Goal: Communication & Community: Share content

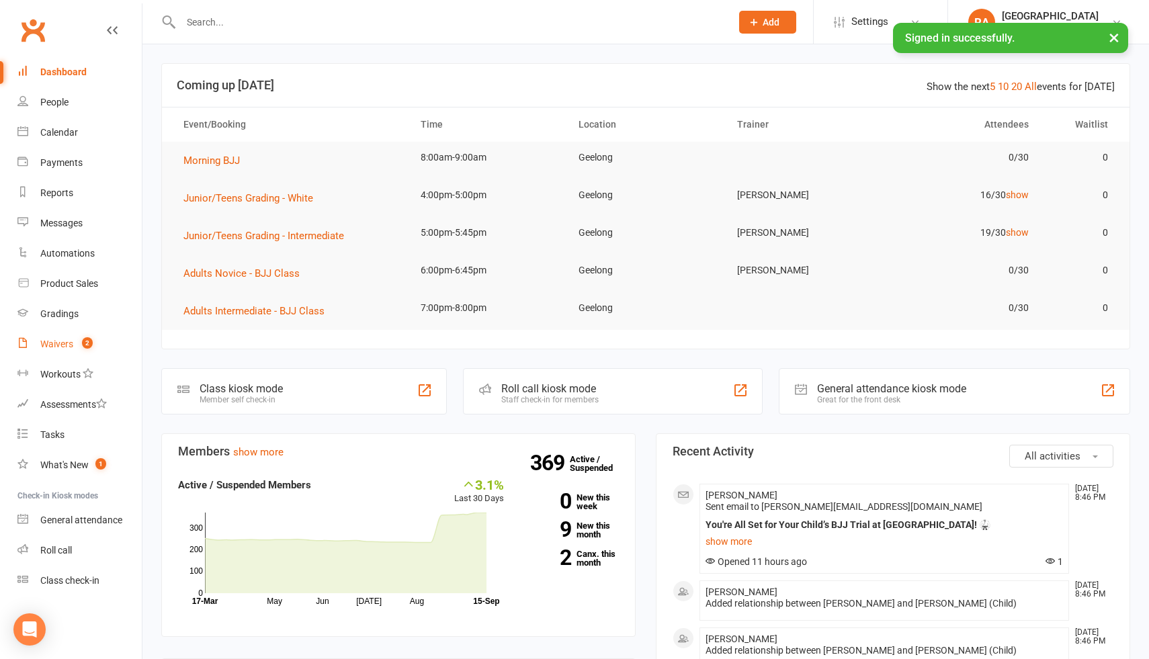
click at [81, 348] on count-badge "2" at bounding box center [83, 344] width 17 height 11
select select "25"
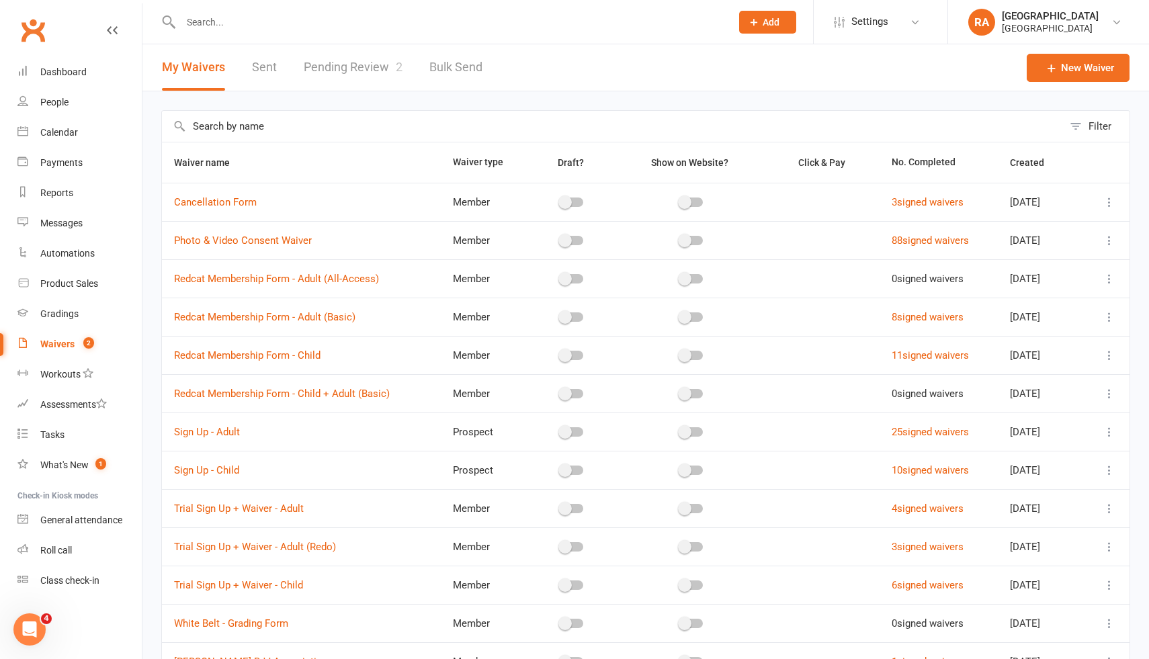
click at [381, 68] on link "Pending Review 2" at bounding box center [353, 67] width 99 height 46
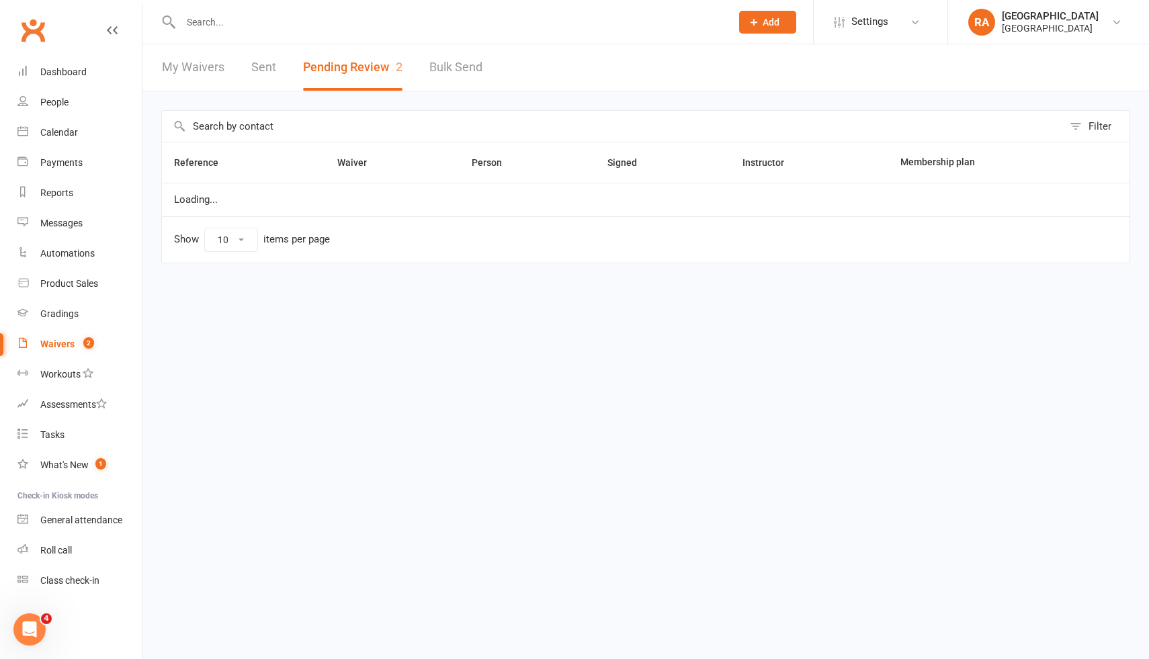
select select "100"
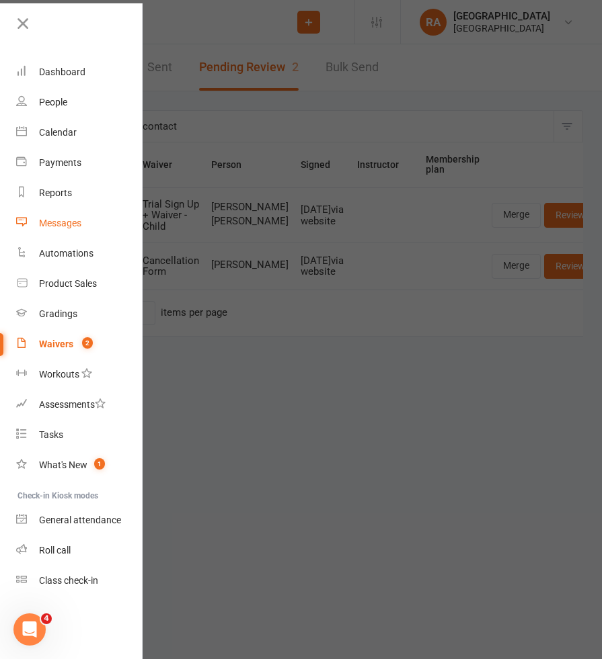
click at [49, 224] on div "Messages" at bounding box center [60, 223] width 42 height 11
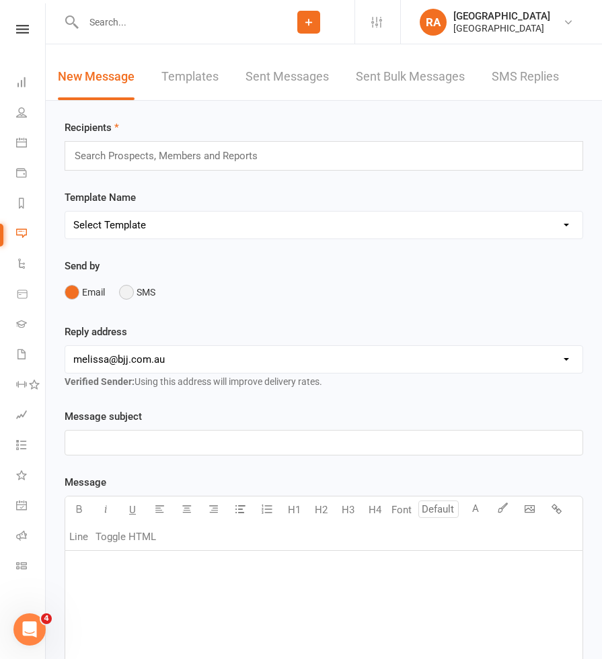
click at [129, 296] on button "SMS" at bounding box center [137, 293] width 36 height 26
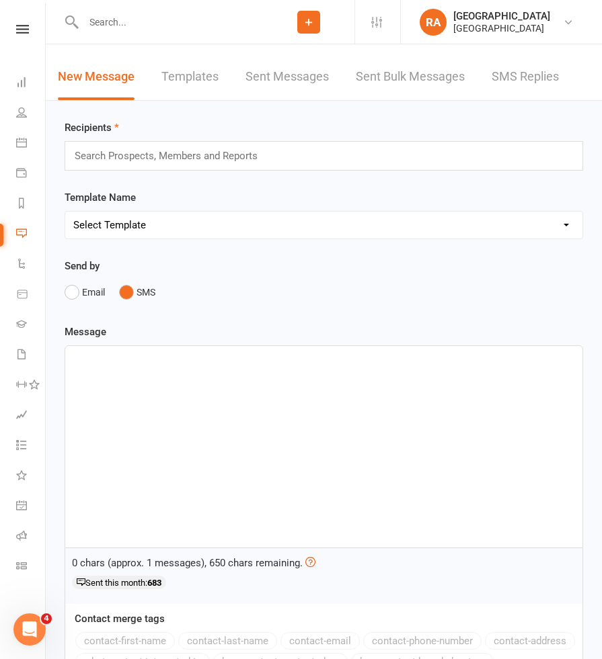
click at [290, 148] on div "Search Prospects, Members and Reports" at bounding box center [324, 156] width 518 height 30
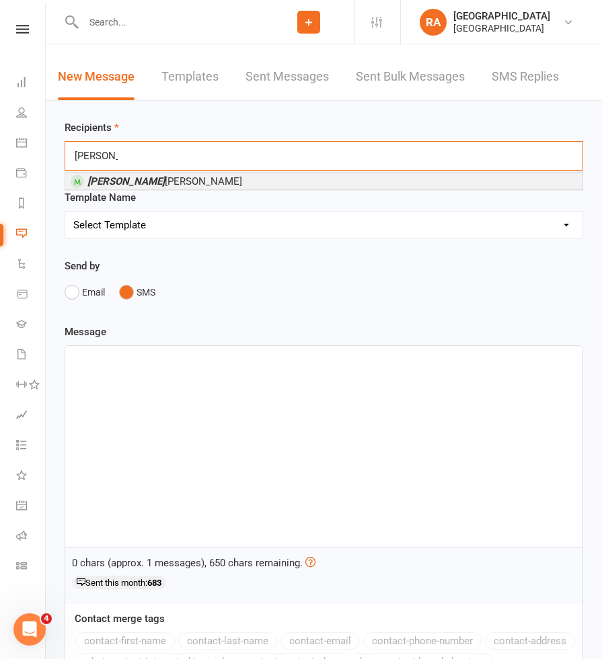
type input "[PERSON_NAME]"
click at [216, 181] on li "[PERSON_NAME]" at bounding box center [323, 181] width 517 height 17
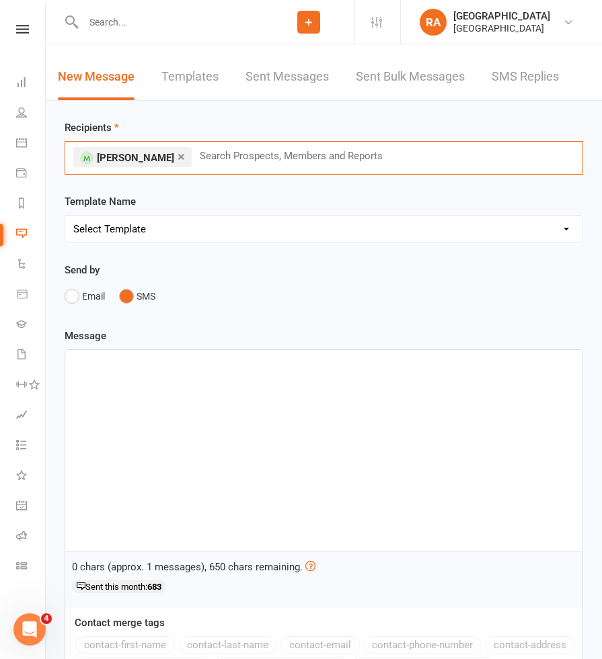
click at [212, 157] on input "text" at bounding box center [296, 155] width 197 height 17
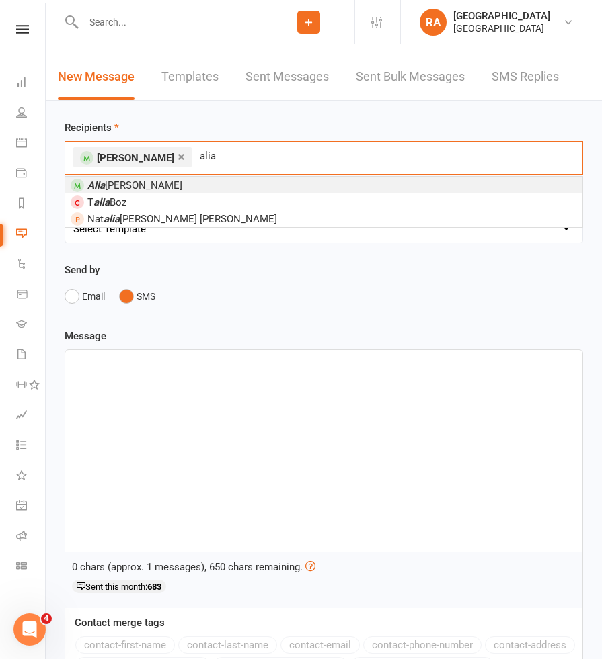
type input "alia"
click at [187, 187] on li "[PERSON_NAME]" at bounding box center [323, 185] width 517 height 17
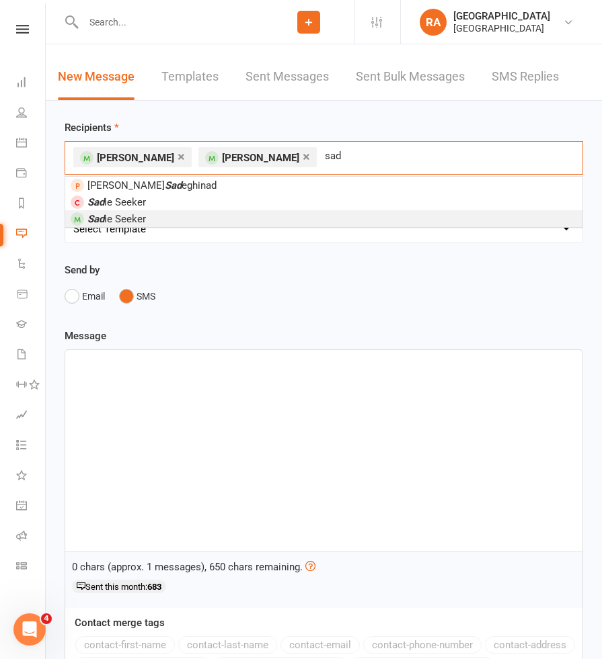
type input "sad"
click at [174, 212] on li "Sad ie Seeker" at bounding box center [323, 218] width 517 height 17
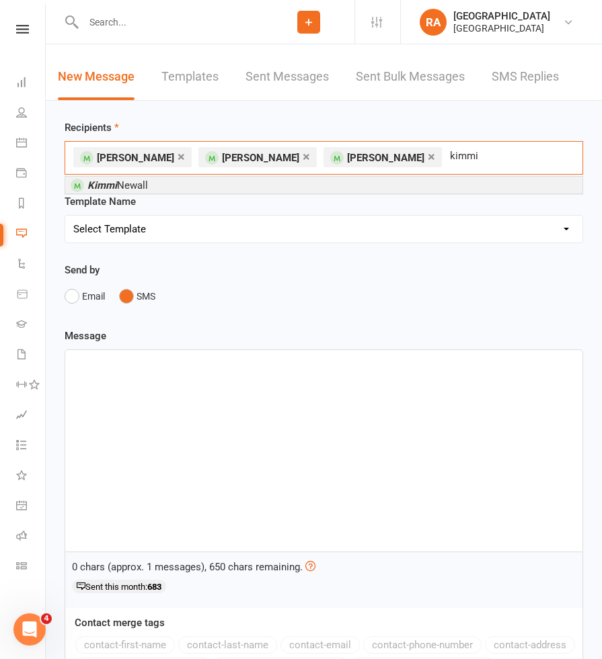
type input "kimmi"
click at [239, 178] on li "[PERSON_NAME]" at bounding box center [323, 185] width 517 height 17
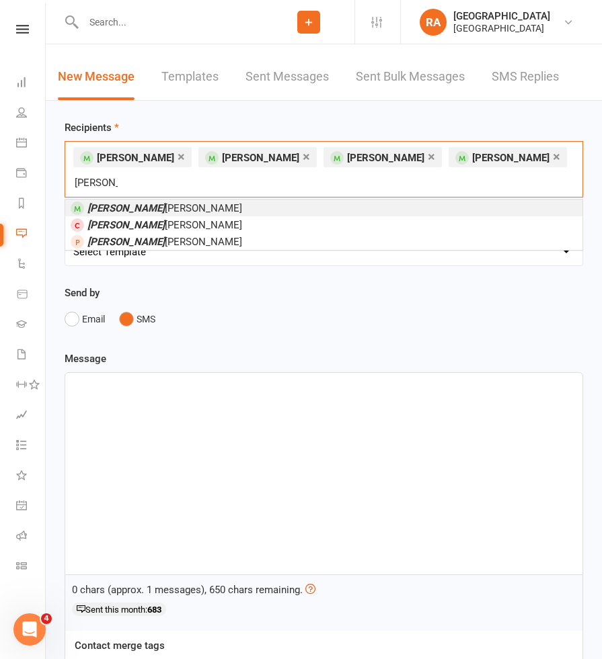
type input "[PERSON_NAME]"
click at [403, 200] on li "[PERSON_NAME]" at bounding box center [323, 208] width 517 height 17
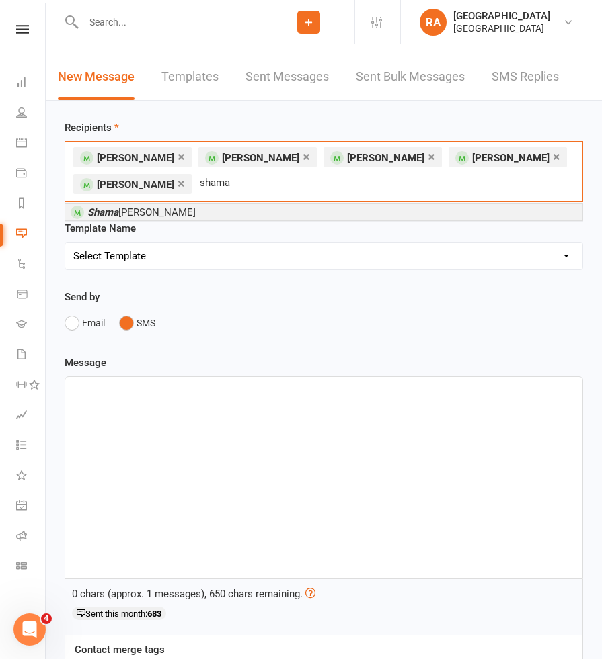
type input "shama"
click at [257, 203] on div "[PERSON_NAME]" at bounding box center [324, 212] width 518 height 18
click at [256, 212] on li "[PERSON_NAME]" at bounding box center [323, 212] width 517 height 17
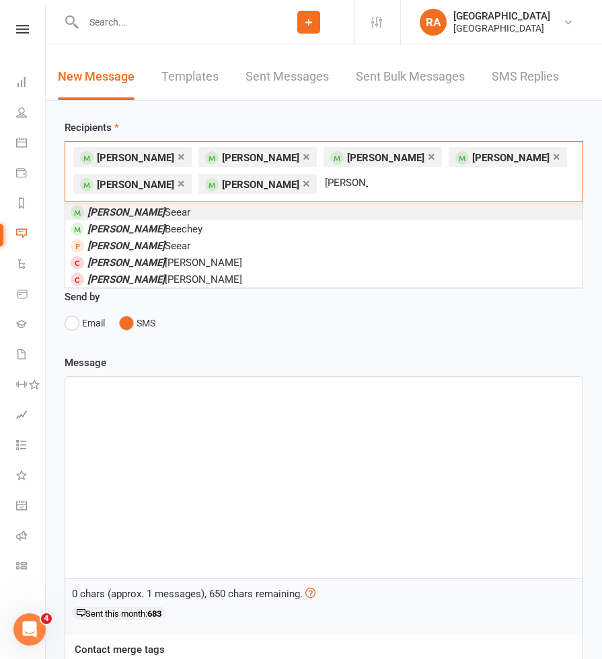
type input "[PERSON_NAME]"
click at [156, 211] on li "[PERSON_NAME]" at bounding box center [323, 212] width 517 height 17
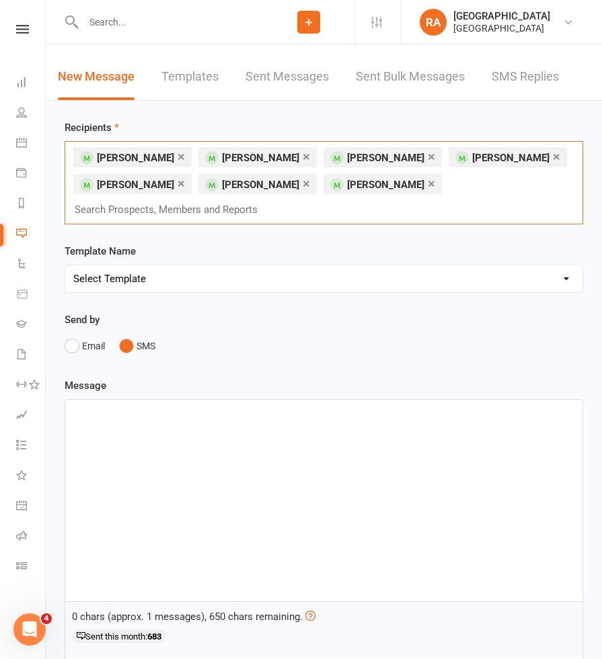
click at [391, 210] on div "× [PERSON_NAME] × [PERSON_NAME] × [PERSON_NAME] × [PERSON_NAME] × [PERSON_NAME]…" at bounding box center [324, 182] width 518 height 83
click at [270, 211] on div "× [PERSON_NAME] × [PERSON_NAME] × [PERSON_NAME] × [PERSON_NAME] × [PERSON_NAME]…" at bounding box center [324, 182] width 518 height 83
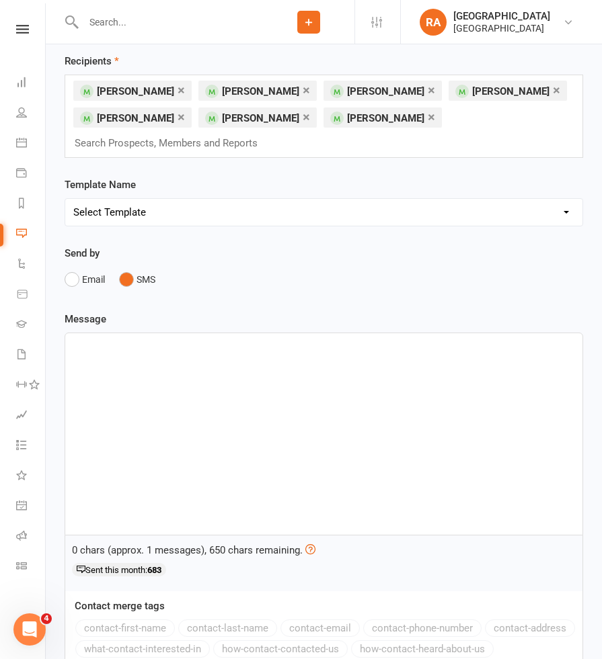
scroll to position [67, 0]
click at [357, 297] on div "Template Name Select Template [Email] Coaches Update [Email] Competitors Update…" at bounding box center [323, 243] width 538 height 134
drag, startPoint x: 254, startPoint y: 292, endPoint x: 140, endPoint y: 276, distance: 115.5
click at [139, 276] on div "Template Name Select Template [Email] Coaches Update [Email] Competitors Update…" at bounding box center [323, 243] width 538 height 134
click at [185, 284] on div "Email SMS" at bounding box center [324, 279] width 518 height 26
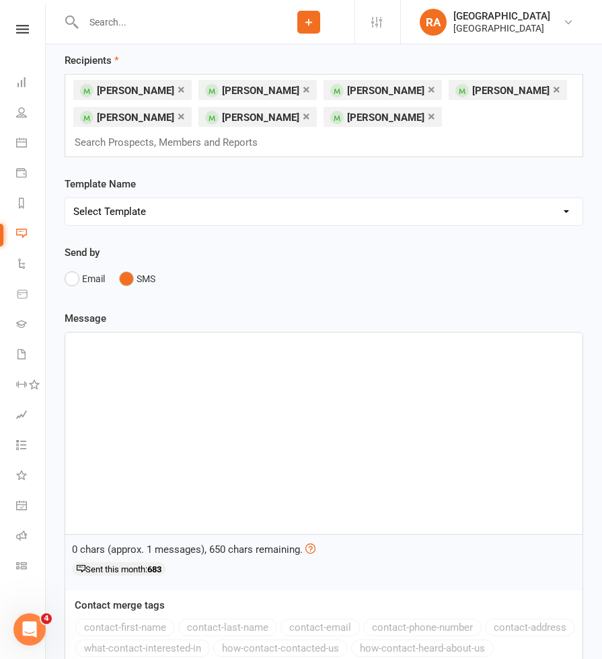
click at [141, 276] on button "SMS" at bounding box center [137, 279] width 36 height 26
click at [192, 283] on div "Email SMS" at bounding box center [324, 279] width 518 height 26
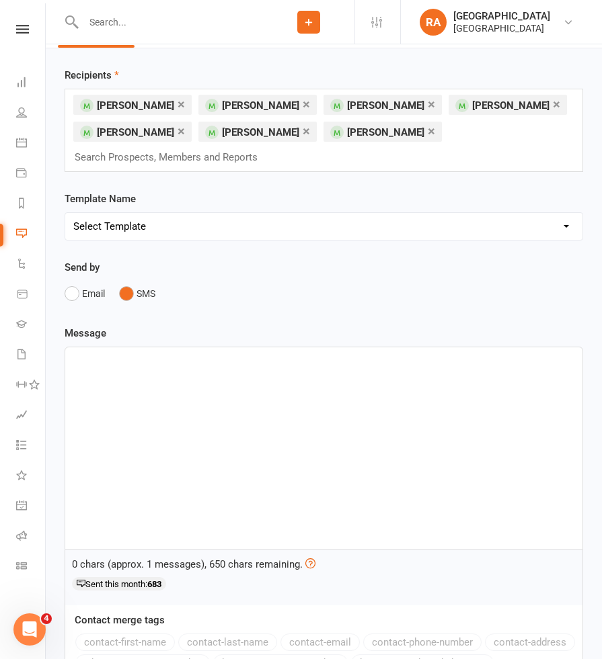
scroll to position [0, 0]
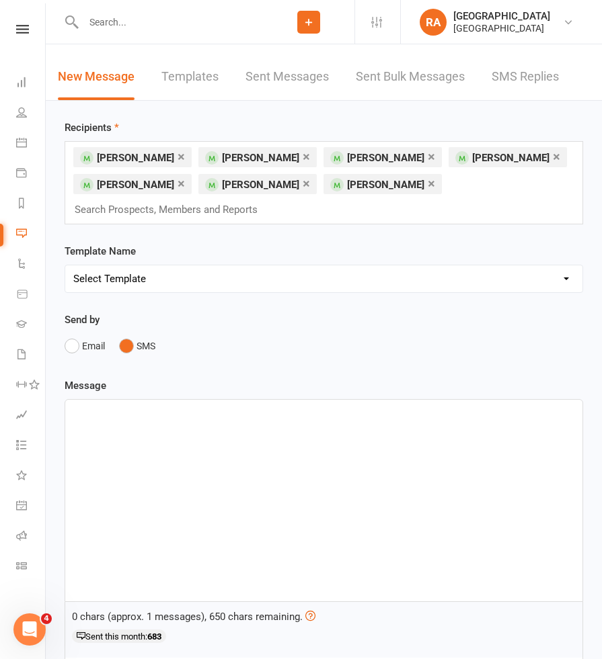
click at [246, 313] on div "Send by Email SMS" at bounding box center [324, 335] width 518 height 47
click at [318, 241] on div "Recipients × [PERSON_NAME] × [PERSON_NAME] × [PERSON_NAME] × [PERSON_NAME] × [P…" at bounding box center [324, 505] width 556 height 808
click at [464, 191] on div "× [PERSON_NAME] × [PERSON_NAME] × [PERSON_NAME] × [PERSON_NAME] × [PERSON_NAME]…" at bounding box center [324, 182] width 518 height 83
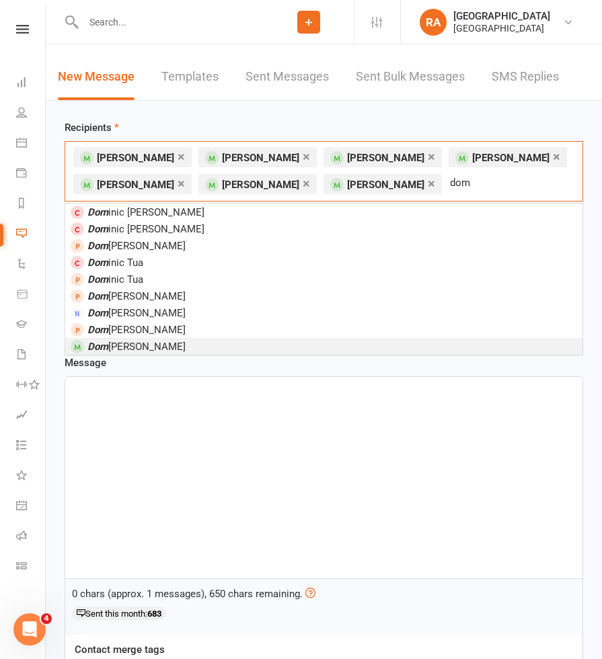
type input "dom"
click at [209, 345] on li "[PERSON_NAME]" at bounding box center [323, 346] width 517 height 17
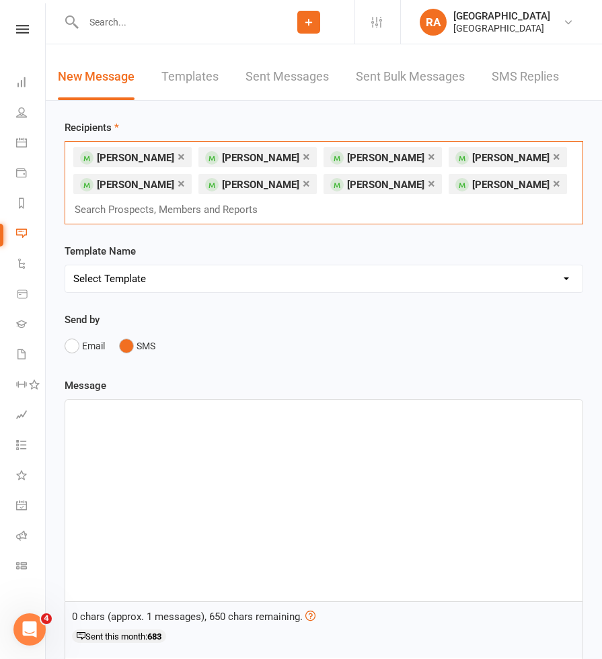
click at [136, 475] on div "﻿" at bounding box center [323, 501] width 517 height 202
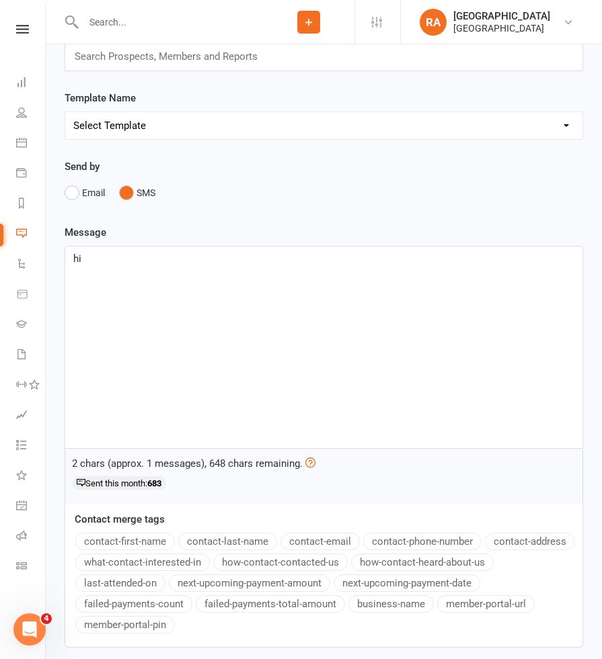
scroll to position [159, 0]
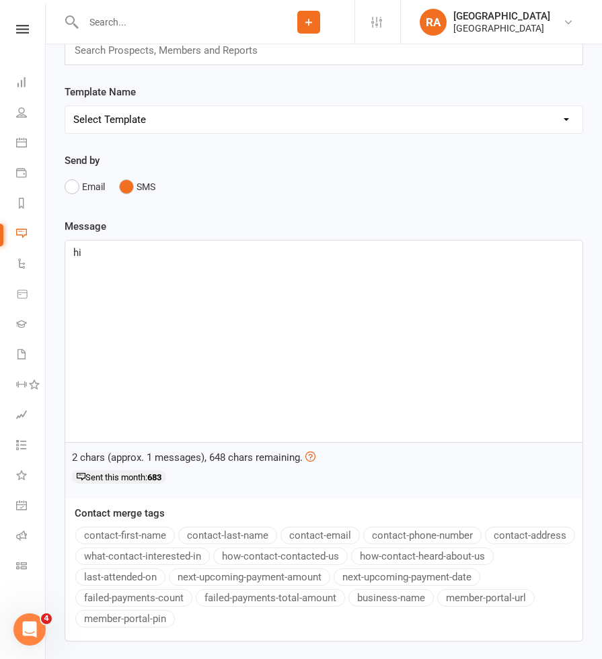
click at [126, 532] on button "contact-first-name" at bounding box center [124, 535] width 99 height 17
click at [381, 265] on div "hi ﻿ {contact-first-name} ," at bounding box center [323, 342] width 517 height 202
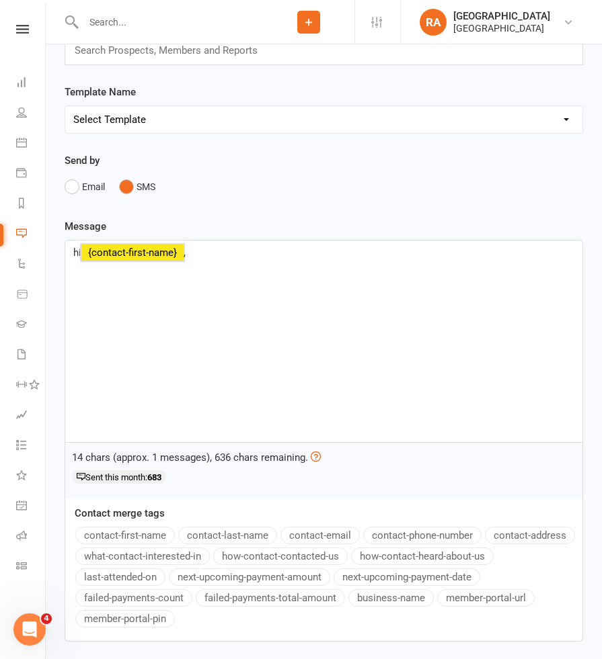
drag, startPoint x: 381, startPoint y: 265, endPoint x: 0, endPoint y: 260, distance: 381.2
click at [0, 261] on ui-view "Prospect Member Non-attending contact Class / event Appointment Grading event T…" at bounding box center [301, 296] width 602 height 905
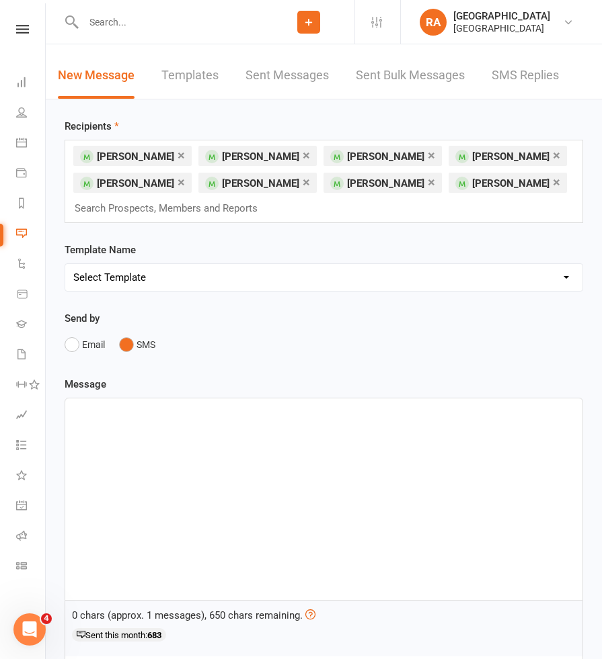
scroll to position [0, 0]
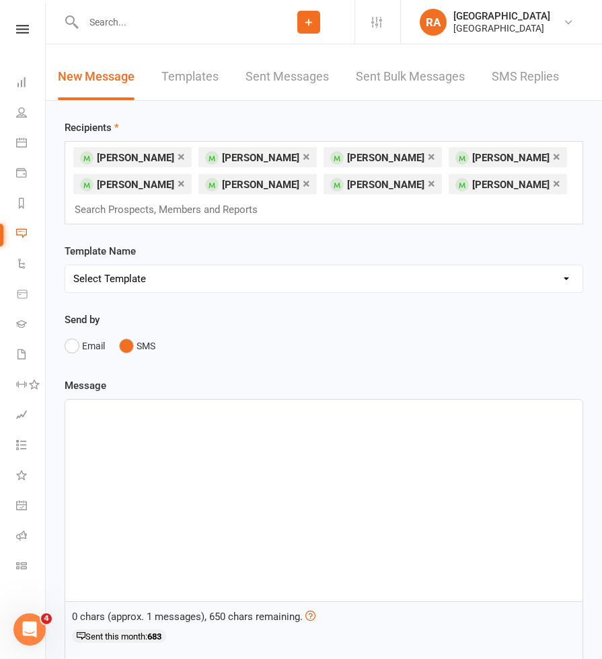
click at [271, 272] on select "Select Template [Email] Coaches Update [Email] Competitors Update - the Gatheri…" at bounding box center [323, 279] width 517 height 27
click at [494, 210] on div "× [PERSON_NAME] × [PERSON_NAME] × [PERSON_NAME] × [PERSON_NAME] × [PERSON_NAME]…" at bounding box center [324, 182] width 518 height 83
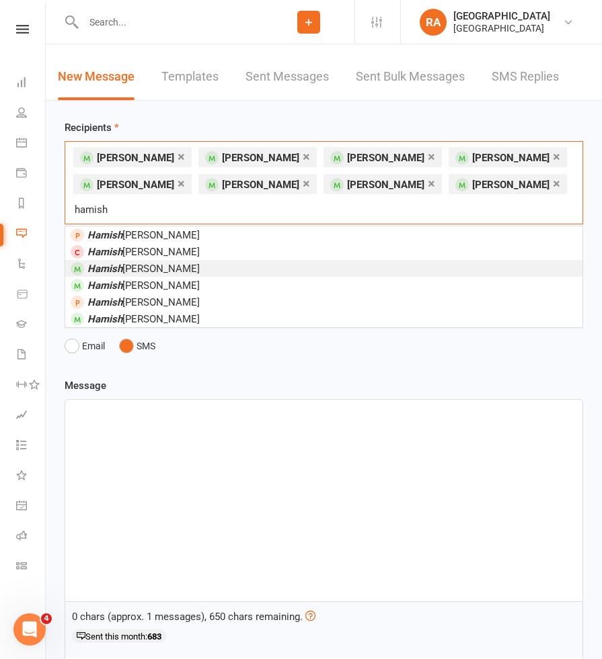
type input "hamish"
click at [181, 260] on li "[PERSON_NAME]" at bounding box center [323, 268] width 517 height 17
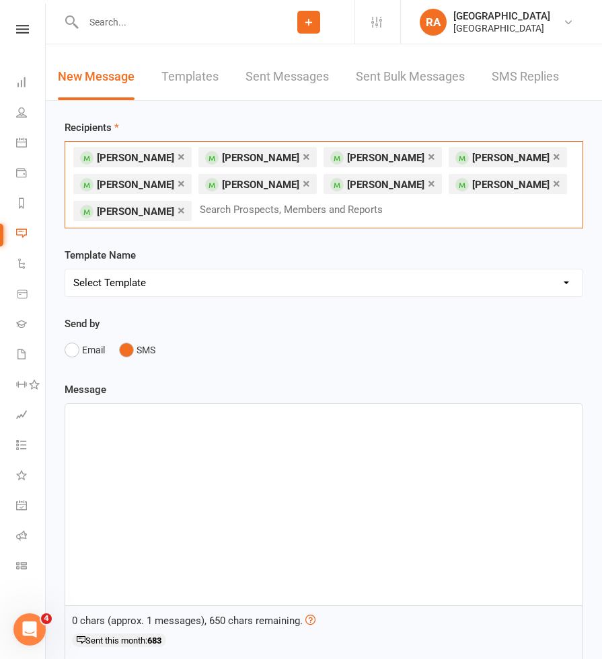
click at [553, 185] on link "×" at bounding box center [556, 184] width 7 height 22
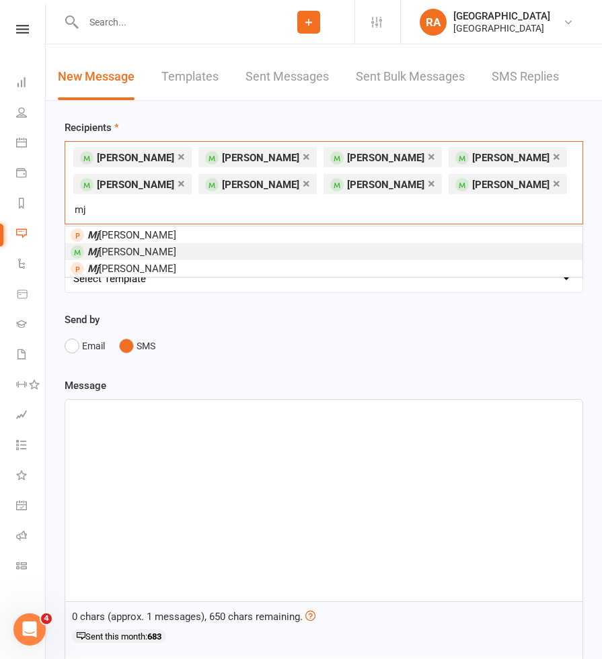
type input "mj"
click at [284, 243] on li "[PERSON_NAME]" at bounding box center [323, 251] width 517 height 17
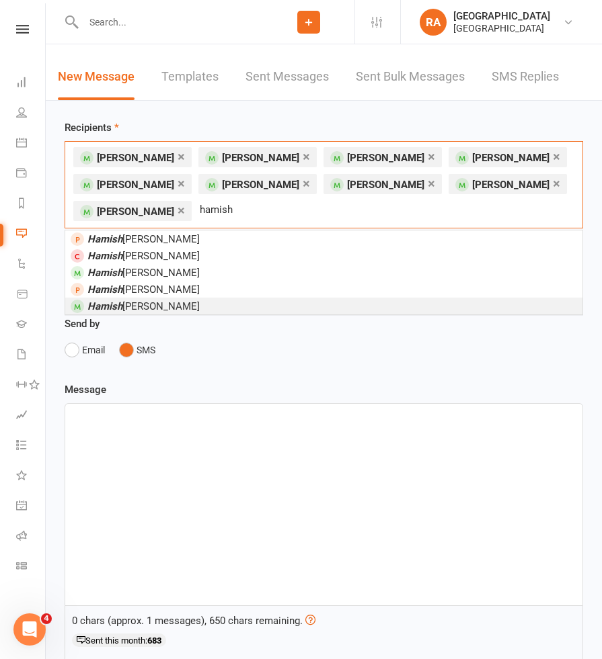
type input "hamish"
click at [360, 309] on li "[PERSON_NAME]" at bounding box center [323, 306] width 517 height 17
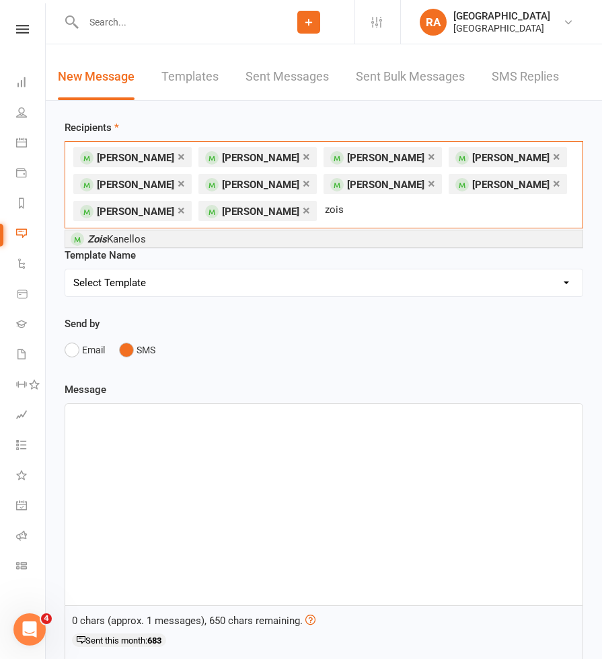
type input "zois"
click at [420, 237] on li "[PERSON_NAME]" at bounding box center [323, 239] width 517 height 17
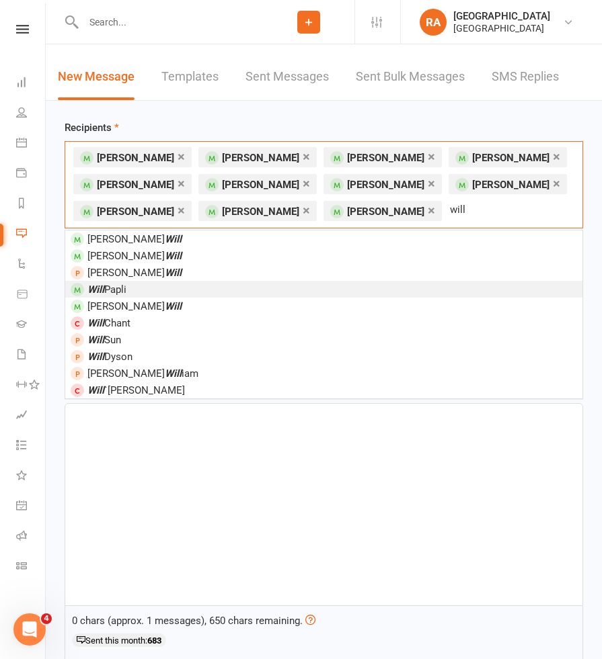
type input "will"
click at [181, 290] on li "Will Papli" at bounding box center [323, 289] width 517 height 17
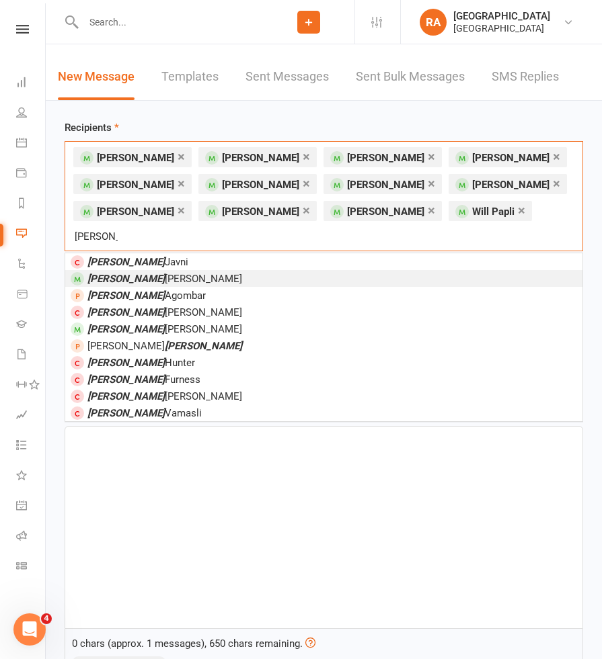
type input "[PERSON_NAME]"
click at [356, 270] on li "[PERSON_NAME]" at bounding box center [323, 278] width 517 height 17
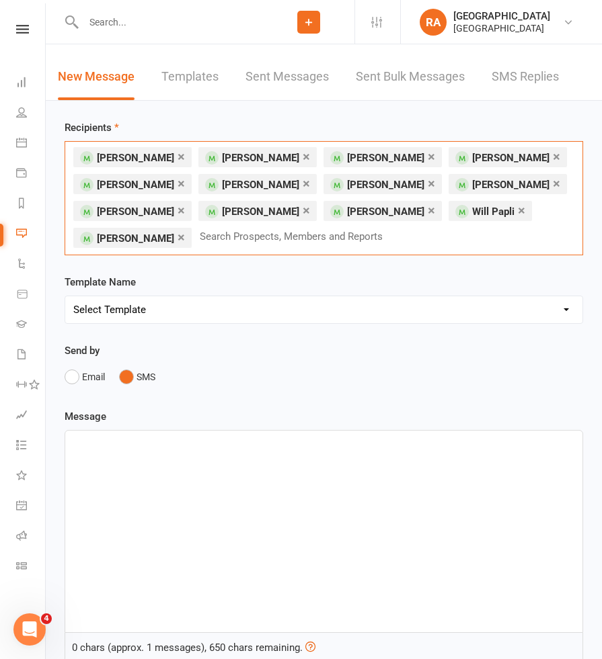
type input "d"
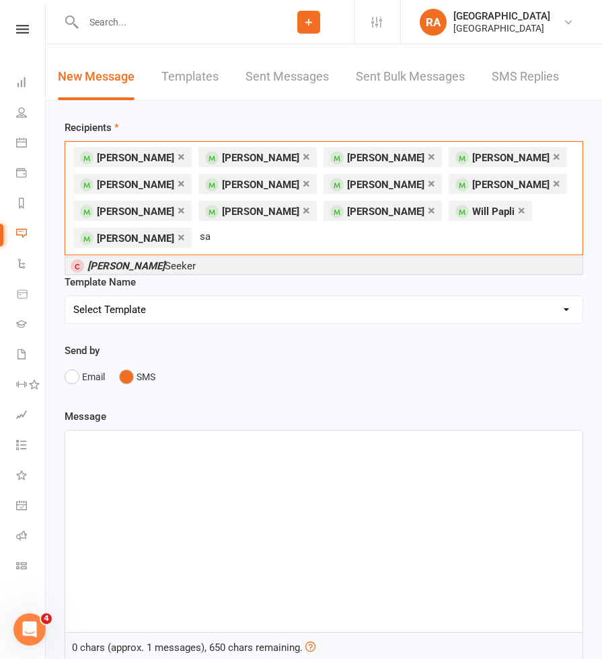
type input "s"
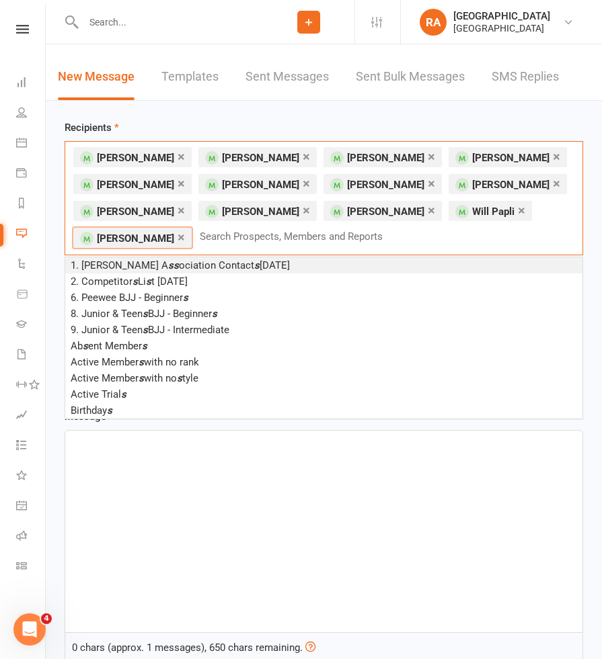
click at [255, 239] on input "text" at bounding box center [296, 236] width 197 height 17
click at [347, 210] on span "[PERSON_NAME]" at bounding box center [385, 212] width 77 height 12
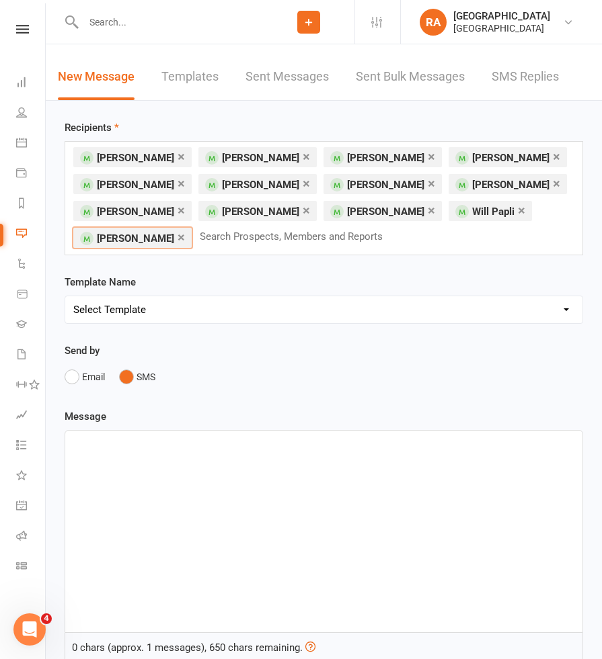
click at [295, 427] on div "Message ﻿ 0 chars (approx. 1 messages), 650 chars remaining. Sent this month: 6…" at bounding box center [324, 620] width 518 height 423
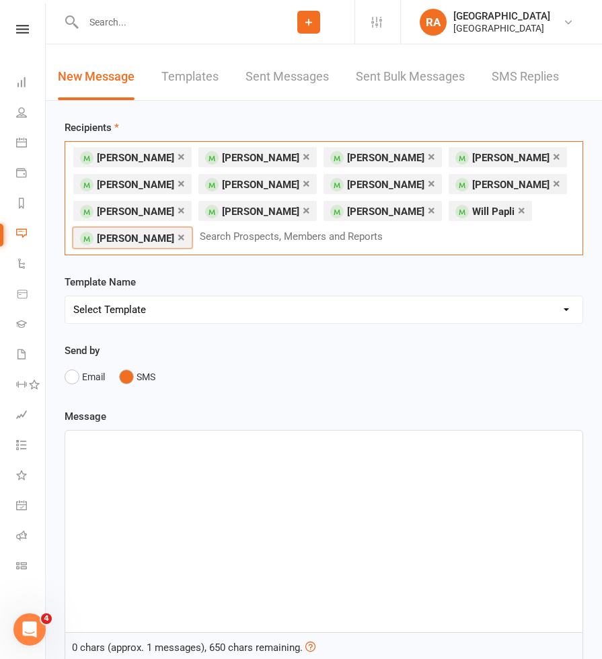
click at [318, 239] on input "text" at bounding box center [296, 236] width 197 height 17
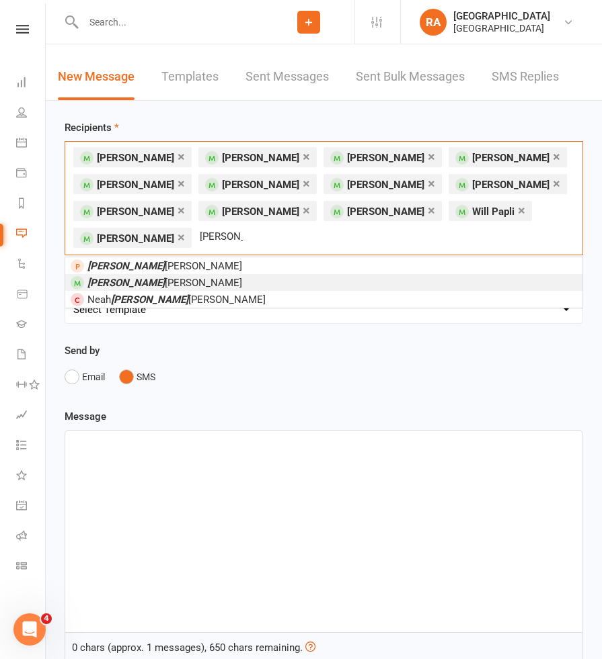
type input "[PERSON_NAME]"
click at [362, 282] on li "[PERSON_NAME]" at bounding box center [323, 282] width 517 height 17
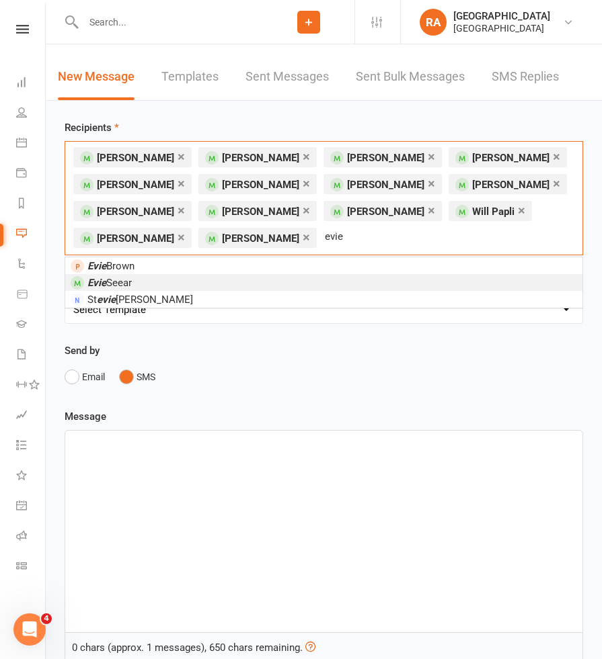
type input "evie"
click at [433, 279] on li "[PERSON_NAME]" at bounding box center [323, 282] width 517 height 17
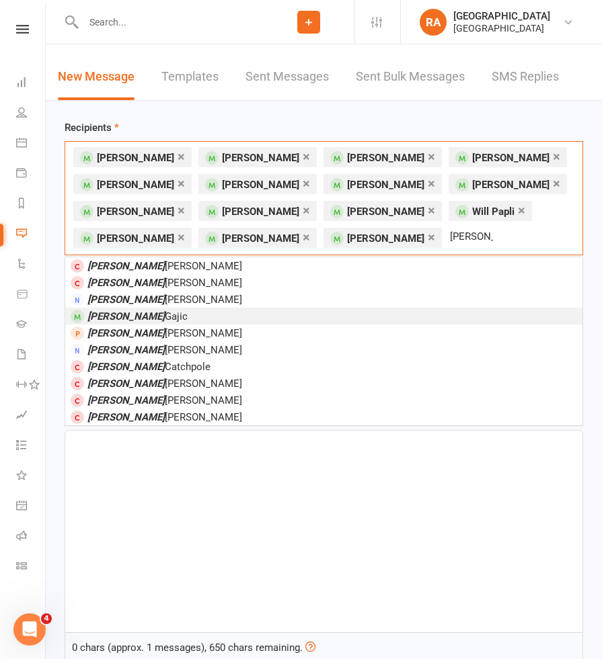
type input "[PERSON_NAME]"
click at [296, 315] on li "[PERSON_NAME]" at bounding box center [323, 316] width 517 height 17
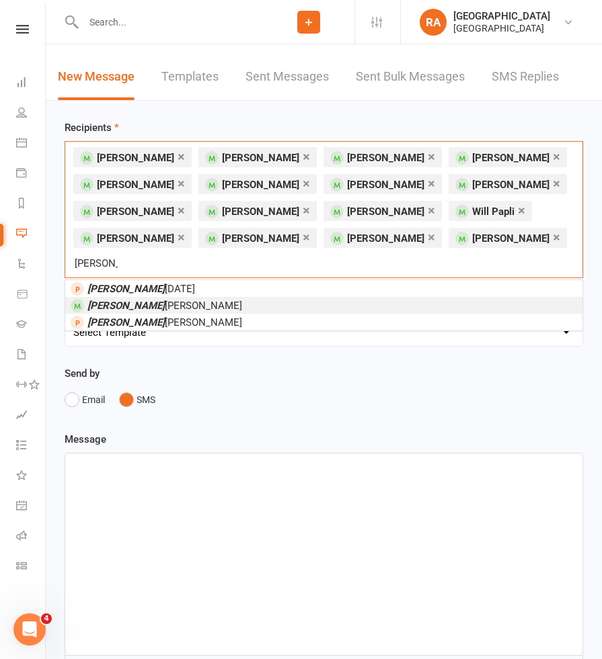
type input "[PERSON_NAME]"
click at [339, 297] on li "[PERSON_NAME]" at bounding box center [323, 305] width 517 height 17
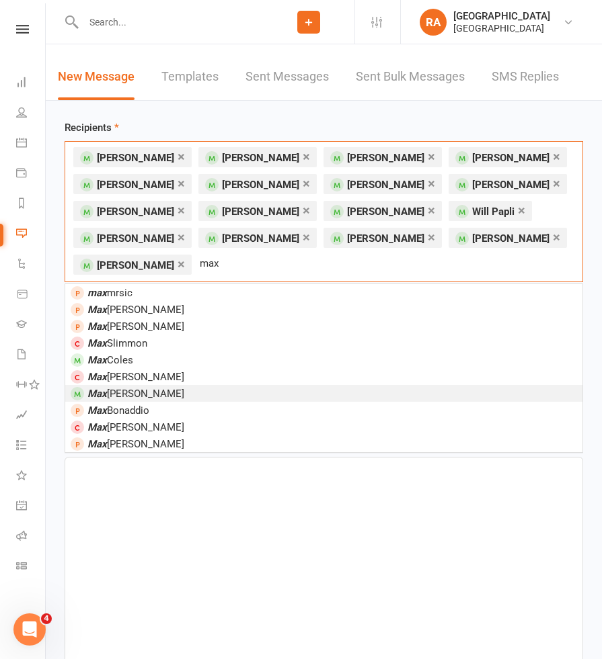
type input "max"
click at [460, 397] on li "[PERSON_NAME]" at bounding box center [323, 393] width 517 height 17
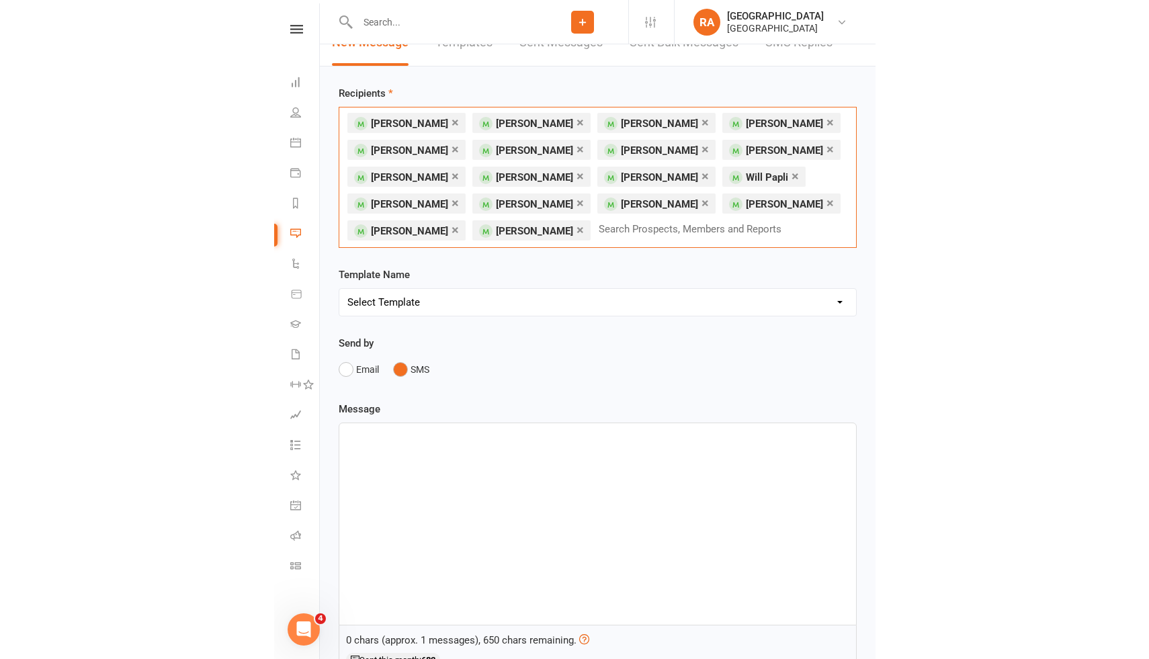
scroll to position [38, 0]
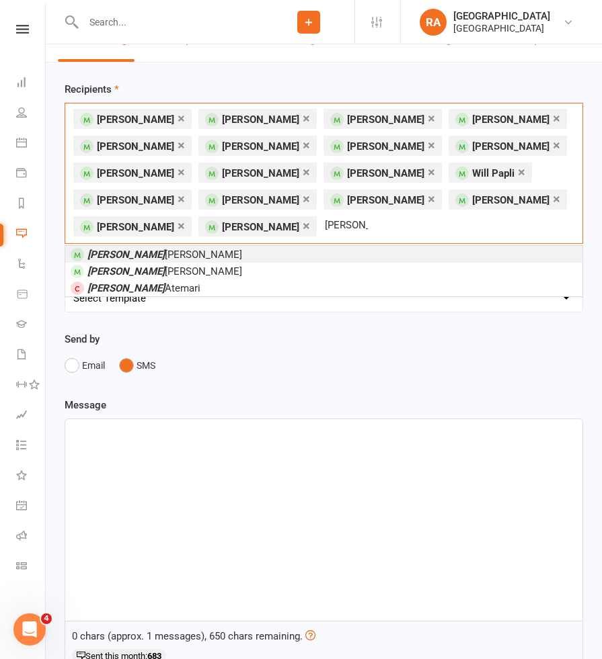
type input "[PERSON_NAME]"
click at [337, 253] on li "[PERSON_NAME]" at bounding box center [323, 254] width 517 height 17
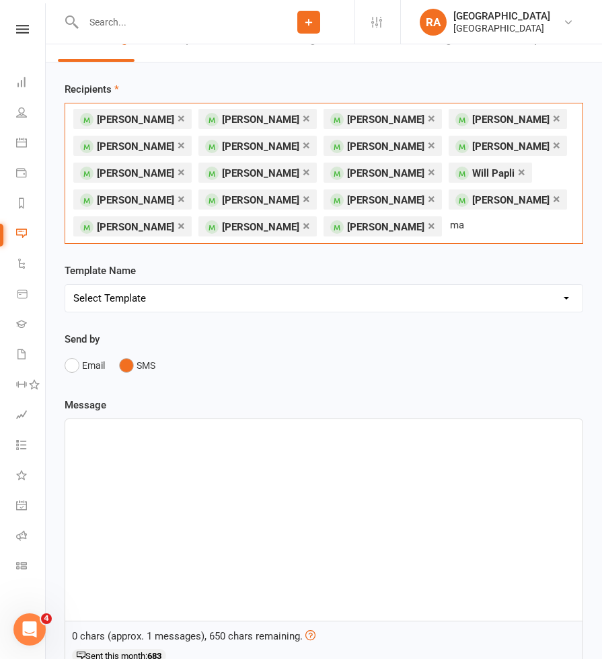
type input "m"
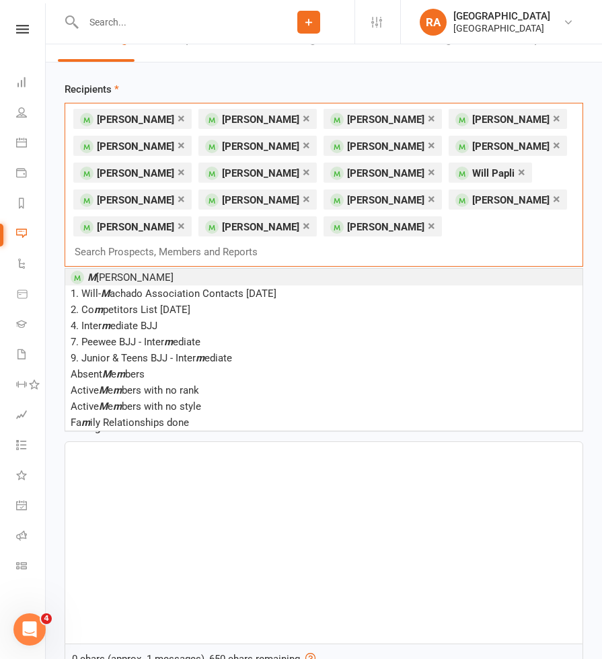
click at [442, 232] on div "× [PERSON_NAME] × [PERSON_NAME] × [PERSON_NAME] × [PERSON_NAME] × [PERSON_NAME]…" at bounding box center [324, 185] width 518 height 164
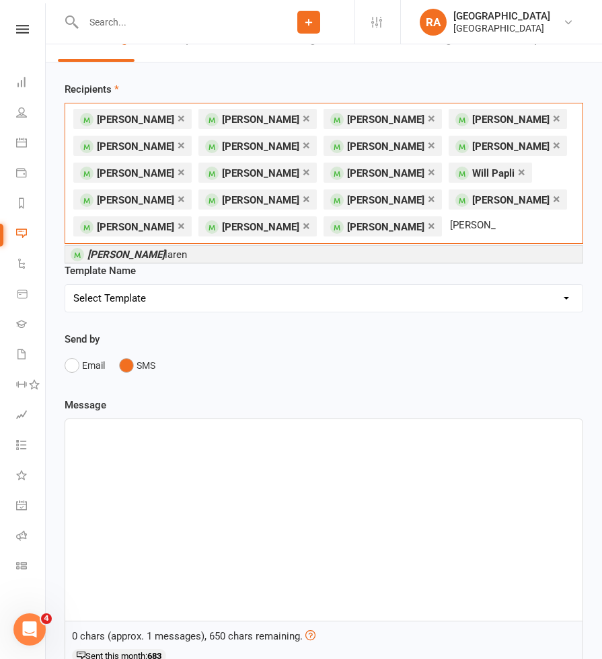
type input "[PERSON_NAME]"
click at [401, 253] on li "[PERSON_NAME]" at bounding box center [323, 254] width 517 height 17
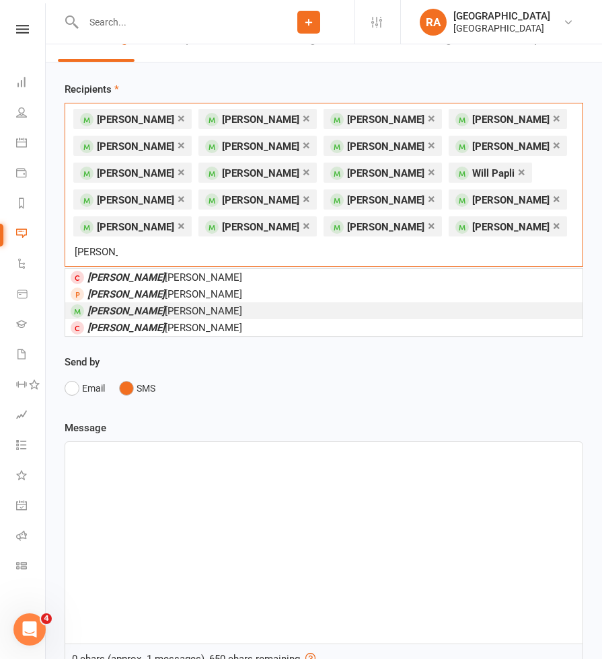
type input "[PERSON_NAME]"
click at [388, 317] on li "[PERSON_NAME]" at bounding box center [323, 310] width 517 height 17
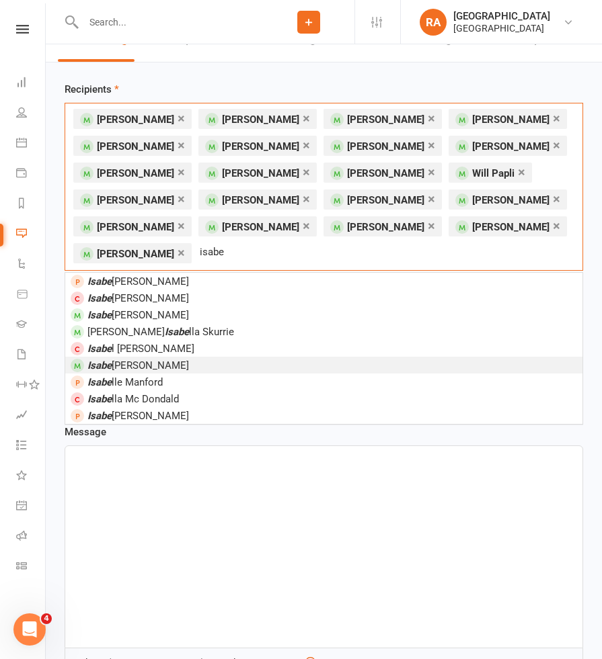
type input "isabe"
click at [262, 365] on li "[PERSON_NAME]" at bounding box center [323, 365] width 517 height 17
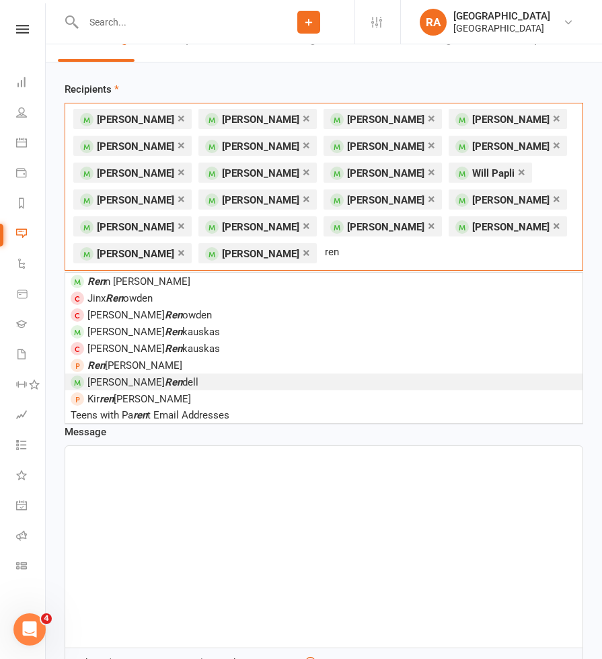
type input "ren"
click at [199, 384] on li "[PERSON_NAME] dell" at bounding box center [323, 382] width 517 height 17
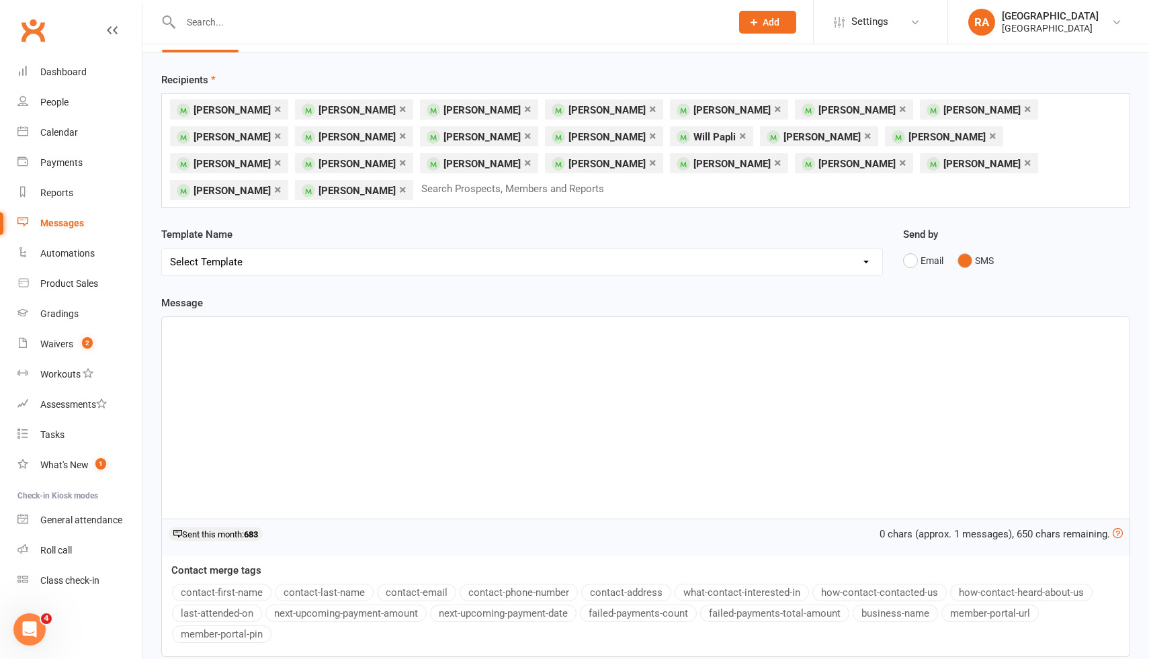
click at [647, 193] on div "Recipients × [PERSON_NAME] × [PERSON_NAME] × [PERSON_NAME] × [PERSON_NAME] × [P…" at bounding box center [646, 405] width 1007 height 705
click at [538, 335] on div "﻿" at bounding box center [646, 418] width 968 height 202
click at [587, 364] on div at bounding box center [646, 418] width 968 height 202
click at [579, 347] on div at bounding box center [646, 418] width 968 height 202
click at [607, 389] on div "dfvddb b bt t" at bounding box center [646, 418] width 968 height 202
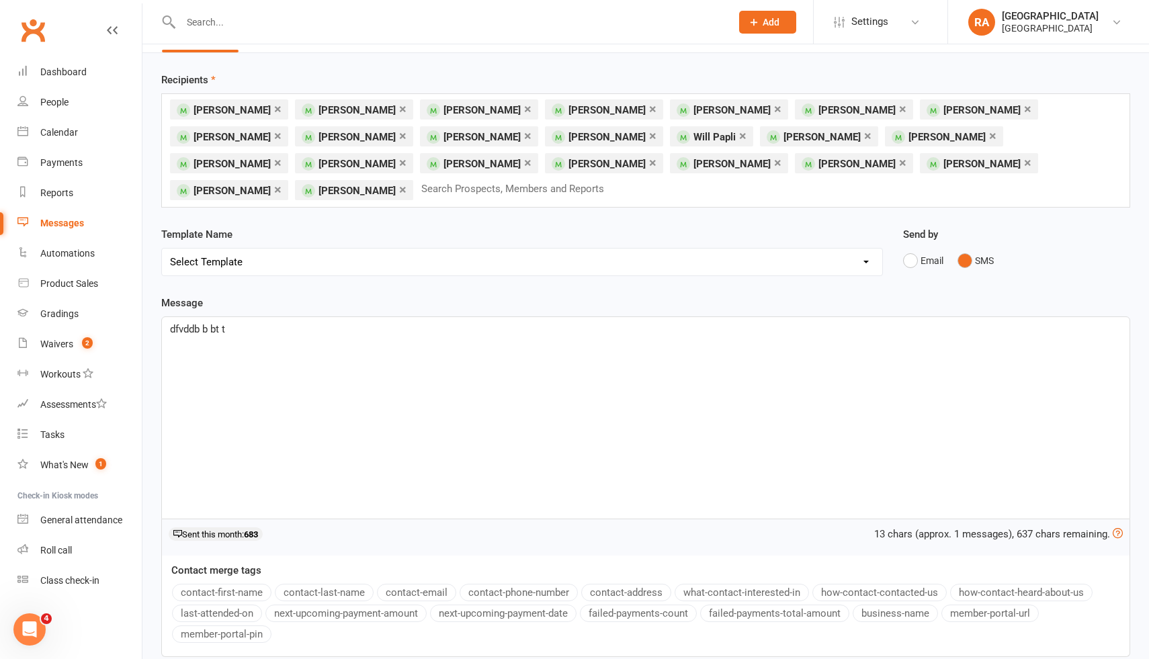
click at [607, 389] on div "dfvddb b bt t" at bounding box center [646, 418] width 968 height 202
click at [600, 372] on div "dfvddb b bt t" at bounding box center [646, 418] width 968 height 202
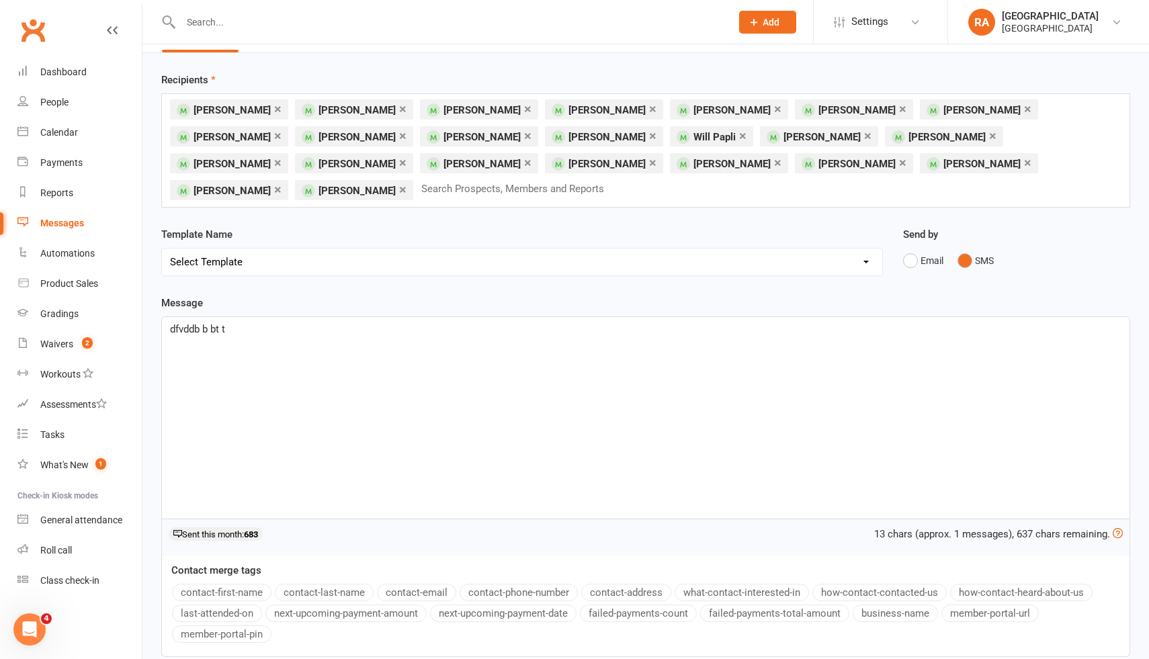
click at [600, 372] on div "dfvddb b bt t" at bounding box center [646, 418] width 968 height 202
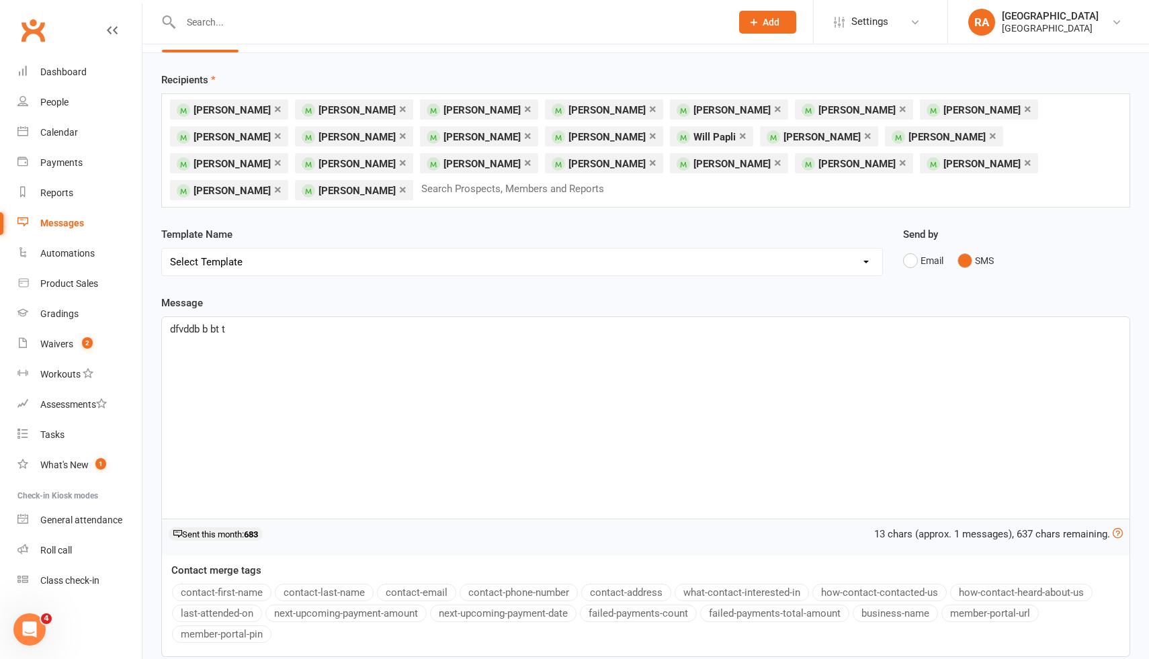
click at [600, 372] on div "dfvddb b bt t" at bounding box center [646, 418] width 968 height 202
click at [251, 584] on button "contact-first-name" at bounding box center [221, 592] width 99 height 17
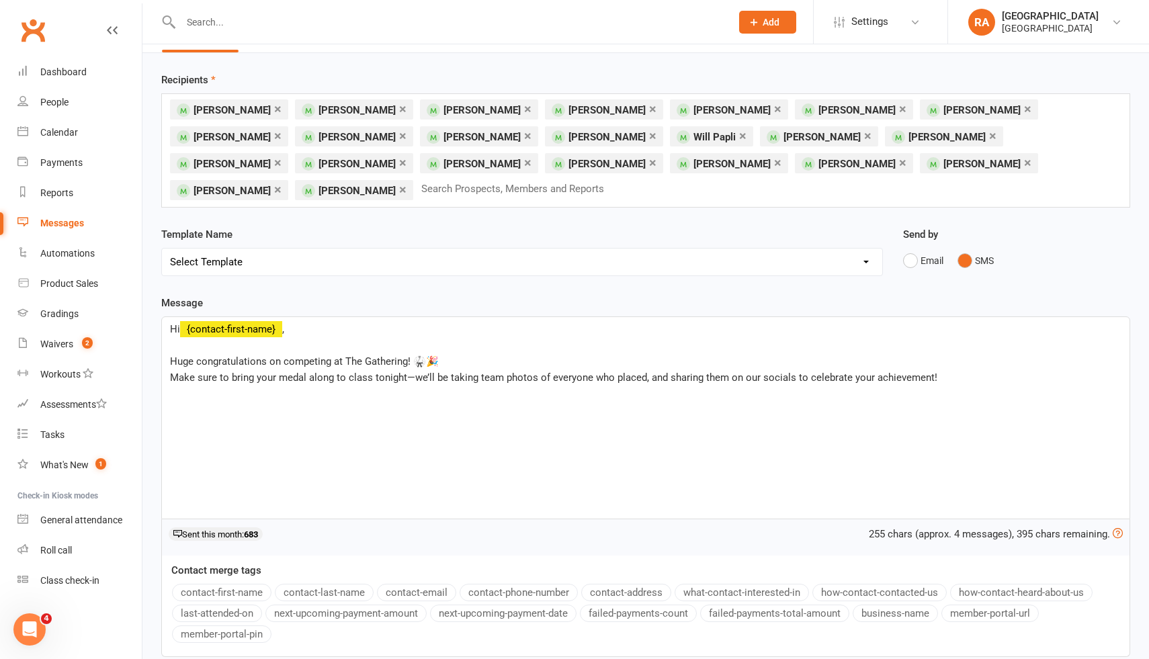
click at [415, 372] on span "Make sure to bring your medal along to class tonight—we’ll be taking team photo…" at bounding box center [554, 378] width 768 height 12
click at [478, 354] on p "Huge congratulations on competing at The Gathering! 🥋🎉" at bounding box center [646, 362] width 952 height 16
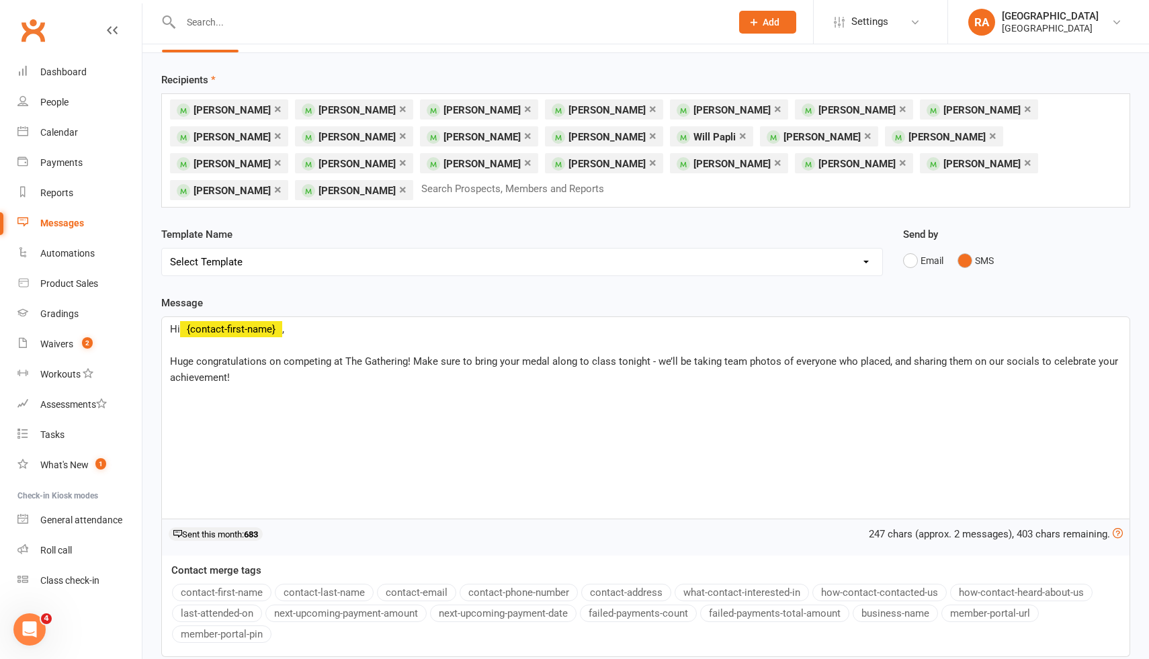
click at [201, 356] on span "Huge congratulations on competing at The Gathering! Make sure to bring your med…" at bounding box center [645, 370] width 951 height 28
click at [370, 381] on div "Hi ﻿ {contact-first-name} , ﻿ Huge congratulations on competing at The Gatherin…" at bounding box center [646, 418] width 968 height 202
click at [905, 357] on p "Huge congratulations on competing at The Gathering! Make sure to bring your med…" at bounding box center [646, 370] width 952 height 32
drag, startPoint x: 885, startPoint y: 358, endPoint x: 891, endPoint y: 337, distance: 22.3
click at [891, 354] on p "Huge congratulations on competing at The Gathering! Make sure to bring your med…" at bounding box center [646, 370] width 952 height 32
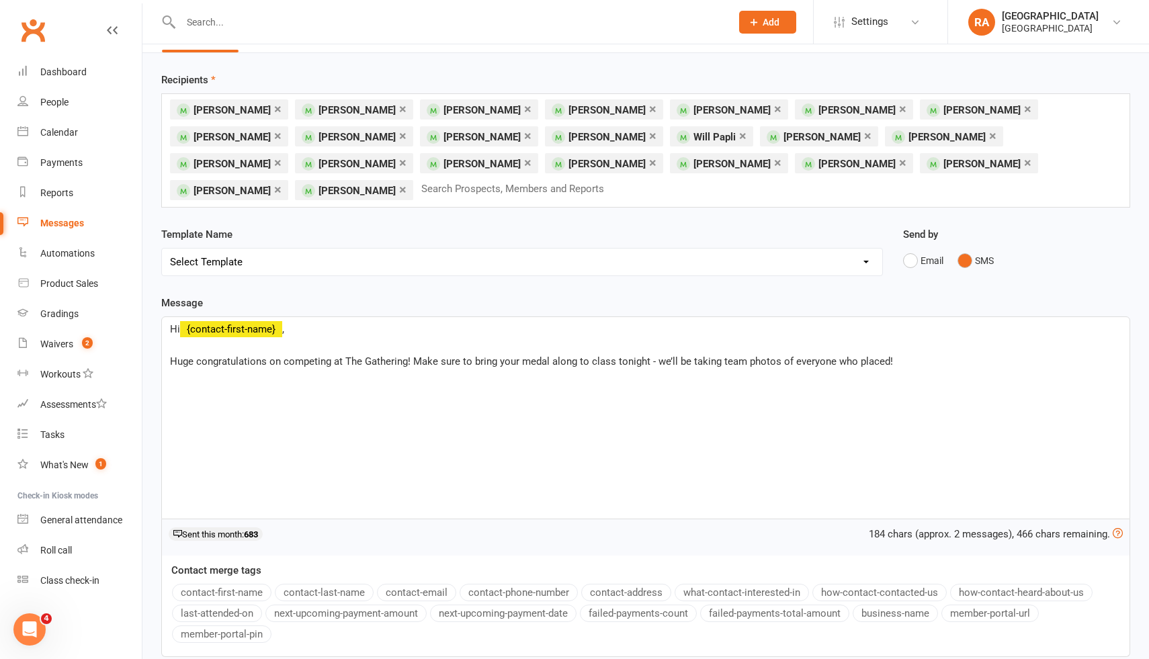
click at [656, 356] on span "Huge congratulations on competing at The Gathering! Make sure to bring your med…" at bounding box center [531, 362] width 723 height 12
click at [202, 356] on span "Huge congratulations on competing at The Gathering! Make sure to bring your med…" at bounding box center [530, 362] width 720 height 12
click at [410, 356] on span "Congratulations on competing at The Gathering! Make sure to bring your medal al…" at bounding box center [517, 362] width 695 height 12
click at [906, 344] on div "Hi ﻿ {contact-first-name} , ﻿ Congratulations on competing at The Gathering! Ma…" at bounding box center [646, 418] width 968 height 202
click at [866, 356] on span "Congratulations on competing at The Gathering! Make sure to bring your medal al…" at bounding box center [632, 370] width 924 height 28
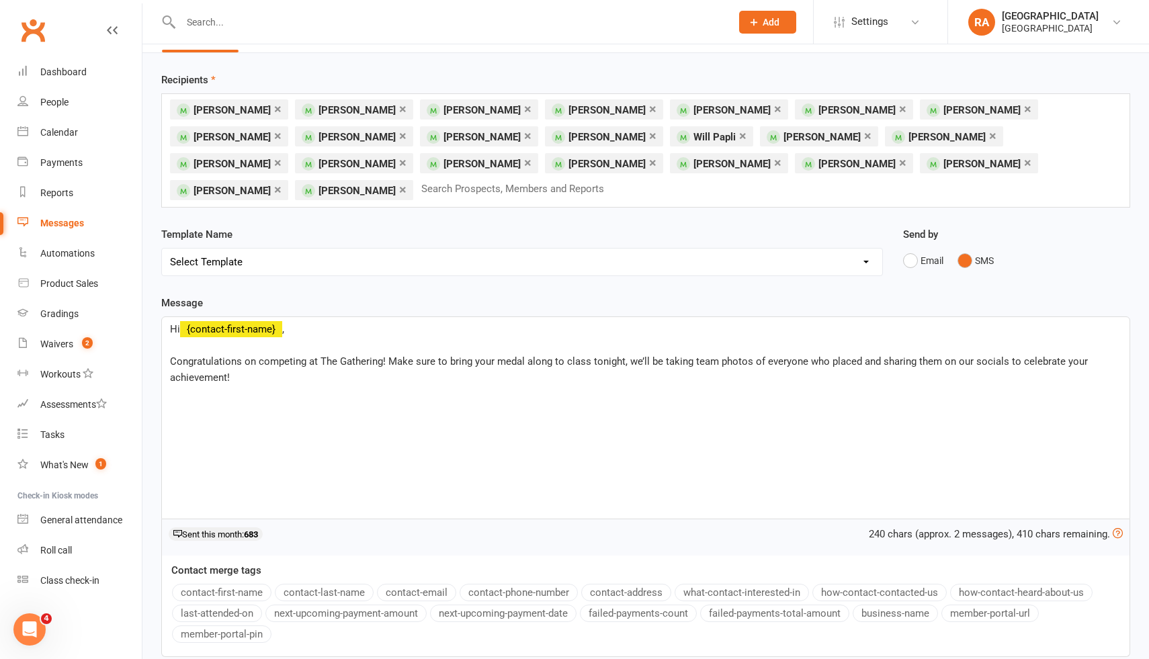
click at [827, 376] on div "Hi ﻿ {contact-first-name} , ﻿ Congratulations on competing at The Gathering! Ma…" at bounding box center [646, 418] width 968 height 202
click at [182, 323] on span "﻿ {contact-first-name}" at bounding box center [231, 329] width 102 height 12
click at [325, 321] on p "Hi ﻿ {contact-first-name} ," at bounding box center [646, 329] width 952 height 16
click at [360, 358] on p "Congratulations on competing at The Gathering! Make sure to bring your medal al…" at bounding box center [646, 370] width 952 height 32
click at [706, 381] on div "Hi ﻿ {contact-first-name} , ﻿ Congratulations on competing at The Gathering! Ma…" at bounding box center [646, 418] width 968 height 202
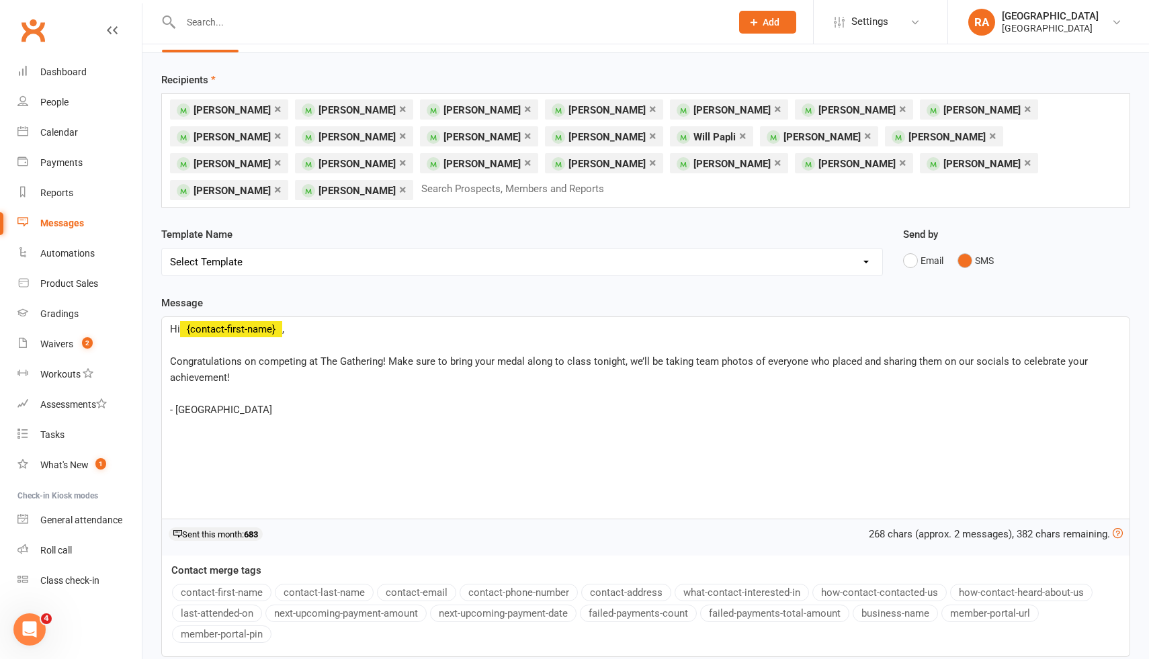
click at [177, 404] on span "- [GEOGRAPHIC_DATA]" at bounding box center [221, 410] width 102 height 12
click at [327, 354] on p "Congratulations on competing at The Gathering! Make sure to bring your medal al…" at bounding box center [646, 370] width 952 height 32
click at [174, 404] on span "-[GEOGRAPHIC_DATA]" at bounding box center [219, 410] width 99 height 12
click at [313, 402] on p "- [GEOGRAPHIC_DATA]" at bounding box center [646, 410] width 952 height 16
click at [178, 404] on span "- [GEOGRAPHIC_DATA]" at bounding box center [221, 410] width 102 height 12
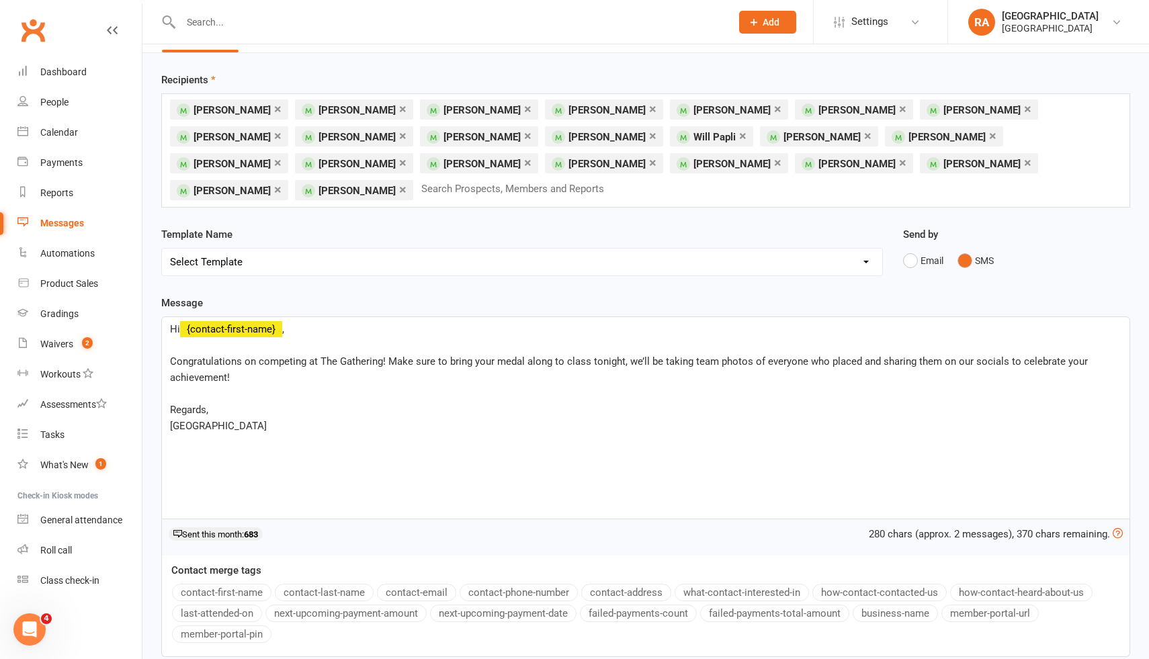
click at [302, 421] on div "Hi ﻿ {contact-first-name} , ﻿ Congratulations on competing at The Gathering! Ma…" at bounding box center [646, 418] width 968 height 202
click at [321, 418] on p "[GEOGRAPHIC_DATA]" at bounding box center [646, 426] width 952 height 16
click at [333, 402] on p "Regards," at bounding box center [646, 410] width 952 height 16
click at [354, 386] on p "﻿" at bounding box center [646, 394] width 952 height 16
click at [390, 354] on p "Congratulations on competing at The Gathering! Make sure to bring your medal al…" at bounding box center [646, 370] width 952 height 32
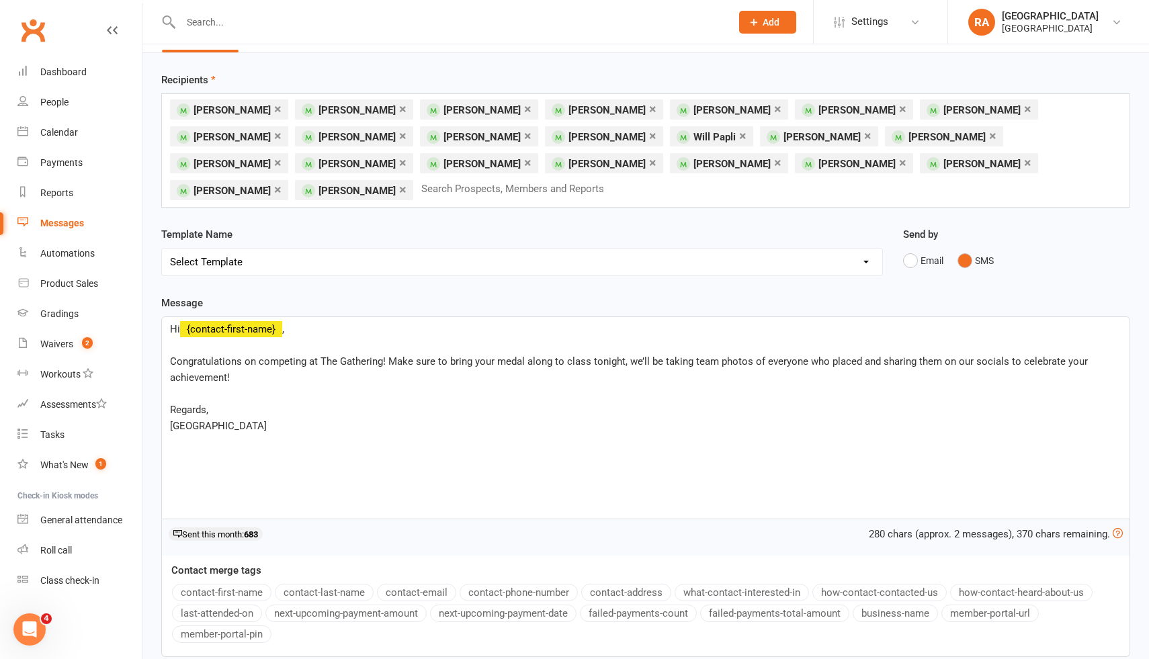
click at [353, 337] on p "﻿" at bounding box center [646, 345] width 952 height 16
click at [241, 356] on span "Congratulations on competing at The Gathering! Make sure to bring your medal al…" at bounding box center [630, 370] width 921 height 28
click at [356, 431] on div "Hi ﻿ {contact-first-name} , ﻿ Congratulations on competing at The Gathering! Ma…" at bounding box center [646, 418] width 968 height 202
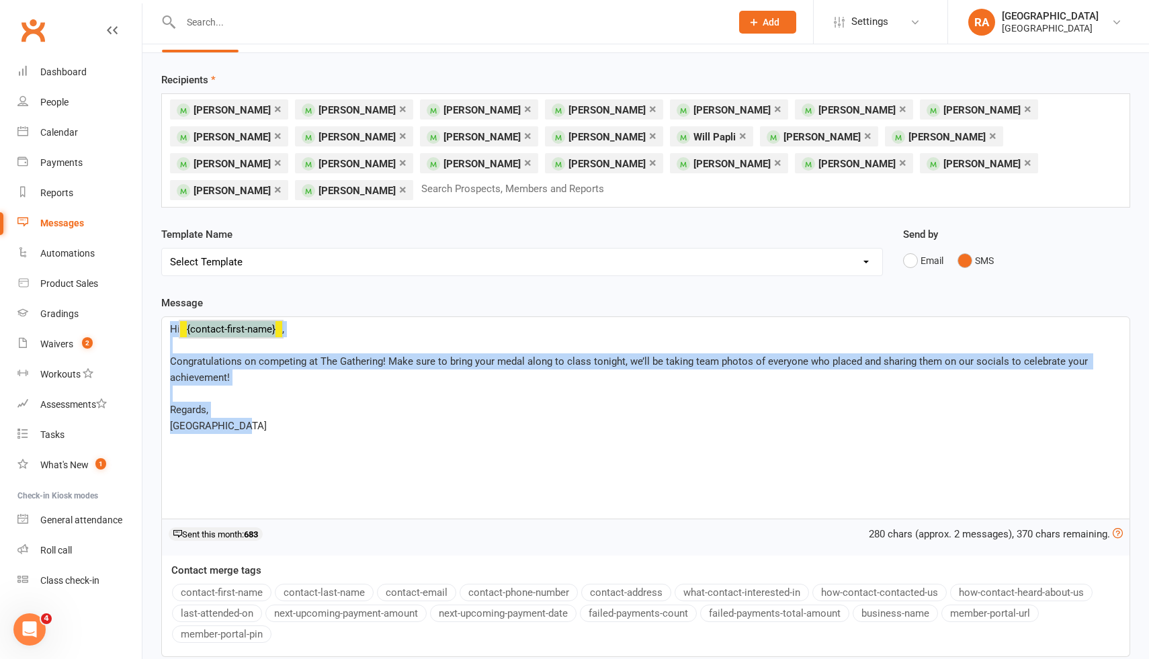
drag, startPoint x: 356, startPoint y: 431, endPoint x: 162, endPoint y: 297, distance: 235.9
click at [162, 317] on div "Hi ﻿ {contact-first-name} , ﻿ Congratulations on competing at The Gathering! Ma…" at bounding box center [646, 418] width 968 height 202
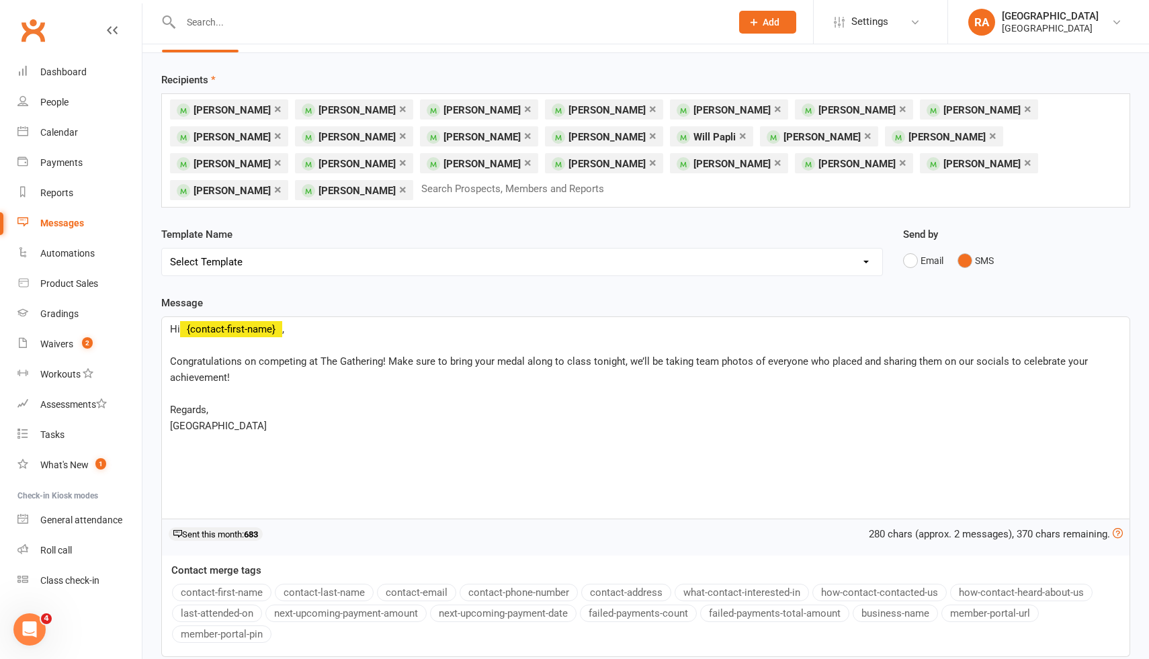
click at [276, 425] on div "Hi ﻿ {contact-first-name} , ﻿ Congratulations on competing at The Gathering! Ma…" at bounding box center [646, 418] width 968 height 202
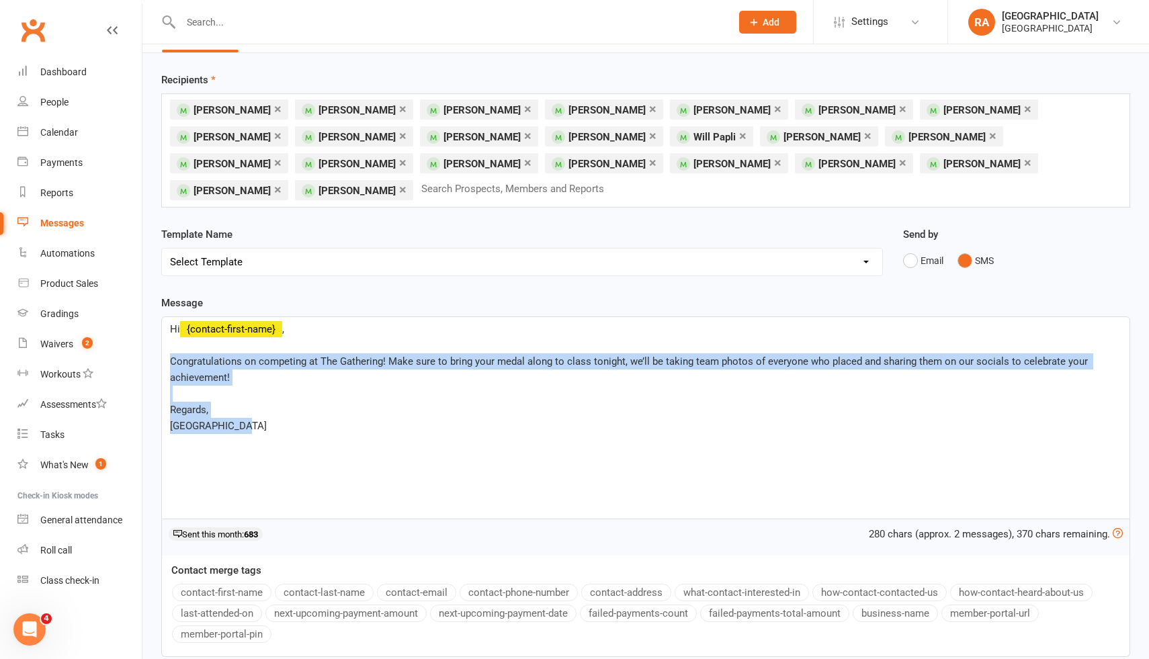
drag, startPoint x: 290, startPoint y: 425, endPoint x: 170, endPoint y: 335, distance: 149.4
click at [170, 335] on div "Hi ﻿ {contact-first-name} , ﻿ Congratulations on competing at The Gathering! Ma…" at bounding box center [646, 418] width 968 height 202
copy div "Congratulations on competing at The Gathering! Make sure to bring your medal al…"
click at [338, 409] on div "Hi ﻿ {contact-first-name} , ﻿ Congratulations on competing at The Gathering! Ma…" at bounding box center [646, 418] width 968 height 202
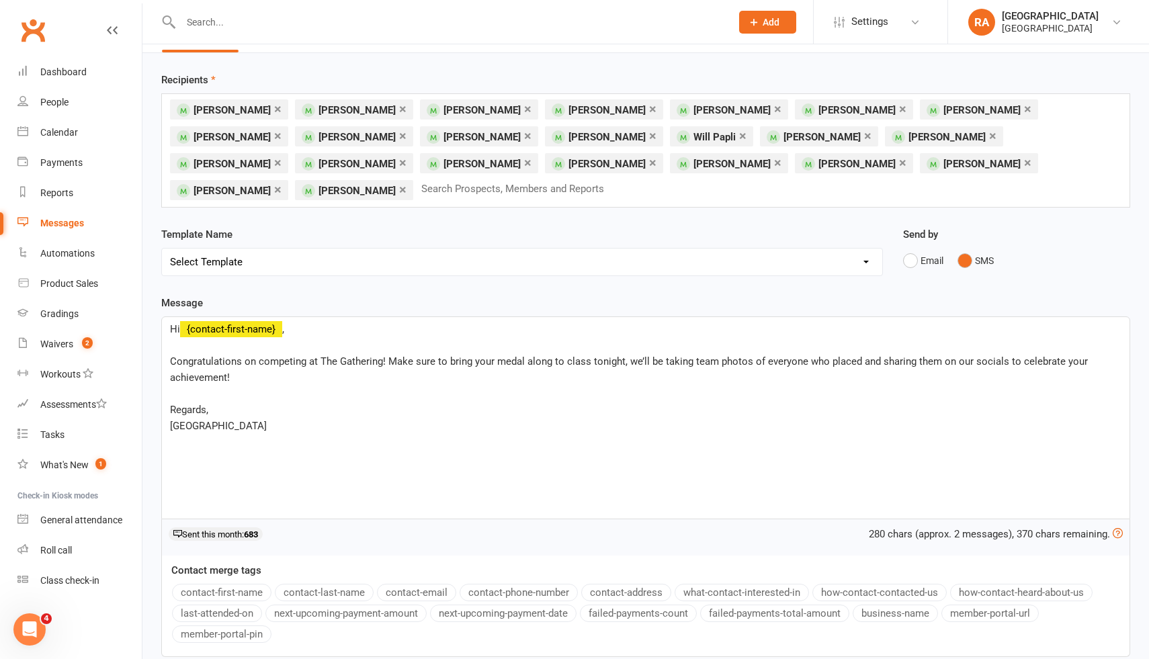
click at [241, 356] on span "Congratulations on competing at The Gathering! Make sure to bring your medal al…" at bounding box center [630, 370] width 921 height 28
click at [280, 413] on div "Hi ﻿ {contact-first-name} , ﻿ Congrats on competing at The Gathering! Make sure…" at bounding box center [646, 418] width 968 height 202
click at [208, 356] on span "Congrats on competing at The Gathering! Make sure to bring your medal along to …" at bounding box center [645, 362] width 950 height 12
click at [322, 354] on p "Congratulations on competing at The Gathering! Make sure to bring your medal al…" at bounding box center [646, 370] width 952 height 32
click at [362, 432] on div "Hi ﻿ {contact-first-name} , ﻿ Congratulations on competing at The Gathering! Ma…" at bounding box center [646, 418] width 968 height 202
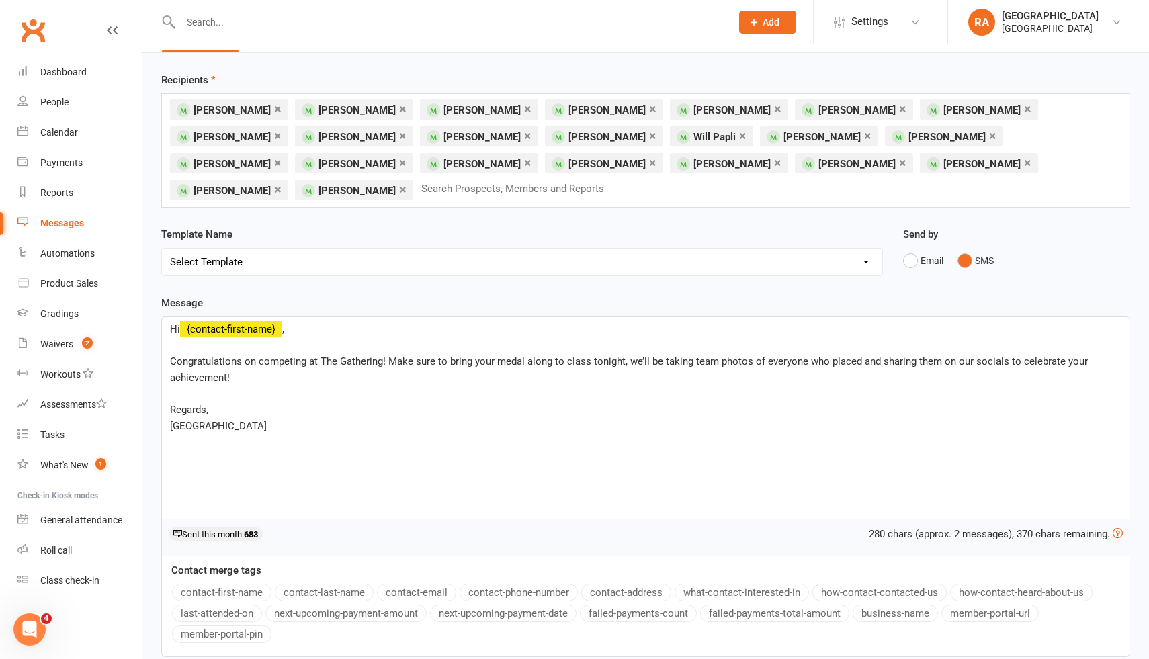
click at [276, 402] on p "Regards," at bounding box center [646, 410] width 952 height 16
click at [314, 409] on div "Hi ﻿ {contact-first-name} , ﻿ Congratulations on competing at The Gathering! Ma…" at bounding box center [646, 418] width 968 height 202
click at [241, 386] on p "﻿" at bounding box center [646, 394] width 952 height 16
click at [609, 356] on span "Congratulations on competing at The Gathering! Make sure to bring your medal al…" at bounding box center [630, 370] width 921 height 28
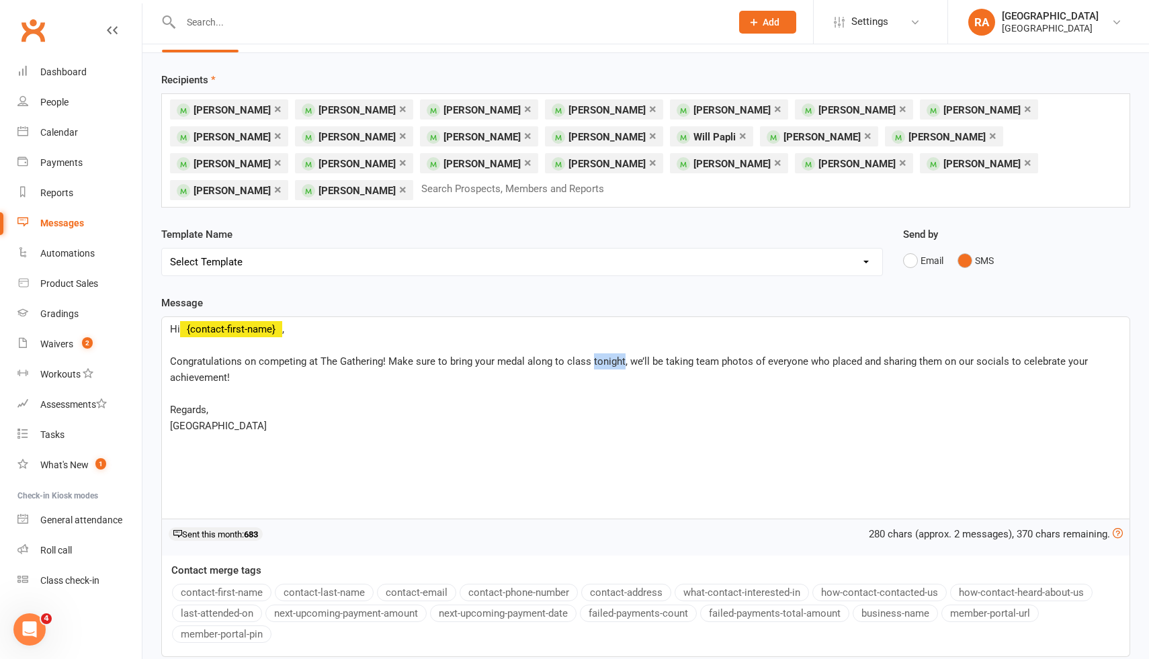
click at [622, 356] on span "Congratulations on competing at The Gathering! Make sure to bring your medal al…" at bounding box center [630, 370] width 921 height 28
click at [612, 433] on div "Hi ﻿ {contact-first-name} , ﻿ Congratulations on competing at The Gathering! Ma…" at bounding box center [646, 418] width 968 height 202
click at [590, 356] on span "Congratulations on competing at The Gathering! Make sure to bring your medal al…" at bounding box center [636, 370] width 933 height 28
click at [671, 356] on span "Congratulations on competing at The Gathering! Make sure to bring your medal al…" at bounding box center [636, 370] width 933 height 28
click at [669, 356] on span "Congratulations on competing at The Gathering! Make sure to bring your medal al…" at bounding box center [636, 370] width 933 height 28
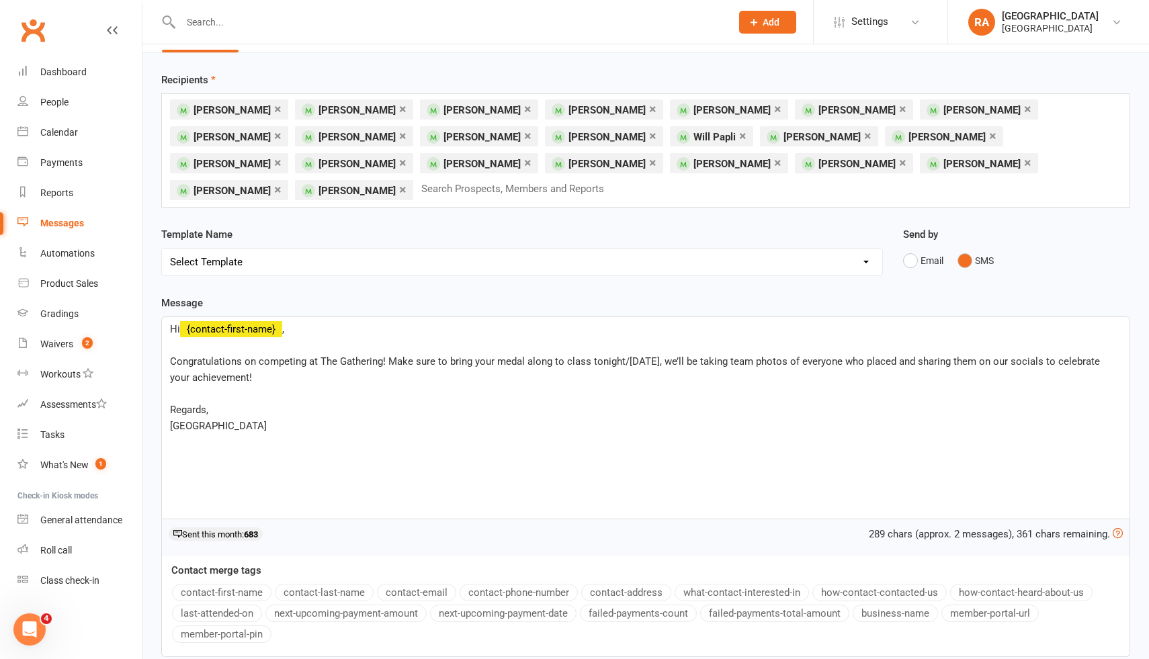
click at [641, 428] on div "Hi ﻿ {contact-first-name} , ﻿ Congratulations on competing at The Gathering! Ma…" at bounding box center [646, 418] width 968 height 202
click at [372, 426] on div "Hi ﻿ {contact-first-name} , ﻿ Congratulations on competing at The Gathering! Ma…" at bounding box center [646, 418] width 968 height 202
click at [331, 430] on div "Hi ﻿ {contact-first-name} , ﻿ Congratulations on competing at The Gathering! Ma…" at bounding box center [646, 418] width 968 height 202
click at [622, 356] on span "Congratulations on competing at The Gathering! Make sure to bring your medal al…" at bounding box center [636, 370] width 933 height 28
click at [666, 356] on span "Congratulations on competing at The Gathering! Make sure to bring your medal al…" at bounding box center [636, 370] width 933 height 28
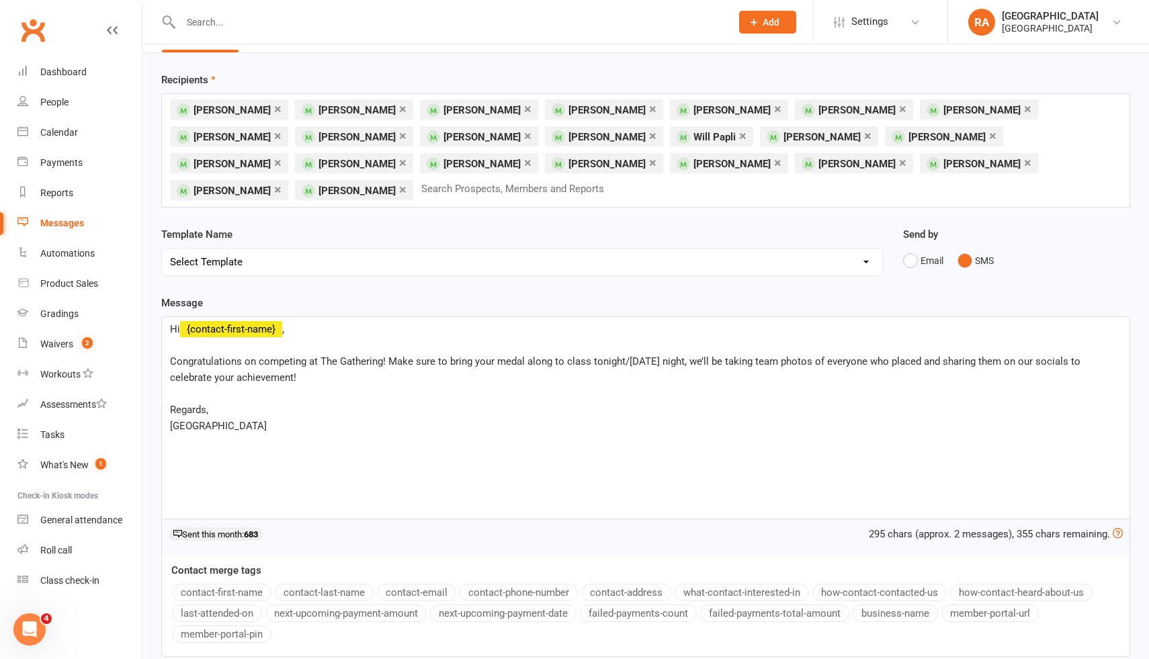
click at [708, 354] on p "Congratulations on competing at The Gathering! Make sure to bring your medal al…" at bounding box center [646, 370] width 952 height 32
click at [529, 439] on div "Hi ﻿ {contact-first-name} , ﻿ Congratulations on competing at The Gathering! Ma…" at bounding box center [646, 418] width 968 height 202
click at [789, 266] on div "Template Name Select Template [Email] Coaches Update [Email] Competitors Update…" at bounding box center [522, 261] width 742 height 69
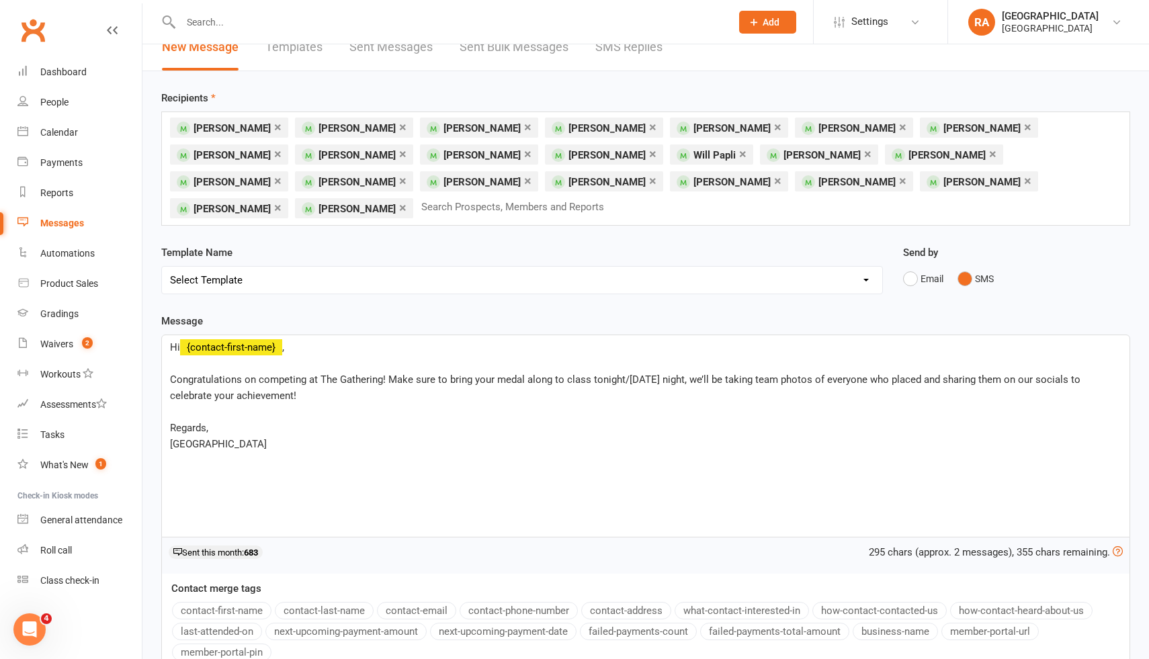
scroll to position [0, 0]
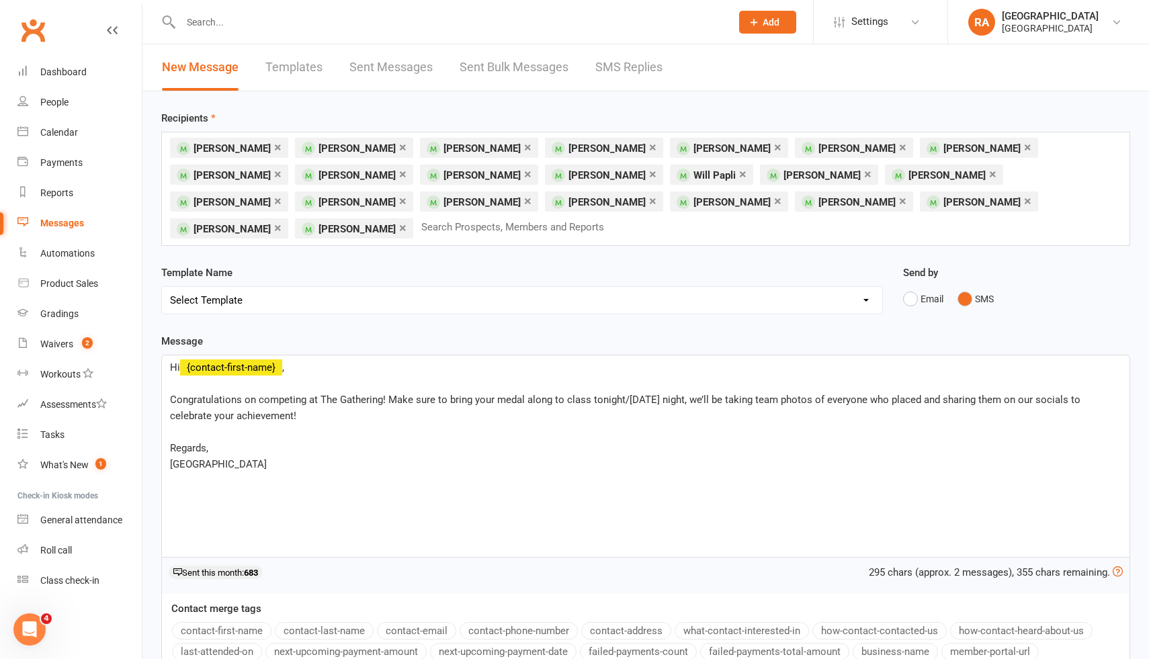
click at [981, 565] on div "295 chars (approx. 2 messages), 355 chars remaining." at bounding box center [996, 573] width 254 height 16
click at [803, 558] on div "295 chars (approx. 2 messages), 355 chars remaining. Sent this month: 683" at bounding box center [645, 576] width 969 height 36
click at [686, 231] on div "Recipients × [PERSON_NAME] × [PERSON_NAME] × [PERSON_NAME] × [PERSON_NAME] × [P…" at bounding box center [646, 443] width 1007 height 705
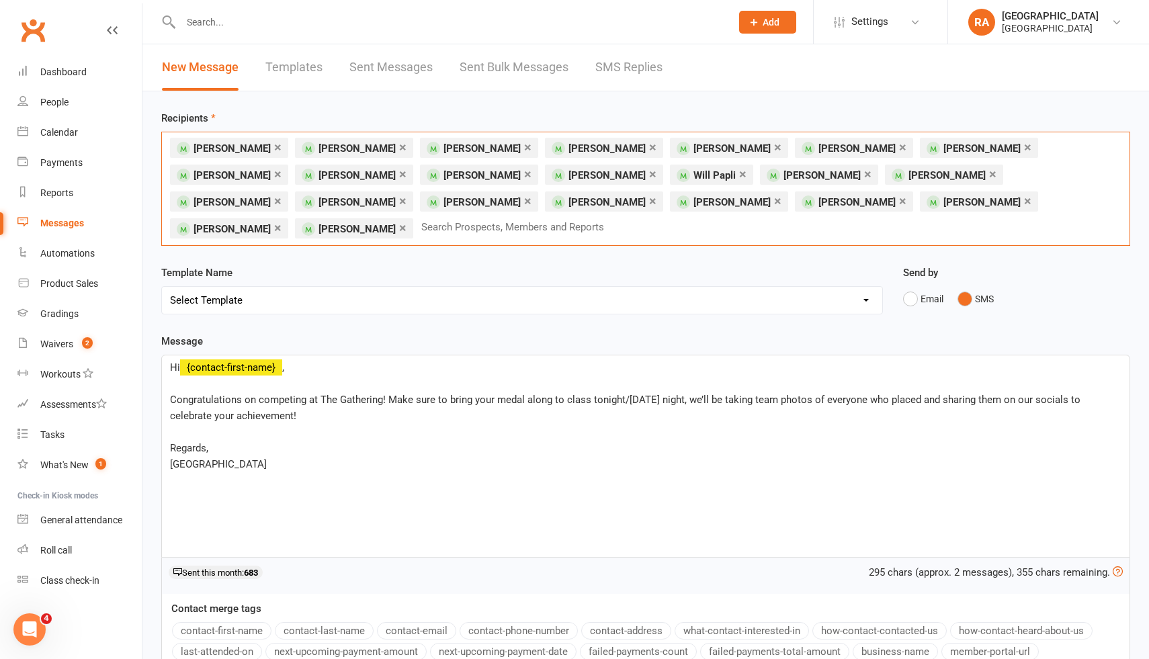
click at [617, 218] on input "text" at bounding box center [518, 226] width 197 height 17
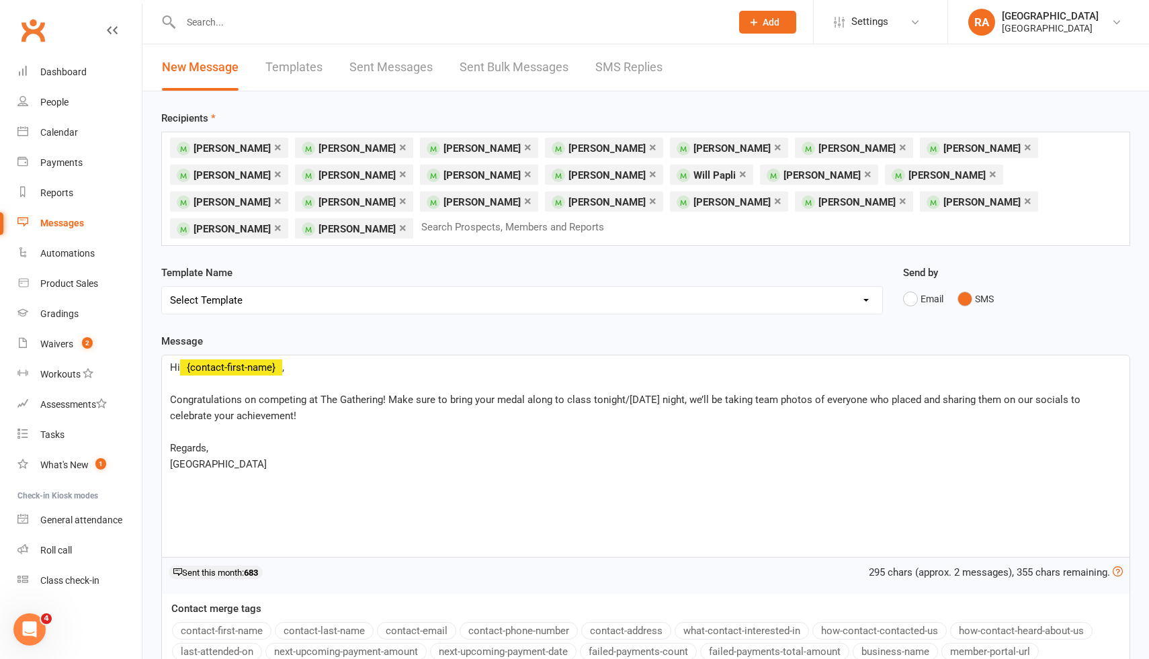
click at [840, 236] on div "Recipients × [PERSON_NAME] × [PERSON_NAME] × [PERSON_NAME] × [PERSON_NAME] × [P…" at bounding box center [646, 443] width 1007 height 705
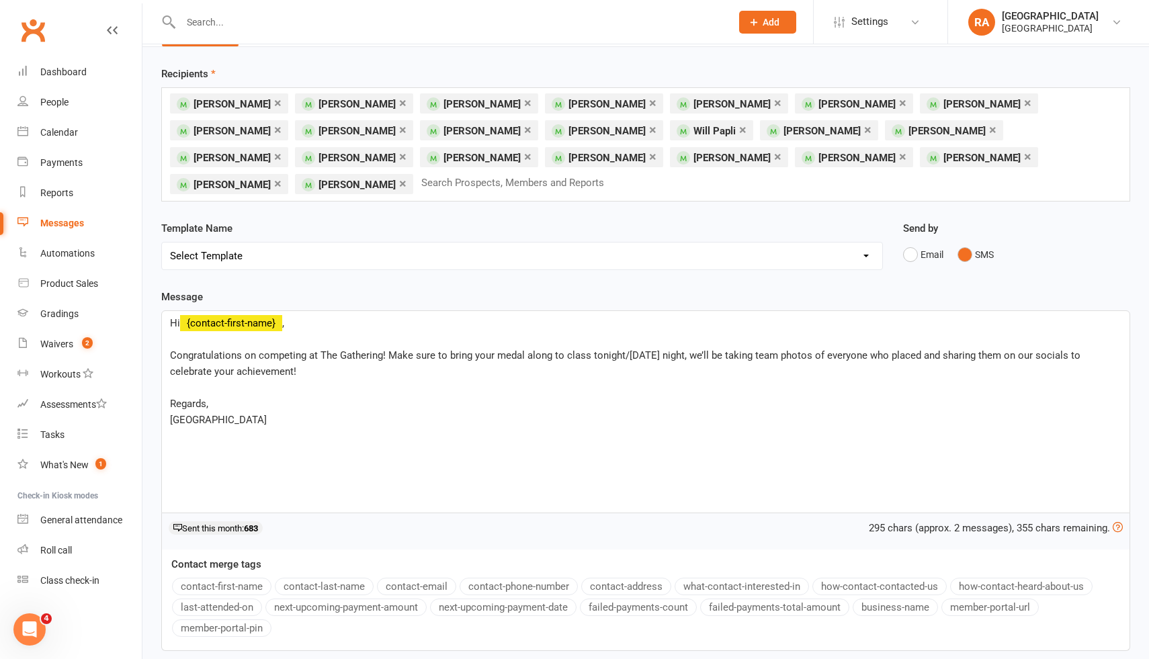
scroll to position [46, 0]
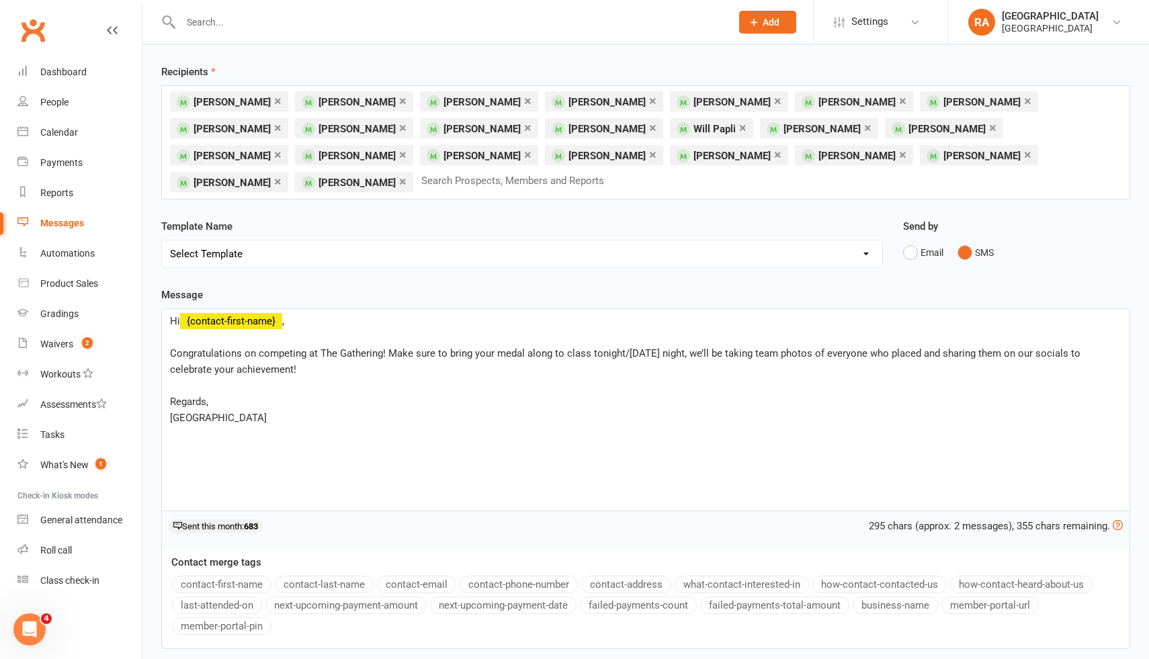
click at [687, 287] on div "Message Hi ﻿ {contact-first-name} , ﻿ Congratulations on competing at The Gathe…" at bounding box center [645, 468] width 969 height 362
drag, startPoint x: 687, startPoint y: 272, endPoint x: 604, endPoint y: 263, distance: 83.9
click at [687, 287] on div "Message Hi ﻿ {contact-first-name} , ﻿ Congratulations on competing at The Gathe…" at bounding box center [645, 468] width 969 height 362
click at [464, 417] on div "Hi ﻿ {contact-first-name} , ﻿ Congratulations on competing at The Gathering! Ma…" at bounding box center [646, 410] width 968 height 202
click at [542, 287] on div "Message Hi ﻿ {contact-first-name} , ﻿ Congratulations on competing at The Gathe…" at bounding box center [645, 468] width 969 height 362
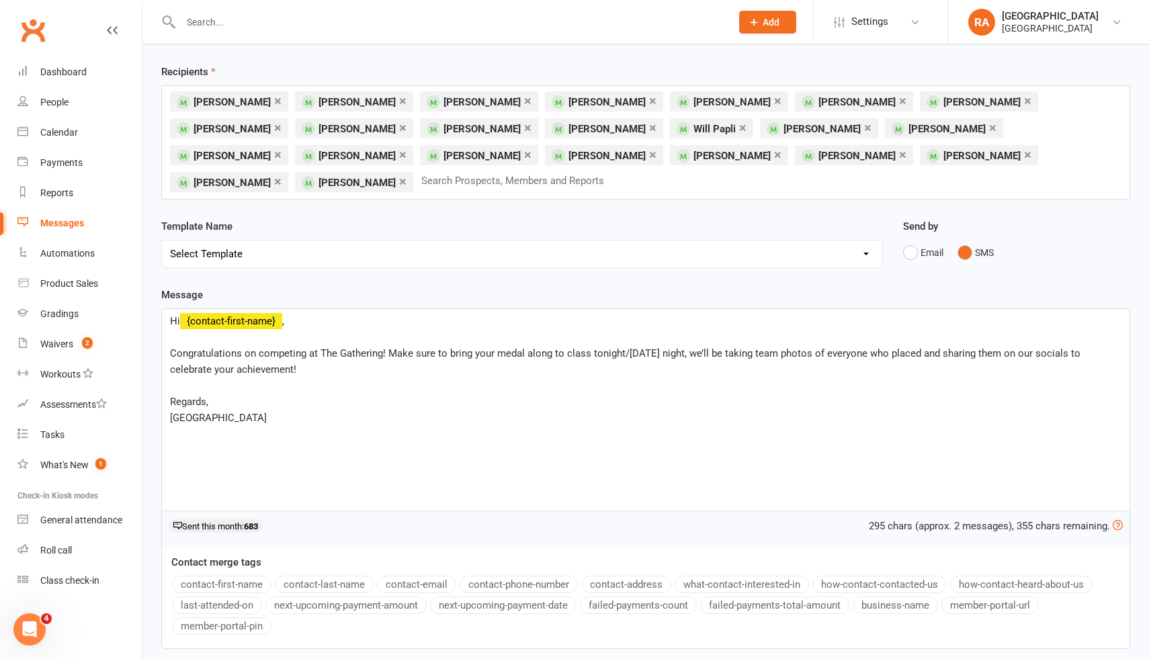
click at [350, 345] on p "Congratulations on competing at The Gathering! Make sure to bring your medal al…" at bounding box center [646, 361] width 952 height 32
click at [368, 413] on div "Hi ﻿ {contact-first-name} , ﻿ Congratulations on competing at The Gathering! Ma…" at bounding box center [646, 410] width 968 height 202
click at [441, 259] on div "Template Name Select Template [Email] Coaches Update [Email] Competitors Update…" at bounding box center [522, 252] width 742 height 69
click at [655, 287] on div "Message Hi ﻿ {contact-first-name} , ﻿ Congratulations on competing at The Gathe…" at bounding box center [645, 468] width 969 height 362
click at [561, 423] on div "Hi ﻿ {contact-first-name} , ﻿ Congratulations on competing at The Gathering! Ma…" at bounding box center [646, 410] width 968 height 202
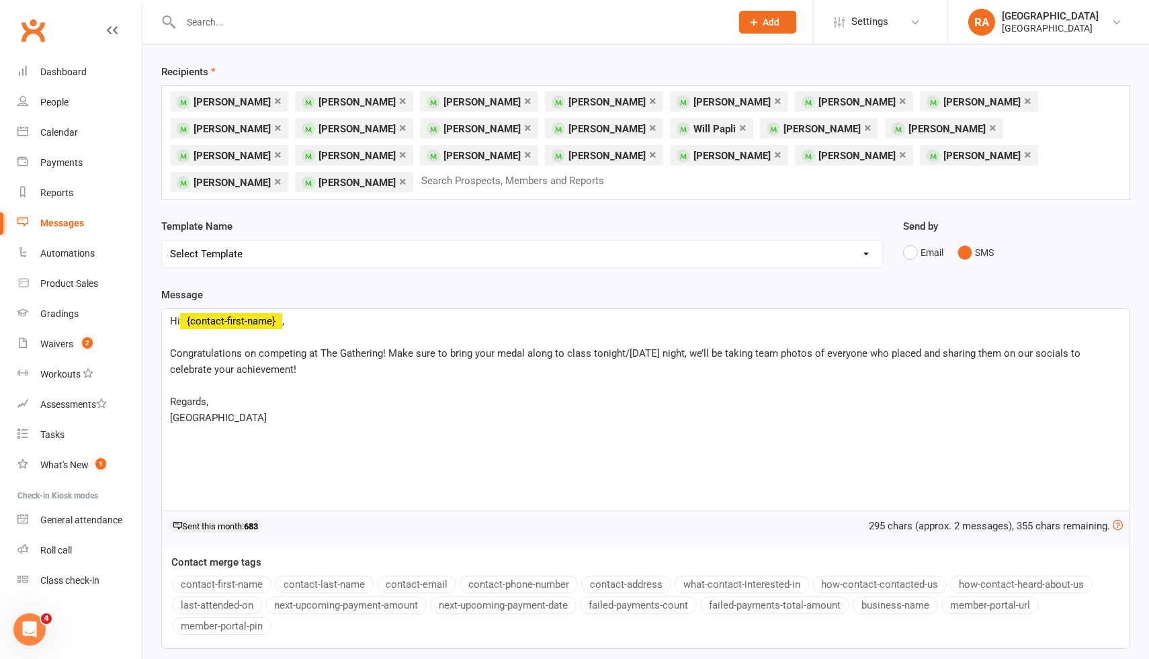
click at [643, 256] on div "Template Name Select Template [Email] Coaches Update [Email] Competitors Update…" at bounding box center [522, 252] width 742 height 69
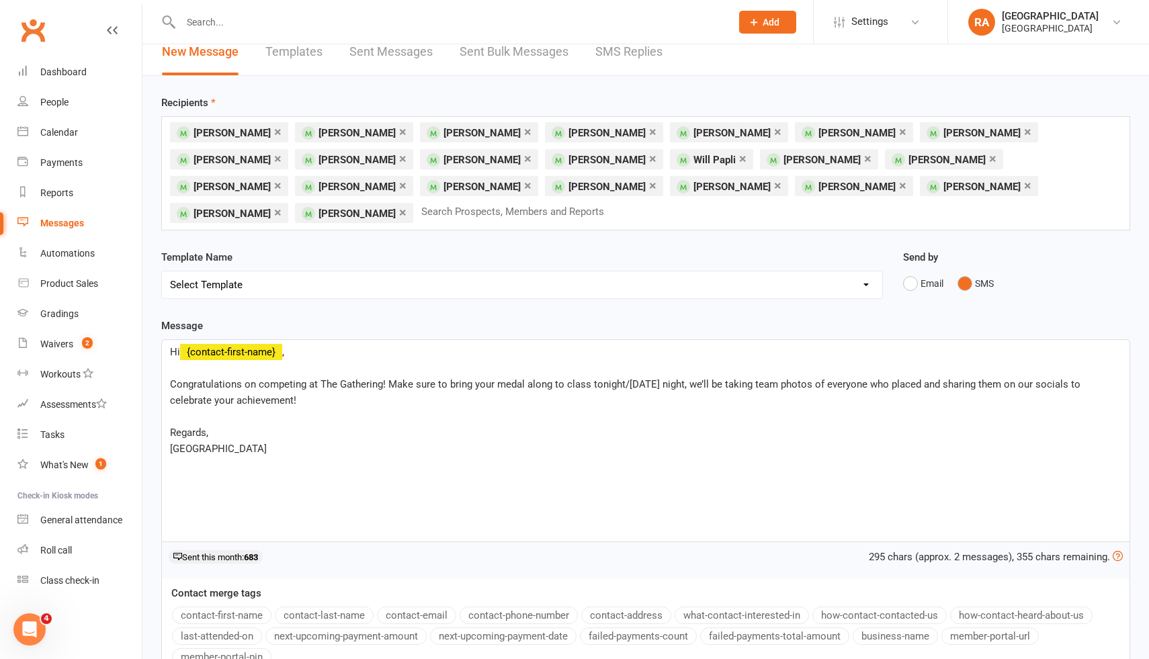
scroll to position [0, 0]
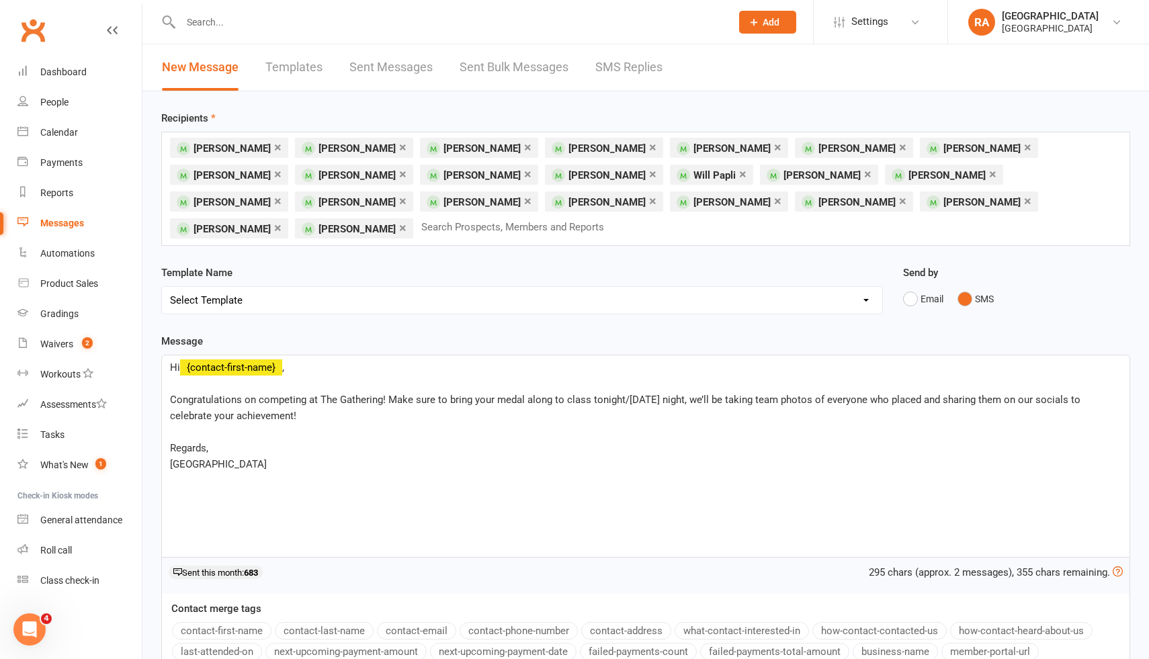
click at [611, 459] on div "Hi ﻿ {contact-first-name} , ﻿ Congratulations on competing at The Gathering! Ma…" at bounding box center [646, 457] width 968 height 202
click at [694, 302] on div "Template Name Select Template [Email] Coaches Update [Email] Competitors Update…" at bounding box center [522, 299] width 742 height 69
click at [532, 190] on link "×" at bounding box center [527, 201] width 7 height 22
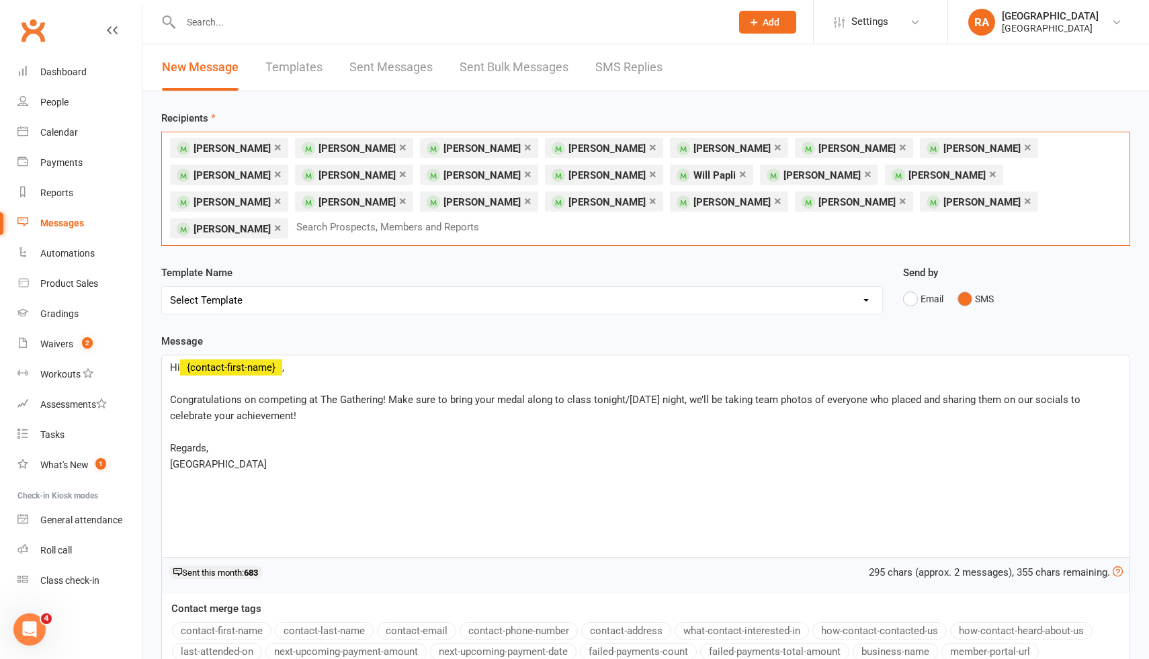
click at [282, 217] on link "×" at bounding box center [277, 228] width 7 height 22
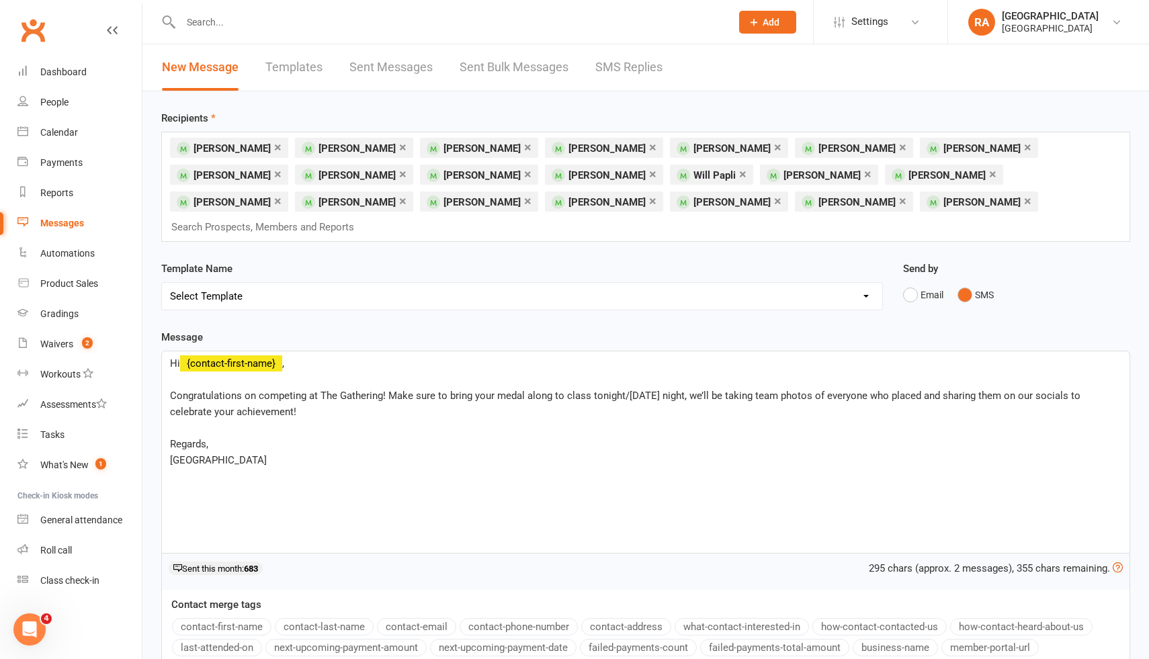
click at [528, 261] on div "Template Name Select Template [Email] Coaches Update [Email] Competitors Update…" at bounding box center [522, 286] width 722 height 50
click at [399, 471] on div "Hi ﻿ {contact-first-name} , ﻿ Congratulations on competing at The Gathering! Ma…" at bounding box center [646, 453] width 968 height 202
click at [514, 295] on div "Template Name Select Template [Email] Coaches Update [Email] Competitors Update…" at bounding box center [522, 295] width 742 height 69
click at [450, 452] on p "[GEOGRAPHIC_DATA]" at bounding box center [646, 460] width 952 height 16
click at [551, 329] on div "Message Hi ﻿ {contact-first-name} , ﻿ Congratulations on competing at The Gathe…" at bounding box center [645, 510] width 969 height 362
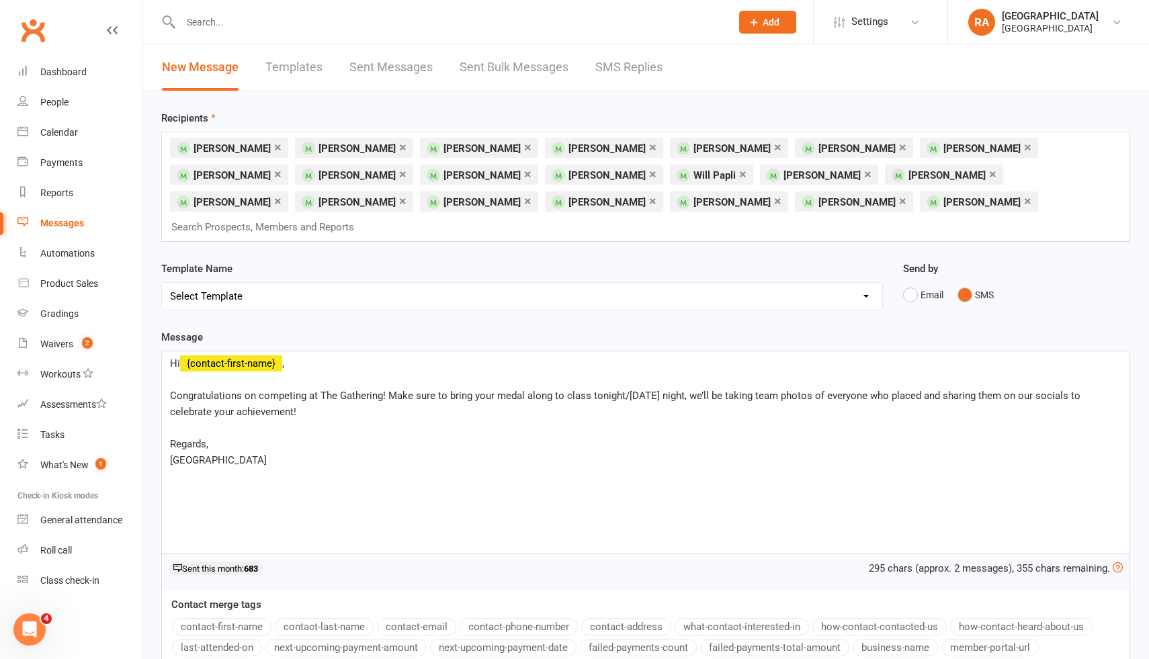
click at [490, 391] on p "Congratulations on competing at The Gathering! Make sure to bring your medal al…" at bounding box center [646, 404] width 952 height 32
click at [380, 462] on div "Hi ﻿ {contact-first-name} , ﻿ Congratulations on competing at The Gathering! Ma…" at bounding box center [646, 453] width 968 height 202
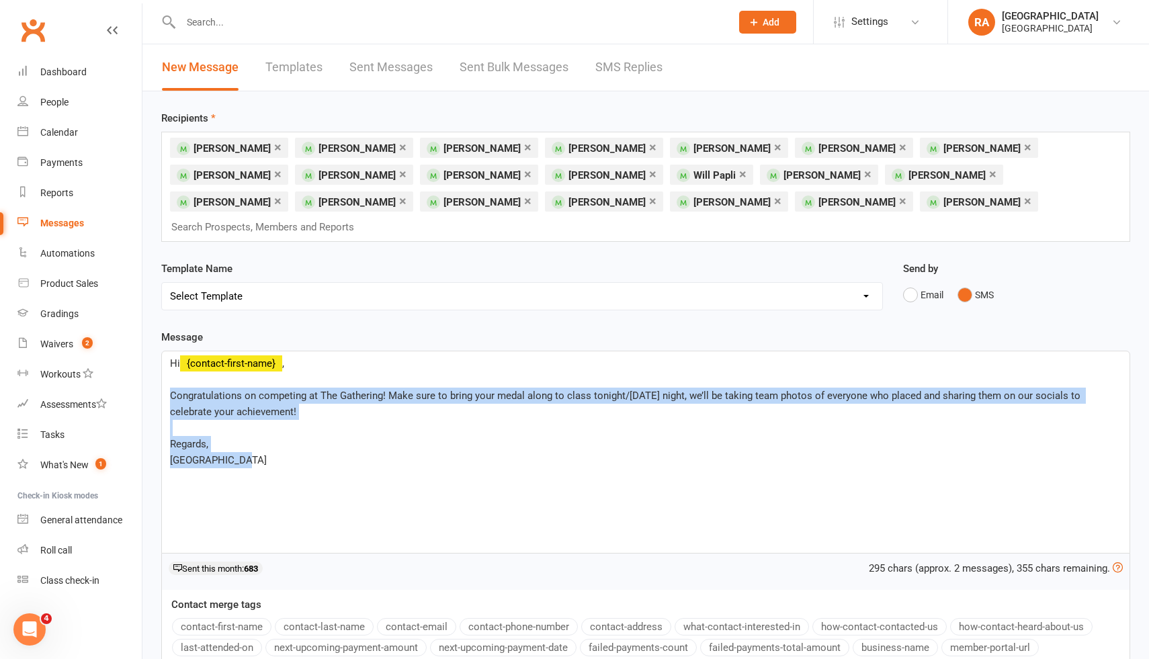
drag, startPoint x: 380, startPoint y: 462, endPoint x: 171, endPoint y: 373, distance: 226.7
click at [171, 373] on div "Hi ﻿ {contact-first-name} , ﻿ Congratulations on competing at The Gathering! Ma…" at bounding box center [646, 453] width 968 height 202
copy div "Congratulations on competing at The Gathering! Make sure to bring your medal al…"
click at [319, 390] on span "Congratulations on competing at The Gathering! Make sure to bring your medal al…" at bounding box center [626, 404] width 913 height 28
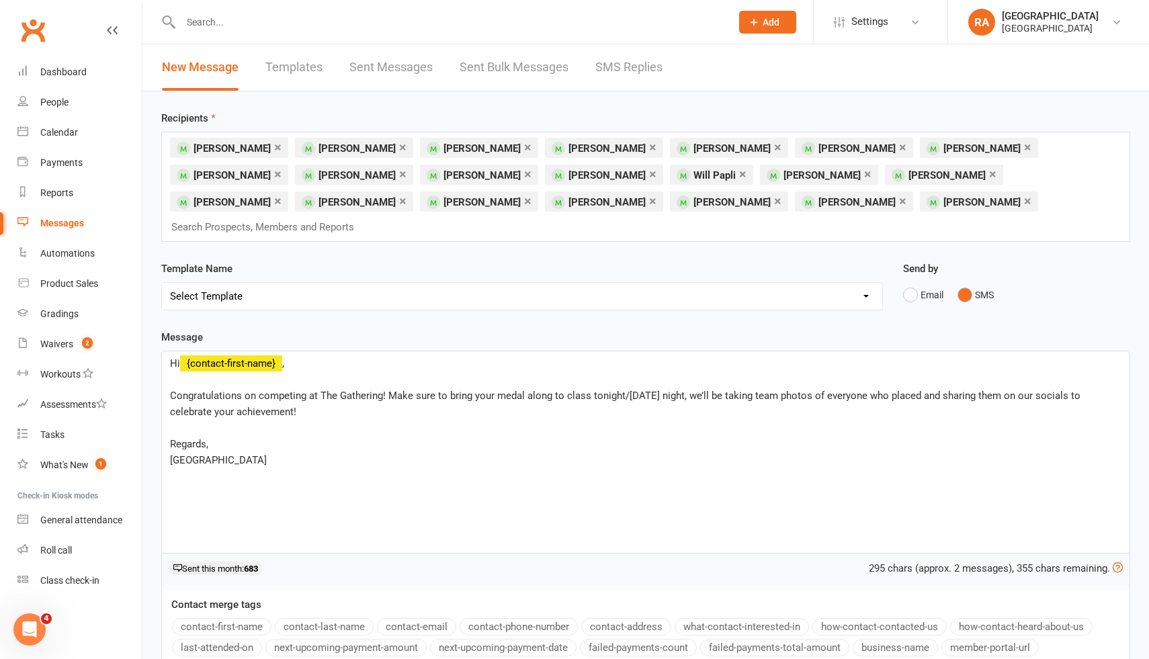
click at [239, 390] on span "Congratulations on competing at The Gathering! Make sure to bring your medal al…" at bounding box center [626, 404] width 913 height 28
click at [231, 390] on span "Congratulations on competing at The Gathering! Make sure to bring your medal al…" at bounding box center [626, 404] width 913 height 28
click at [766, 388] on p "Well done on competing at The Gathering! Make sure to bring your medal along to…" at bounding box center [646, 404] width 952 height 32
drag, startPoint x: 471, startPoint y: 387, endPoint x: 798, endPoint y: 376, distance: 327.5
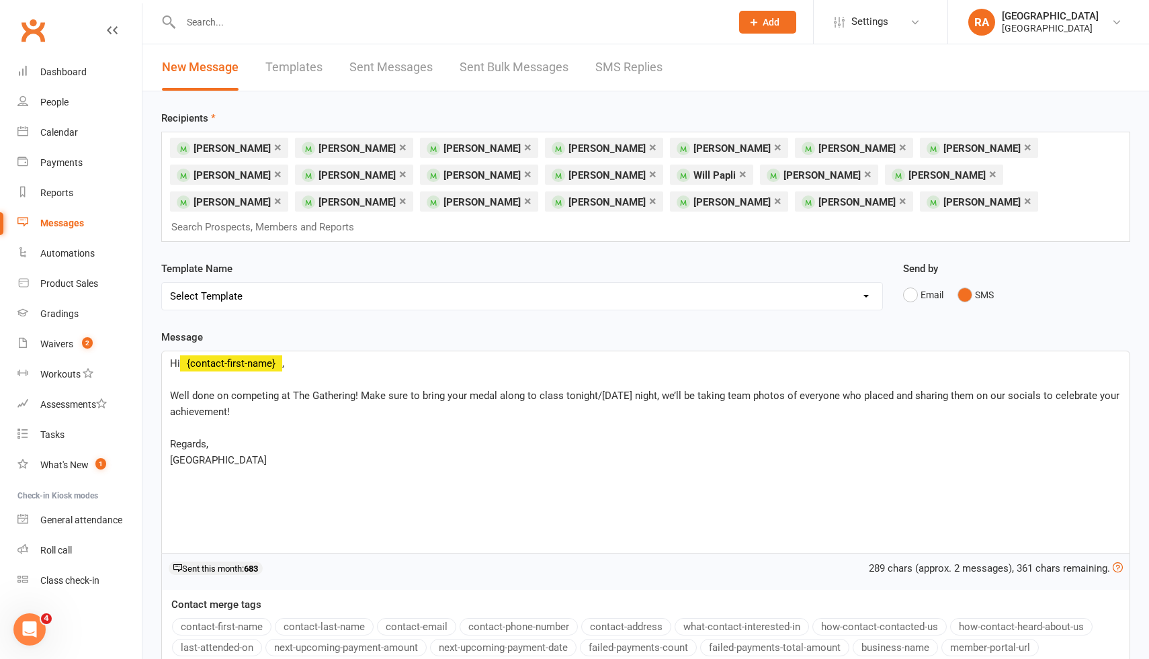
click at [798, 388] on p "Well done on competing at The Gathering! Make sure to bring your medal along to…" at bounding box center [646, 404] width 952 height 32
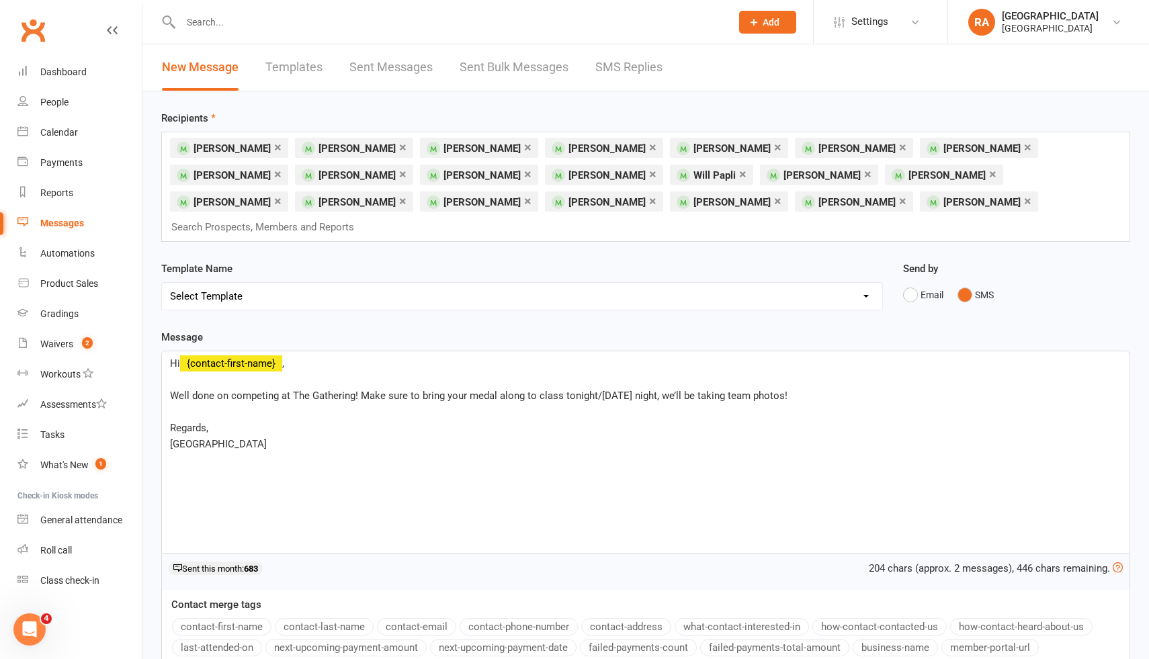
click at [519, 465] on div "Hi ﻿ {contact-first-name} , ﻿ Well done on competing at The Gathering! Make sur…" at bounding box center [646, 453] width 968 height 202
click at [377, 390] on span "Well done on competing at The Gathering! Make sure to bring your medal along to…" at bounding box center [479, 396] width 618 height 12
click at [417, 390] on span "Well done on competing at The Gathering! Make sure to bring your medal along to…" at bounding box center [479, 396] width 618 height 12
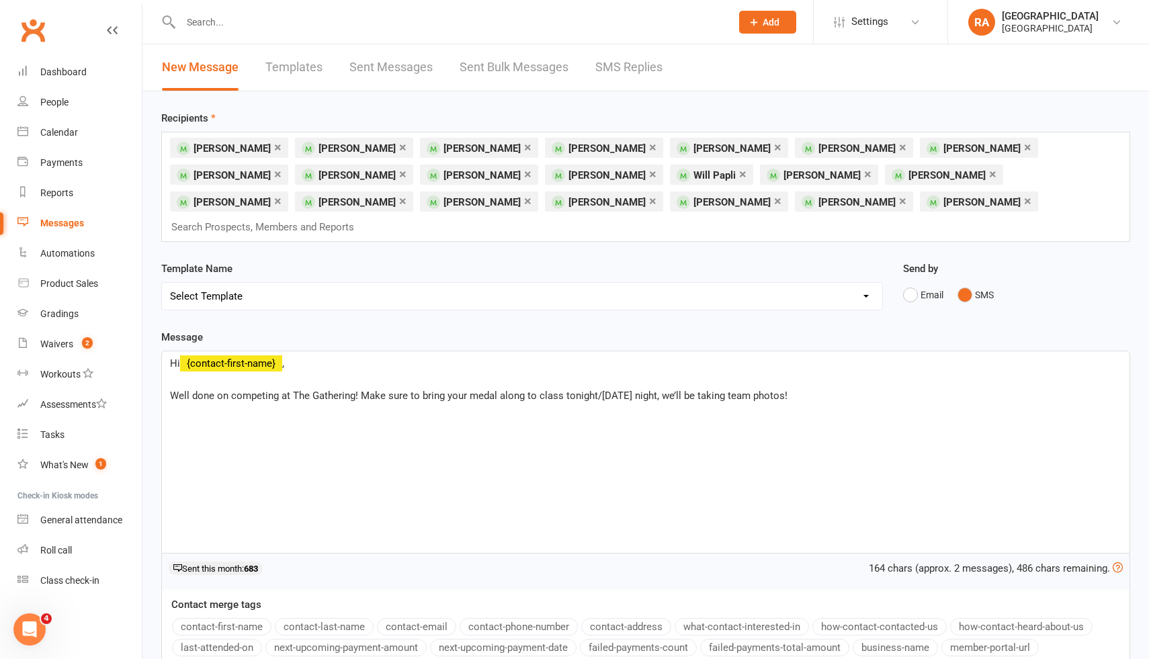
click at [423, 390] on span "Well done on competing at The Gathering! Make sure to bring your medal along to…" at bounding box center [479, 396] width 618 height 12
click at [808, 387] on div "Hi ﻿ {contact-first-name} , ﻿ Well done on competing at The Gathering! Bring yo…" at bounding box center [646, 453] width 968 height 202
click at [360, 390] on span "Well done on competing at The Gathering! Bring your medal along to class tonigh…" at bounding box center [448, 396] width 557 height 12
click at [597, 390] on span "Well done on competing at The Gathering! Bring your medal along to class tonigh…" at bounding box center [448, 396] width 557 height 12
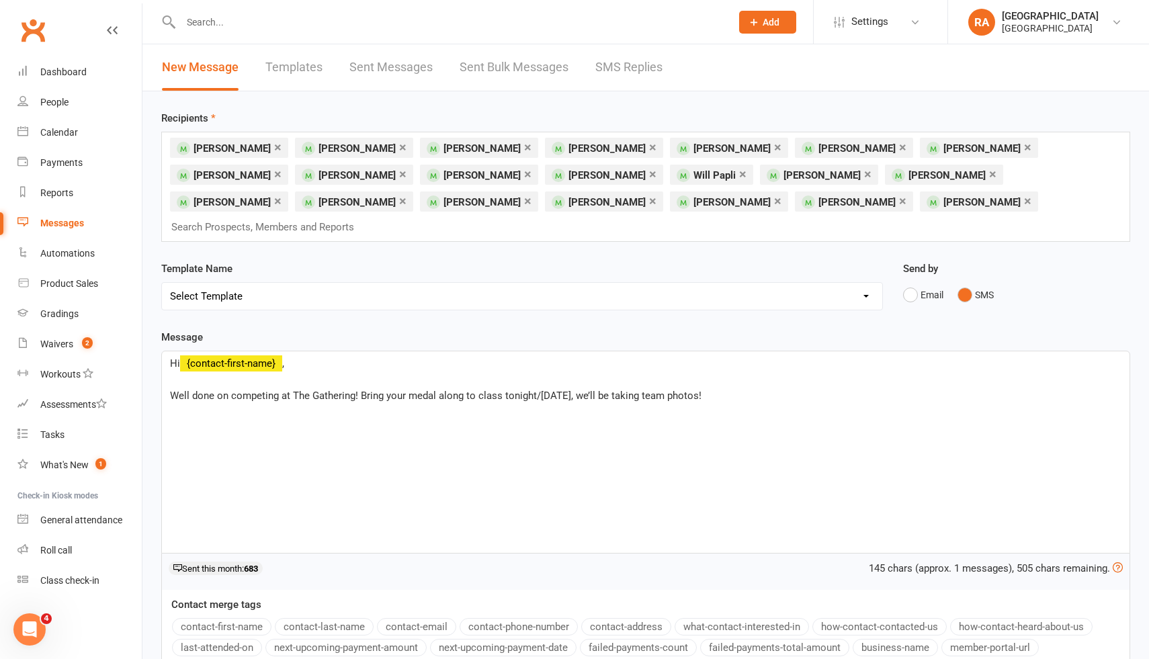
click at [361, 390] on span "Well done on competing at The Gathering! Bring your medal along to class tonigh…" at bounding box center [436, 396] width 532 height 12
click at [829, 387] on div "Hi ﻿ {contact-first-name} , ﻿ Well done on competing at The Gathering! Make sur…" at bounding box center [646, 453] width 968 height 202
click at [568, 302] on div "Template Name Select Template [Email] Coaches Update [Email] Competitors Update…" at bounding box center [522, 295] width 742 height 69
click at [801, 395] on div "Hi ﻿ {contact-first-name} , ﻿ Well done on competing at The Gathering! Make sur…" at bounding box center [646, 453] width 968 height 202
click at [674, 301] on div "Template Name Select Template [Email] Coaches Update [Email] Competitors Update…" at bounding box center [522, 295] width 742 height 69
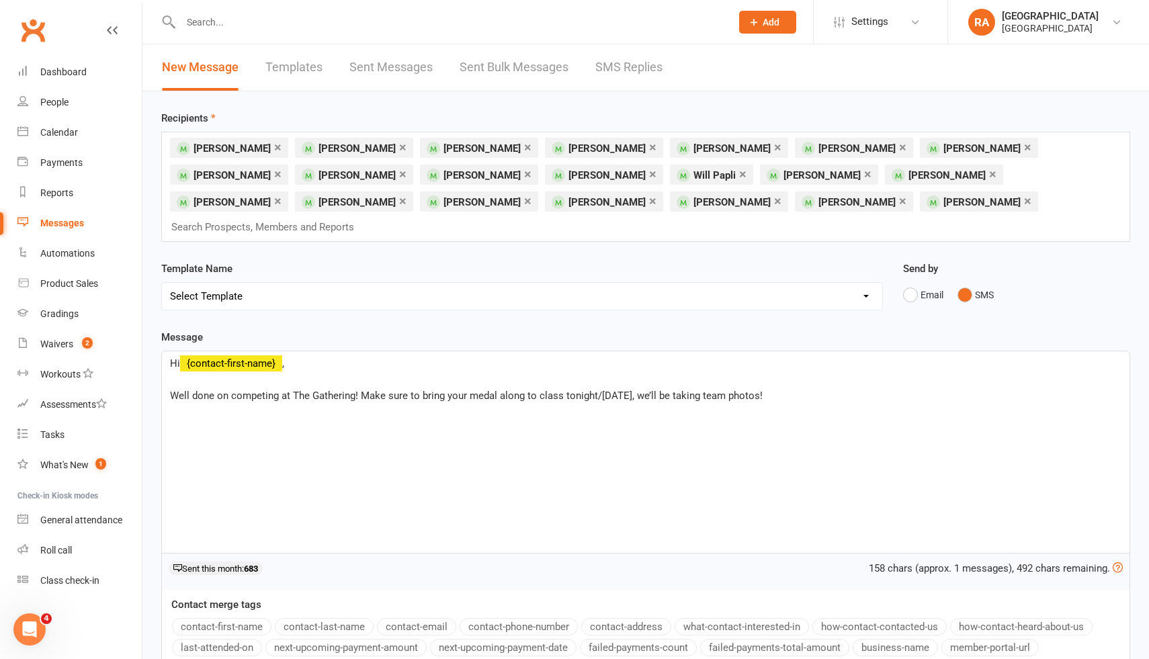
click at [835, 447] on div "Hi ﻿ {contact-first-name} , ﻿ Well done on competing at The Gathering! Make sur…" at bounding box center [646, 453] width 968 height 202
click at [769, 329] on div "Message Hi ﻿ {contact-first-name} , ﻿ Well done on competing at The Gathering! …" at bounding box center [645, 510] width 969 height 362
click at [836, 418] on div "Hi ﻿ {contact-first-name} , ﻿ Well done on competing at The Gathering! Make sur…" at bounding box center [646, 453] width 968 height 202
click at [736, 300] on div "Template Name Select Template [Email] Coaches Update [Email] Competitors Update…" at bounding box center [522, 295] width 742 height 69
click at [505, 413] on div "Hi ﻿ {contact-first-name} , ﻿ Well done on competing at The Gathering! Make sur…" at bounding box center [646, 453] width 968 height 202
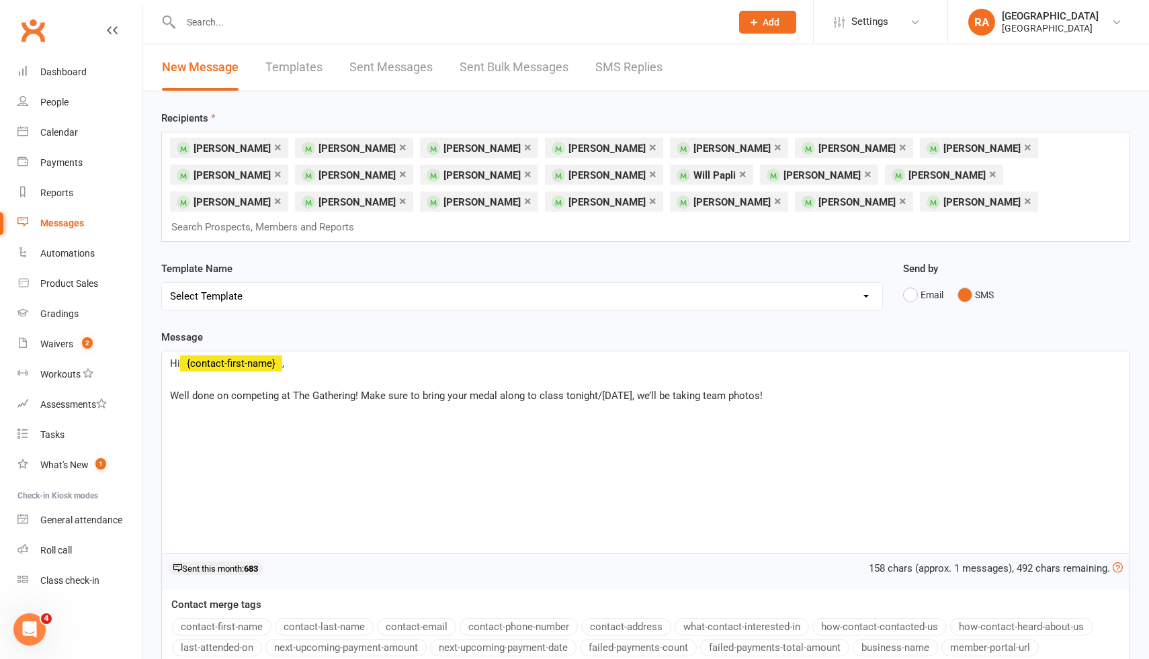
click at [491, 402] on div "Hi ﻿ {contact-first-name} , ﻿ Well done on competing at The Gathering! Make sur…" at bounding box center [646, 453] width 968 height 202
click at [490, 382] on div "Hi ﻿ {contact-first-name} , ﻿ Well done on competing at The Gathering! Make sur…" at bounding box center [646, 453] width 968 height 202
click at [487, 390] on span "Well done on competing at The Gathering! Make sure to bring your medal along to…" at bounding box center [466, 396] width 593 height 12
click at [584, 465] on div "Hi ﻿ {contact-first-name} , ﻿ Well done on competing at The Gathering! Make sur…" at bounding box center [646, 453] width 968 height 202
click at [206, 390] on span "Well done on competing at The Gathering! Make sure to bring your medal along to…" at bounding box center [466, 396] width 593 height 12
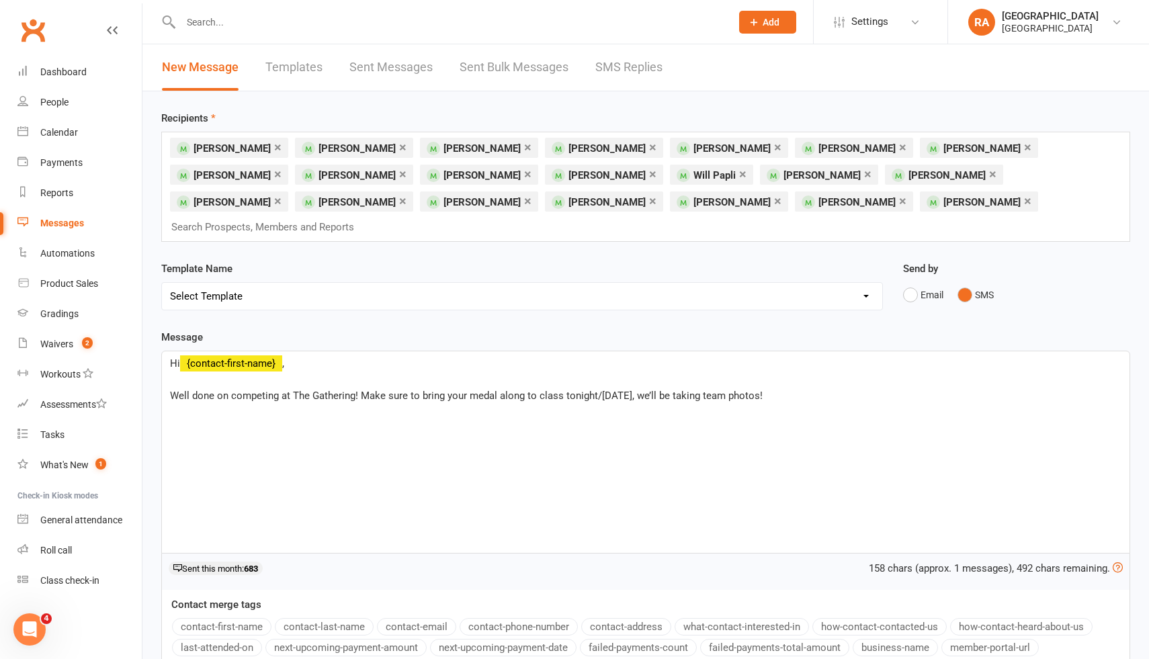
click at [813, 413] on div "Hi ﻿ {contact-first-name} , ﻿ Well done on competing at The Gathering! Make sur…" at bounding box center [646, 453] width 968 height 202
click at [199, 390] on span "Well done on competing at The Gathering! Make sure to bring your medal along to…" at bounding box center [466, 396] width 593 height 12
click at [790, 393] on div "Hi ﻿ {contact-first-name} , ﻿ Well done on competing at The Gathering! Make sur…" at bounding box center [646, 453] width 968 height 202
click at [920, 450] on div "Hi ﻿ {contact-first-name} , ﻿ Well done on competing at The Gathering! Make sur…" at bounding box center [646, 453] width 968 height 202
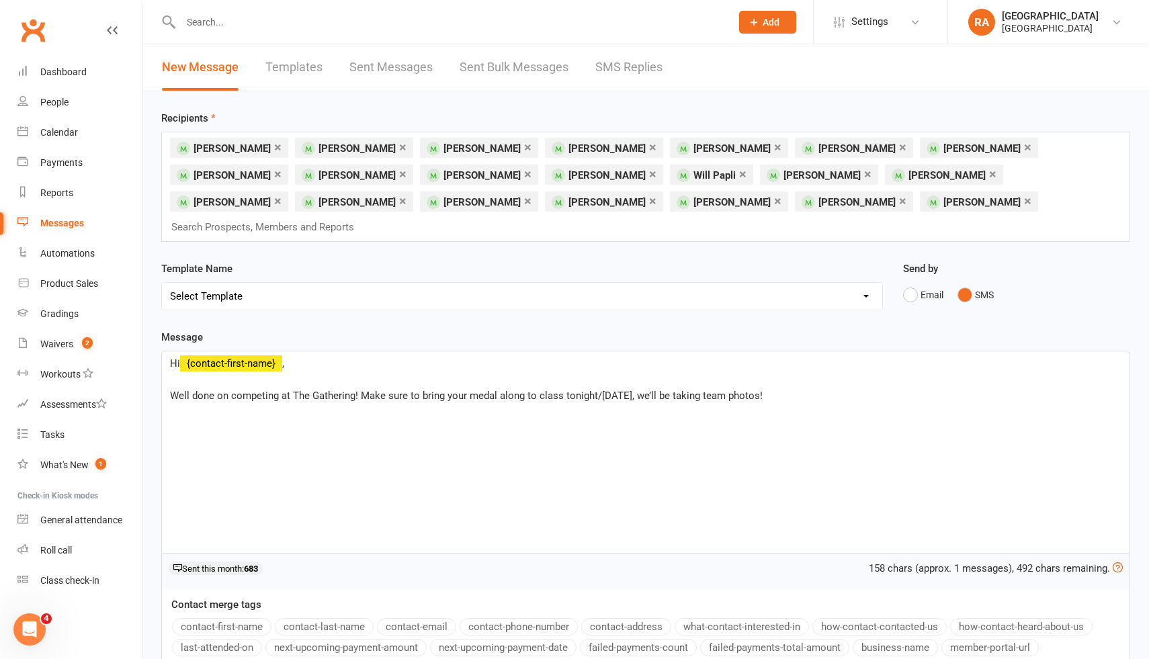
click at [858, 409] on div "Hi ﻿ {contact-first-name} , ﻿ Well done on competing at The Gathering! Make sur…" at bounding box center [646, 453] width 968 height 202
drag, startPoint x: 825, startPoint y: 397, endPoint x: 375, endPoint y: 421, distance: 451.0
click at [374, 421] on div "Hi ﻿ {contact-first-name} , ﻿ Well done on competing at The Gathering! Make sur…" at bounding box center [646, 453] width 968 height 202
drag, startPoint x: 788, startPoint y: 376, endPoint x: 389, endPoint y: 377, distance: 399.3
click at [389, 388] on p "Well done on competing at The Gathering! Make sure to bring your medal along to…" at bounding box center [646, 396] width 952 height 16
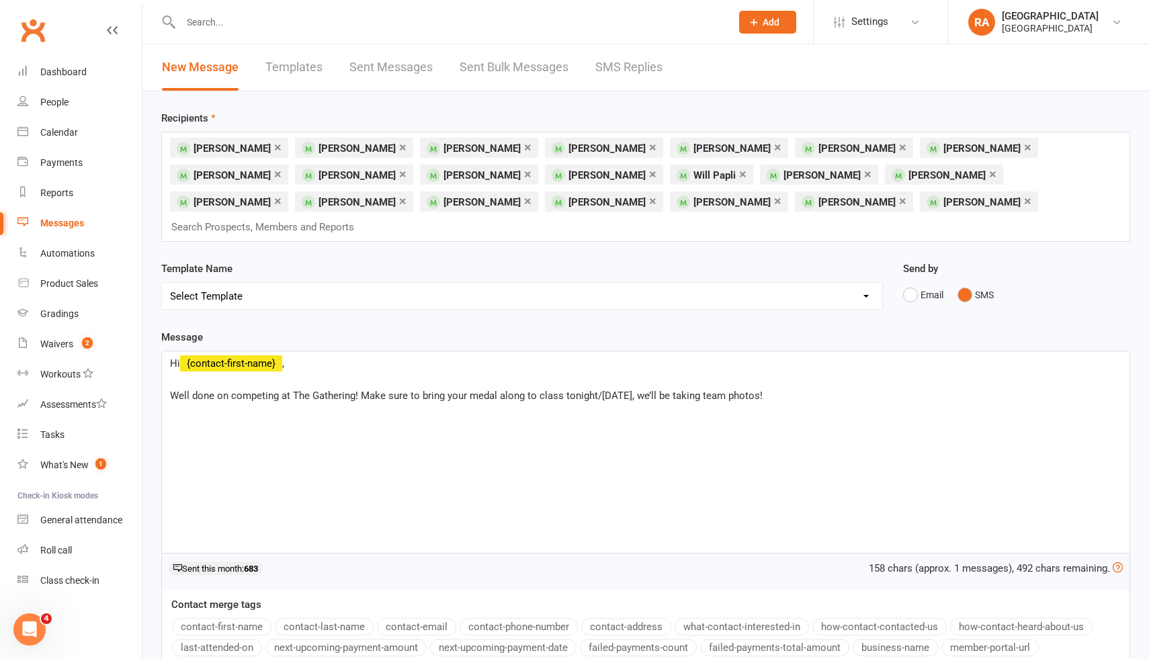
click at [785, 388] on p "Well done on competing at The Gathering! Make sure to bring your medal along to…" at bounding box center [646, 396] width 952 height 16
drag, startPoint x: 795, startPoint y: 375, endPoint x: 364, endPoint y: 378, distance: 430.9
click at [364, 388] on p "Well done on competing at The Gathering! Make sure to bring your medal along to…" at bounding box center [646, 396] width 952 height 16
click at [789, 388] on p "Well done on competing at The Gathering! Make sure to bring your medal along to…" at bounding box center [646, 396] width 952 height 16
drag, startPoint x: 789, startPoint y: 379, endPoint x: 168, endPoint y: 373, distance: 621.1
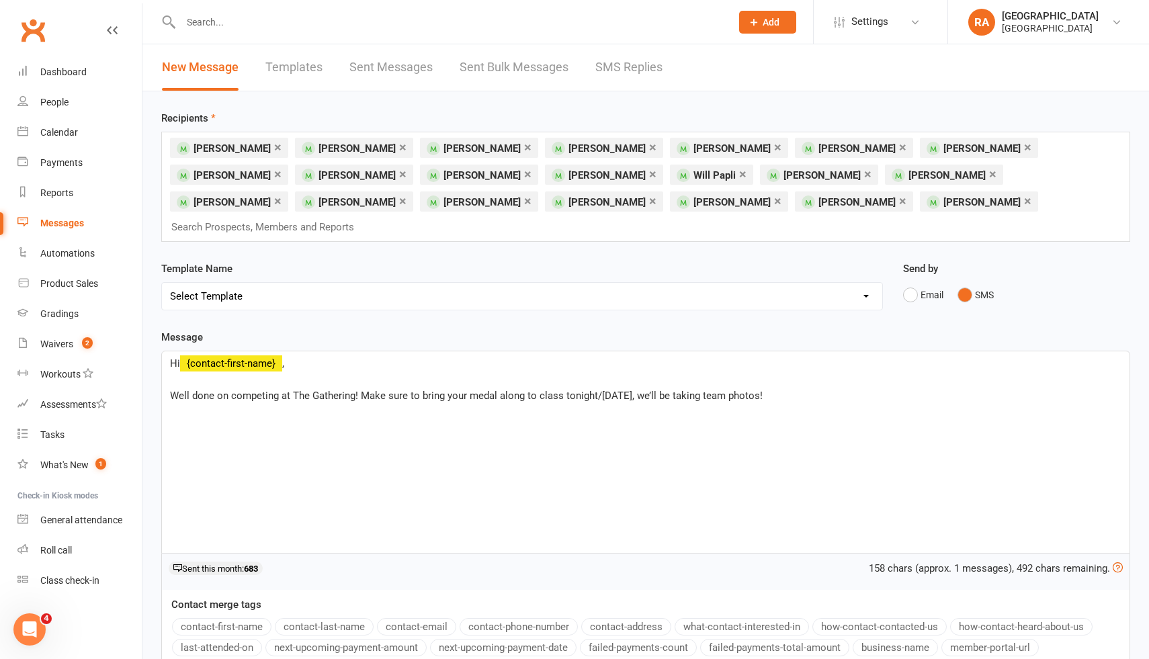
click at [168, 373] on div "Hi ﻿ {contact-first-name} , ﻿ Well done on competing at The Gathering! Make sur…" at bounding box center [646, 453] width 968 height 202
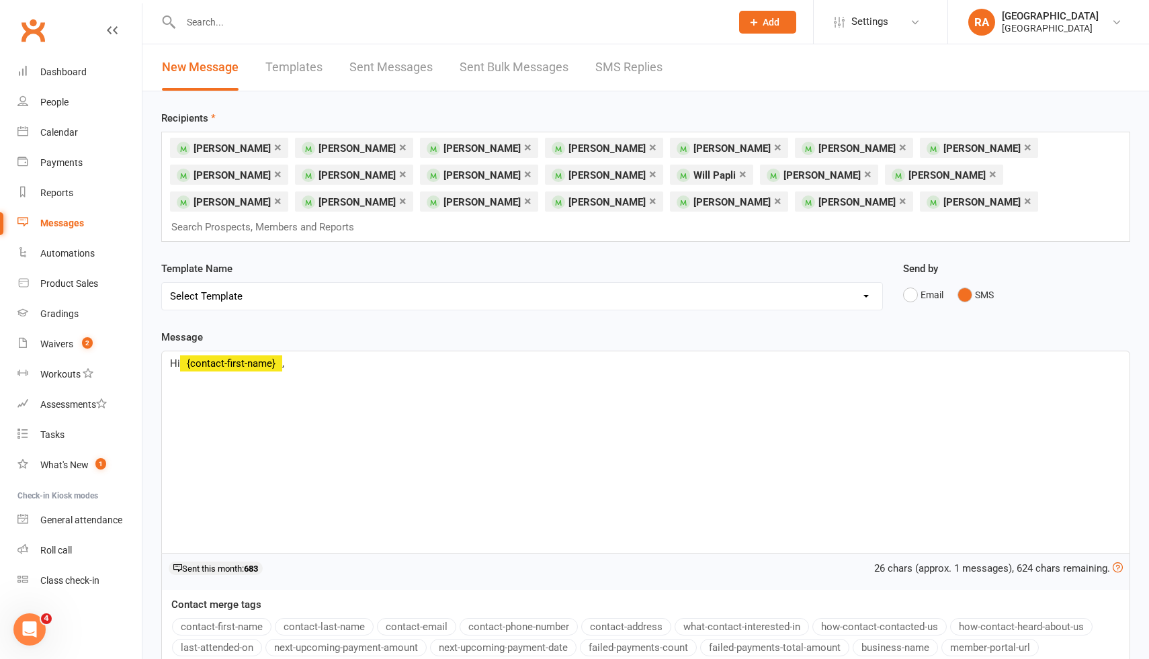
click at [222, 388] on p "﻿" at bounding box center [646, 396] width 952 height 16
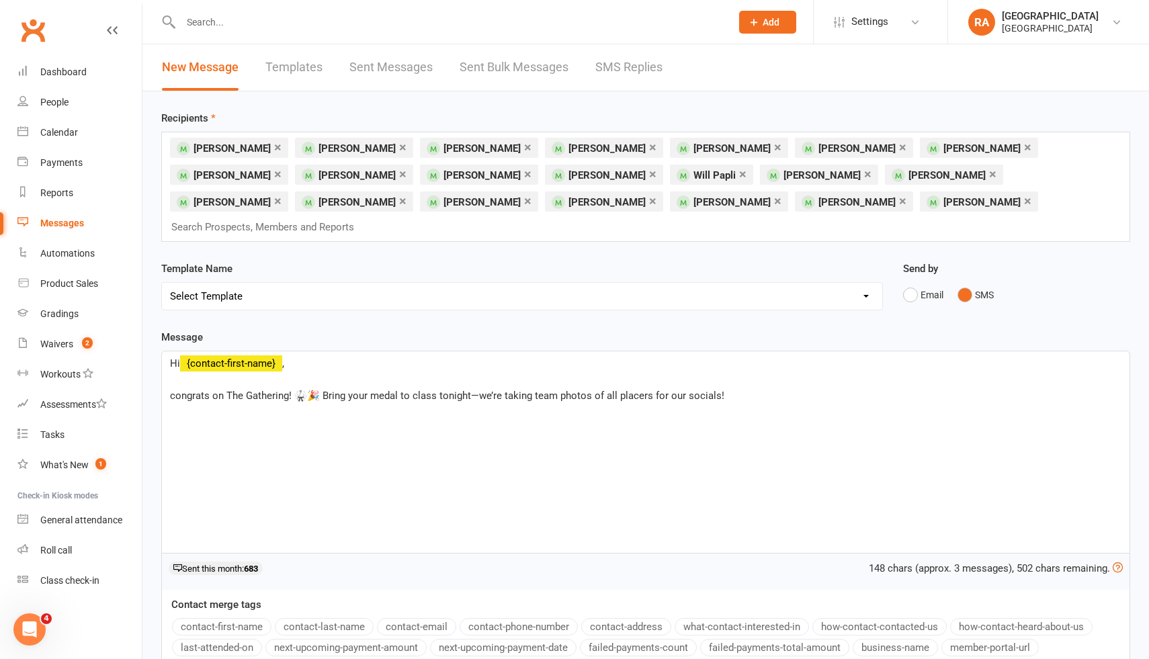
click at [206, 390] on span "congrats on The Gathering! 🥋🎉 Bring your medal to class tonight—we’re taking te…" at bounding box center [447, 396] width 555 height 12
click at [198, 390] on span "congrats on The Gathering! 🥋🎉 Bring your medal to class tonight—we’re taking te…" at bounding box center [447, 396] width 555 height 12
click at [550, 471] on div "Hi ﻿ {contact-first-name} , ﻿ Well done on The Gathering! 🥋🎉 Bring your medal t…" at bounding box center [646, 453] width 968 height 202
click at [320, 390] on span "Well done on The Gathering! 🥋🎉 Bring your medal to class tonight—we’re taking t…" at bounding box center [449, 396] width 559 height 12
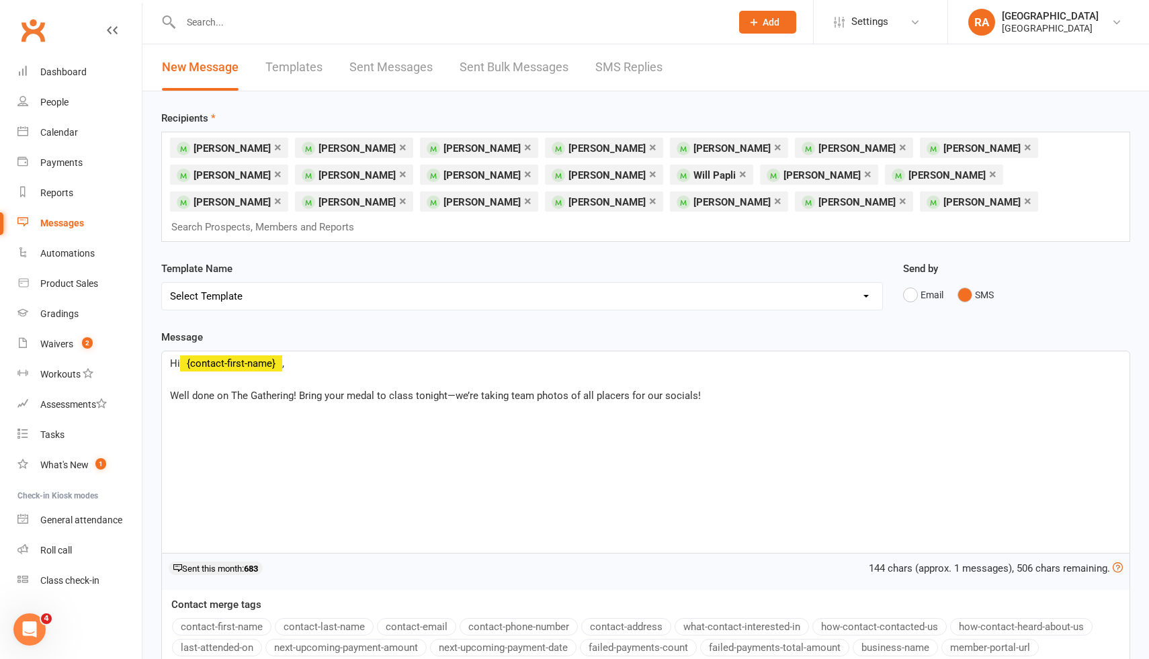
click at [452, 390] on span "Well done on The Gathering! Bring your medal to class tonight—we’re taking team…" at bounding box center [435, 396] width 531 height 12
click at [760, 389] on div "Hi ﻿ {contact-first-name} , ﻿ Well done on The Gathering! Bring your medal to c…" at bounding box center [646, 453] width 968 height 202
click at [782, 414] on div "Hi ﻿ {contact-first-name} , ﻿ Well done on The Gathering! Bring your medal to c…" at bounding box center [646, 453] width 968 height 202
click at [231, 390] on span "Well done on The Gathering! Bring your medal to class tonight - we’re taking te…" at bounding box center [435, 396] width 531 height 12
click at [832, 415] on div "Hi ﻿ {contact-first-name} , ﻿ Well done on competing at The Gathering! Bring yo…" at bounding box center [646, 453] width 968 height 202
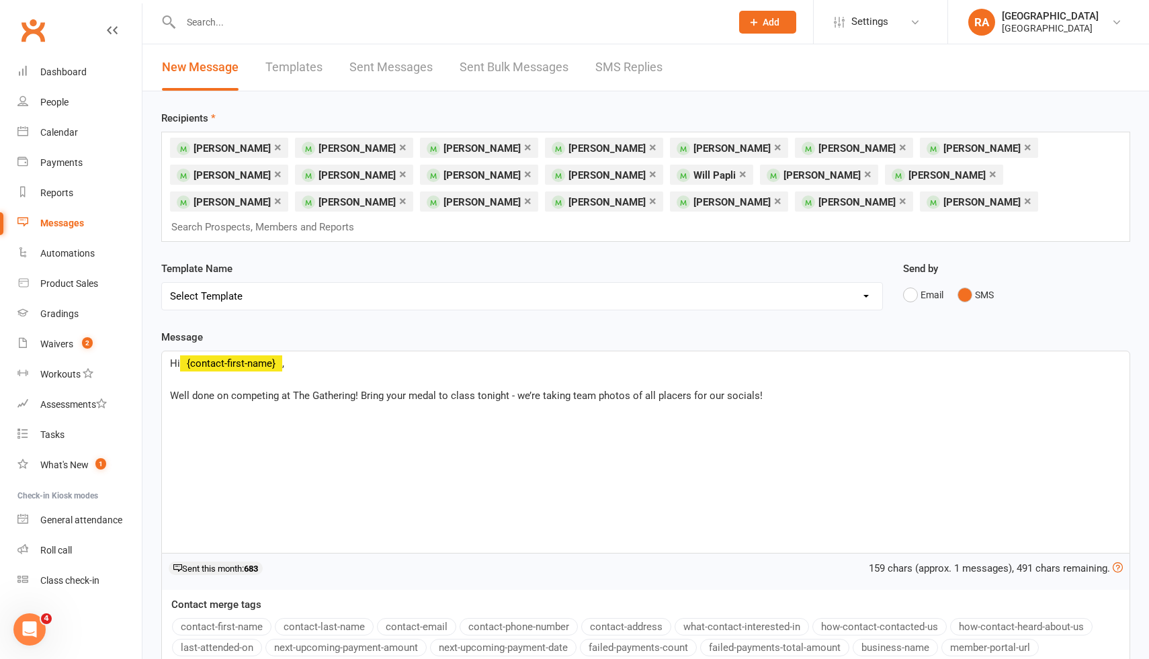
click at [823, 400] on div "Hi ﻿ {contact-first-name} , ﻿ Well done on competing at The Gathering! Bring yo…" at bounding box center [646, 453] width 968 height 202
click at [259, 390] on span "Well done on competing at The Gathering! Bring your medal to class tonight - we…" at bounding box center [466, 396] width 593 height 12
click at [727, 394] on div "Hi ﻿ {contact-first-name} , ﻿ Well done at The Gathering! Bring your medal to c…" at bounding box center [646, 453] width 968 height 202
click at [442, 390] on span "Well done at The Gathering! Bring your medal to class tonight - we’re taking te…" at bounding box center [434, 396] width 528 height 12
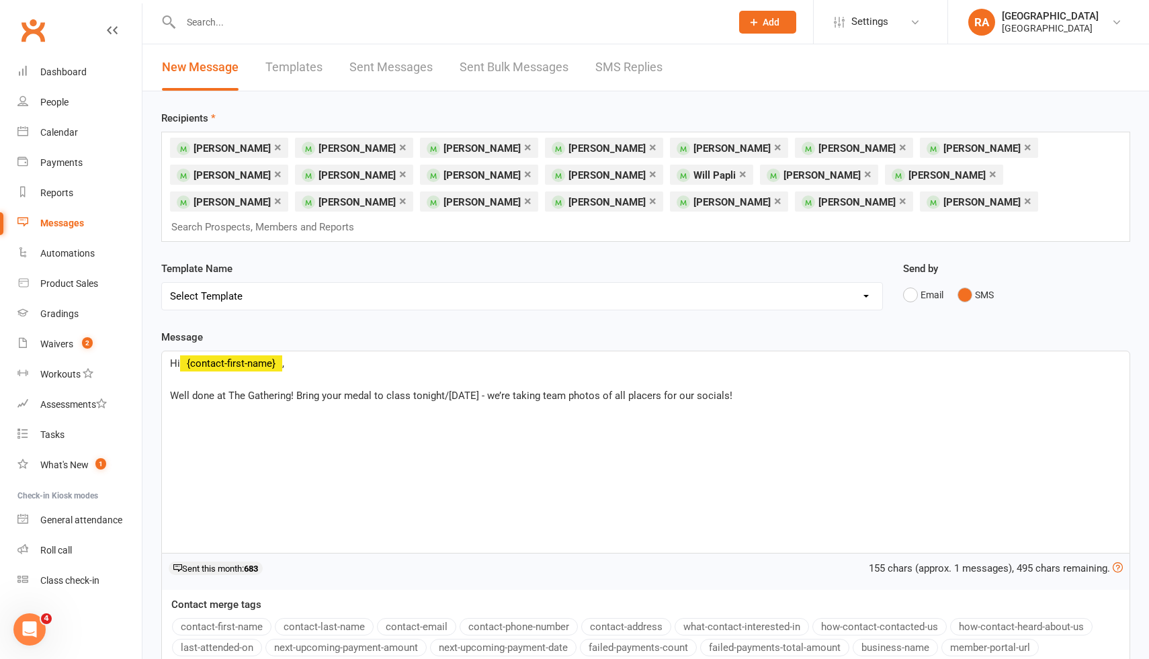
click at [829, 393] on div "Hi ﻿ {contact-first-name} , ﻿ Well done at The Gathering! Bring your medal to c…" at bounding box center [646, 453] width 968 height 202
click at [816, 388] on p "Well done at The Gathering! Bring your medal to class tonight/[DATE] - we’re ta…" at bounding box center [646, 396] width 952 height 16
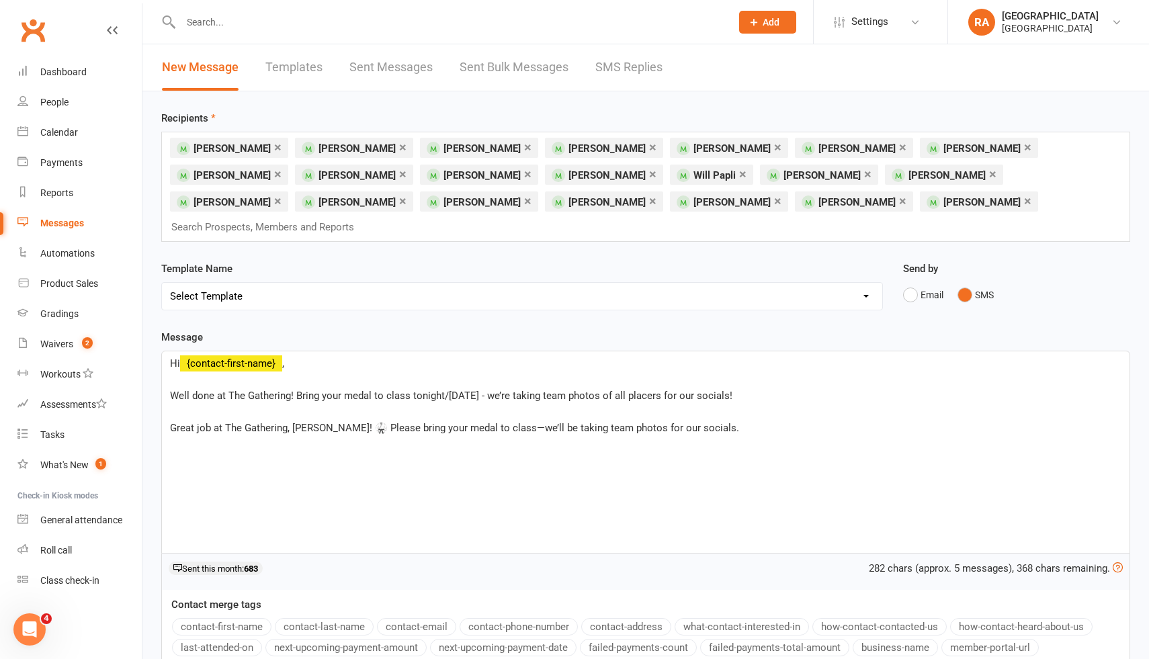
click at [329, 422] on span "Great job at The Gathering, [PERSON_NAME]! 🥋 Please bring your medal to class—w…" at bounding box center [454, 428] width 569 height 12
click at [472, 422] on span "Great job at The Gathering, [PERSON_NAME]! Please bring your medal to class—we’…" at bounding box center [447, 428] width 554 height 12
click at [737, 436] on div "Hi ﻿ {contact-first-name} , ﻿ Well done at The Gathering! Bring your medal to c…" at bounding box center [646, 453] width 968 height 202
click at [476, 390] on span "Well done at The Gathering! Bring your medal to class tonight/[DATE] - we’re ta…" at bounding box center [451, 396] width 563 height 12
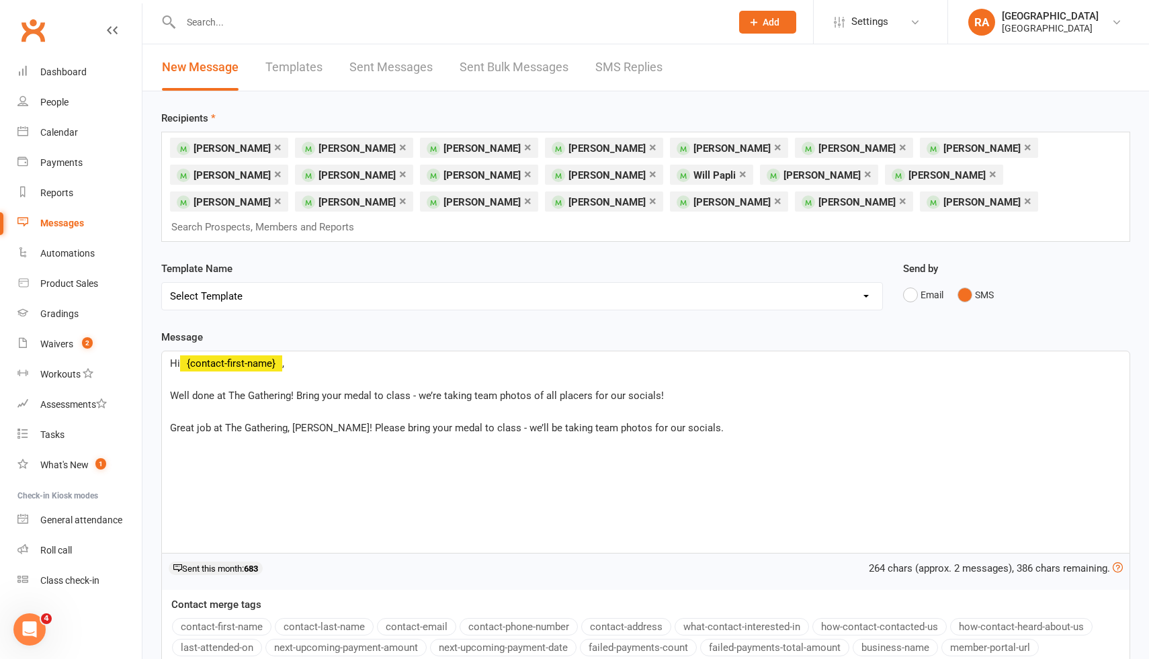
click at [296, 390] on span "Well done at The Gathering! Bring your medal to class - we’re taking team photo…" at bounding box center [417, 396] width 494 height 12
click at [333, 390] on span "Well done at The Gathering! Please Bring your medal to class - we’re taking tea…" at bounding box center [433, 396] width 527 height 12
click at [721, 431] on div "Hi ﻿ {contact-first-name} , ﻿ Well done at The Gathering! Please bring your med…" at bounding box center [646, 453] width 968 height 202
click at [204, 390] on span "Well done at The Gathering! Please bring your medal to class - we’re taking tea…" at bounding box center [433, 396] width 526 height 12
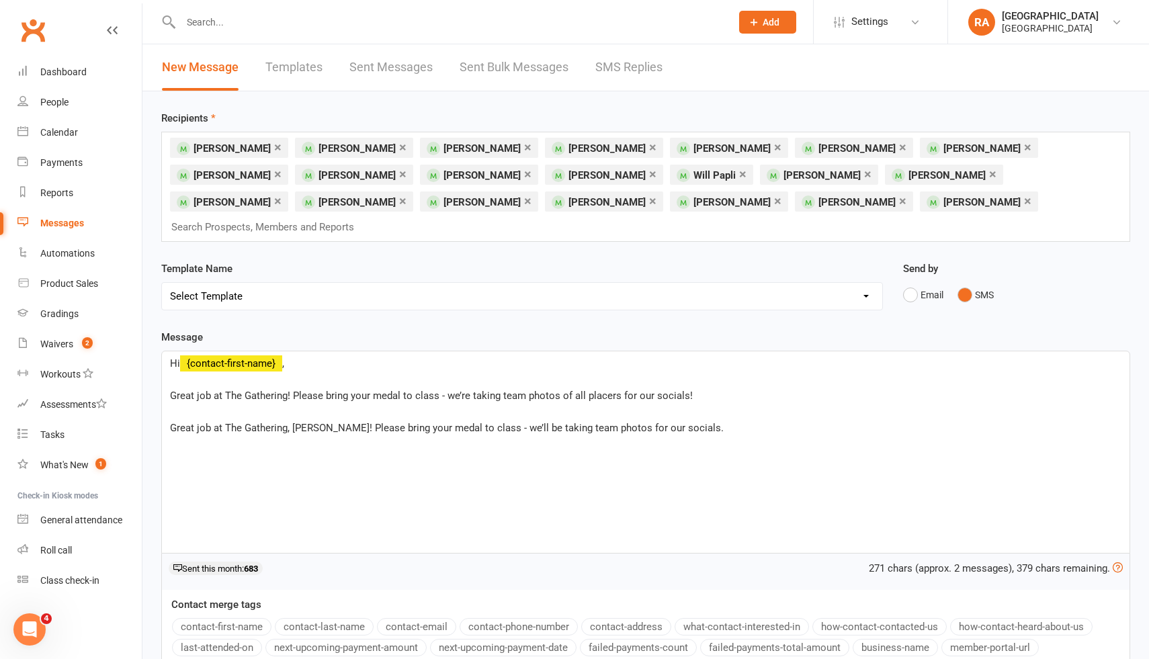
click at [700, 425] on div "Hi ﻿ {contact-first-name} , ﻿ Great job at The Gathering! Please bring your med…" at bounding box center [646, 453] width 968 height 202
drag, startPoint x: 686, startPoint y: 410, endPoint x: 256, endPoint y: 414, distance: 429.5
click at [256, 414] on div "Hi ﻿ {contact-first-name} , ﻿ Great job at The Gathering! Please bring your med…" at bounding box center [646, 453] width 968 height 202
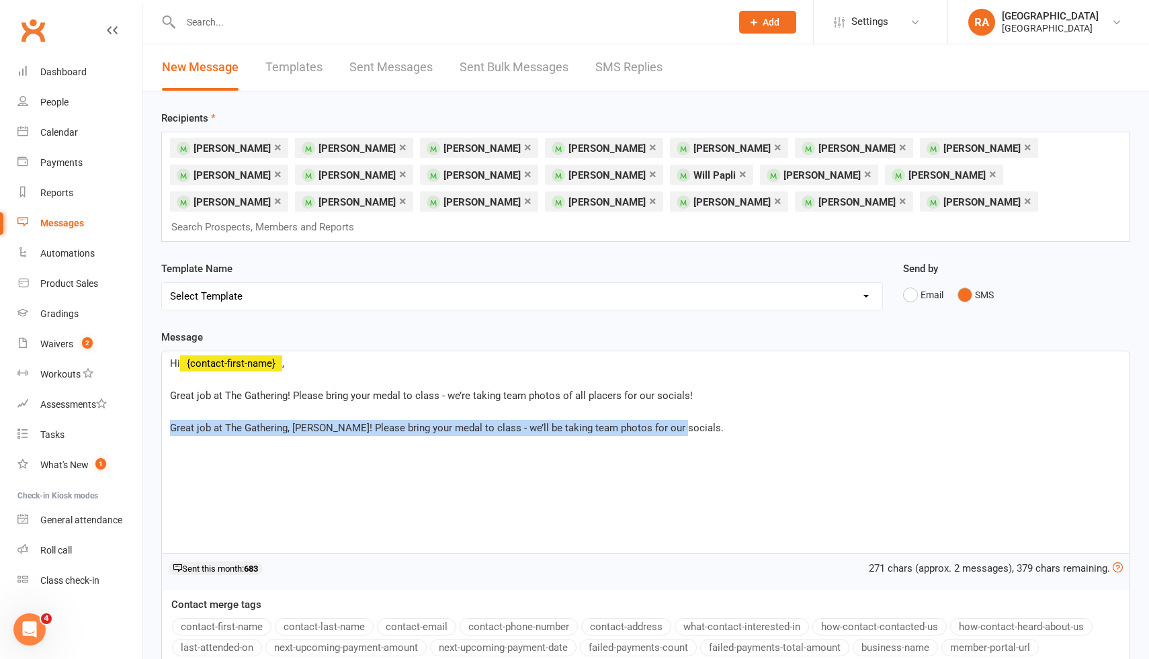
drag, startPoint x: 710, startPoint y: 414, endPoint x: 173, endPoint y: 403, distance: 537.2
click at [173, 403] on div "Hi ﻿ {contact-first-name} , ﻿ Great job at The Gathering! Please bring your med…" at bounding box center [646, 453] width 968 height 202
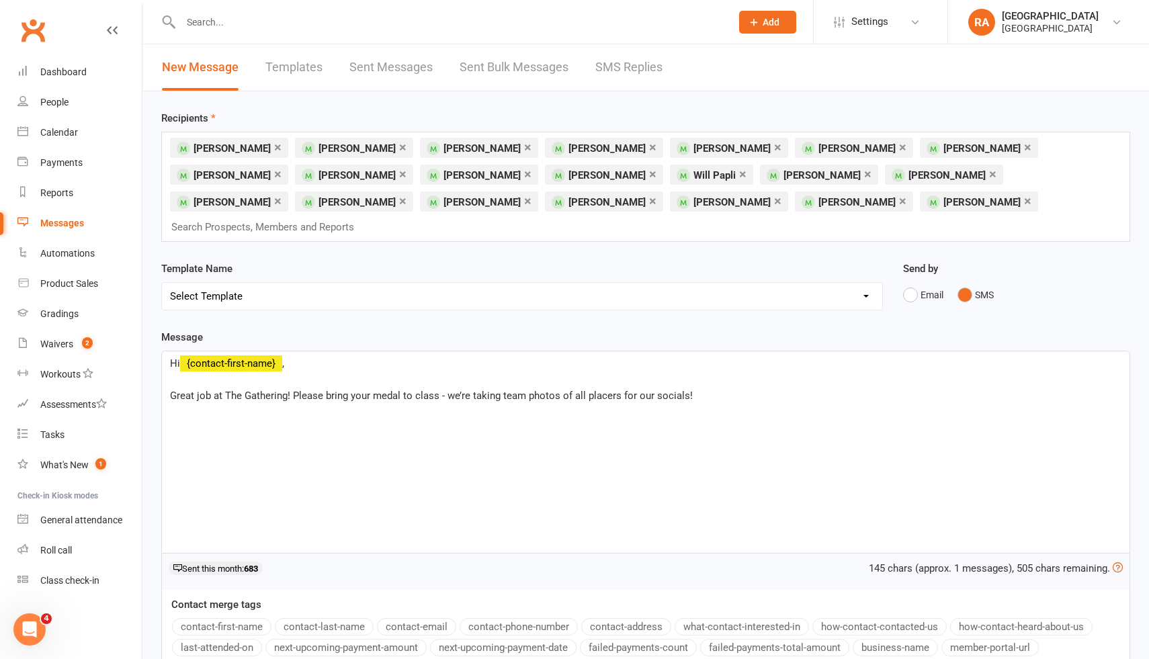
click at [213, 390] on span "Great job at The Gathering! Please bring your medal to class - we’re taking tea…" at bounding box center [431, 396] width 523 height 12
click at [816, 416] on div "Hi ﻿ {contact-first-name} , ﻿ Great job on competing at The Gathering! Please b…" at bounding box center [646, 453] width 968 height 202
click at [729, 557] on div "158 chars (approx. 1 messages), 492 chars remaining. Sent this month: 683" at bounding box center [645, 572] width 969 height 36
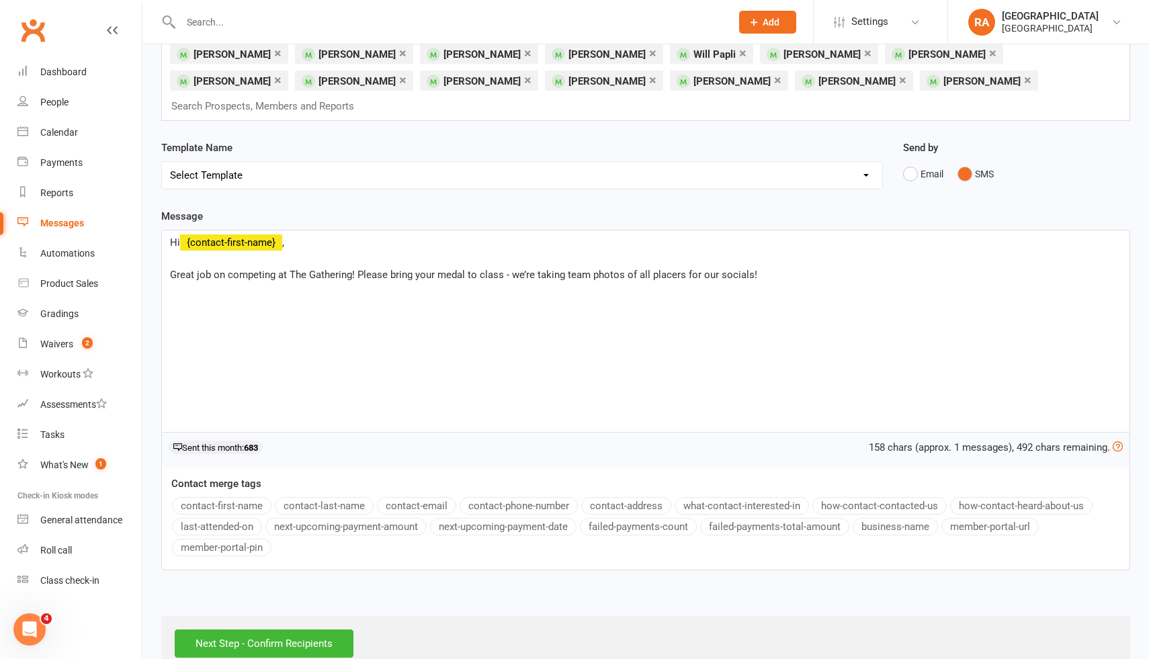
scroll to position [130, 0]
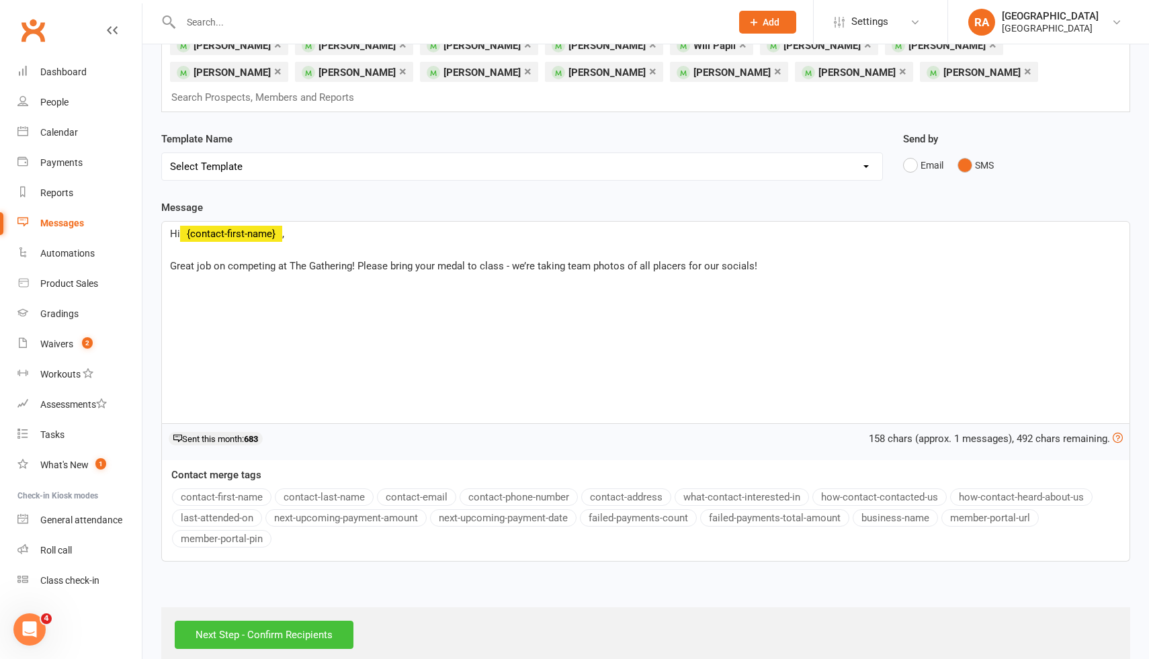
click at [307, 621] on input "Next Step - Confirm Recipients" at bounding box center [264, 635] width 179 height 28
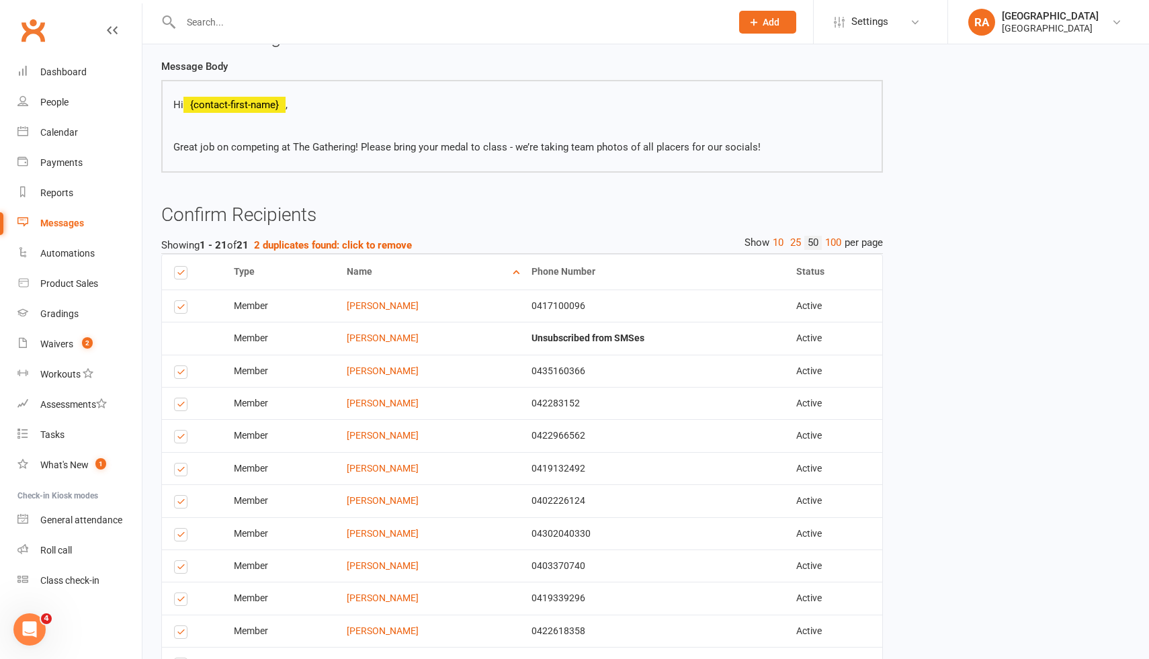
scroll to position [104, 0]
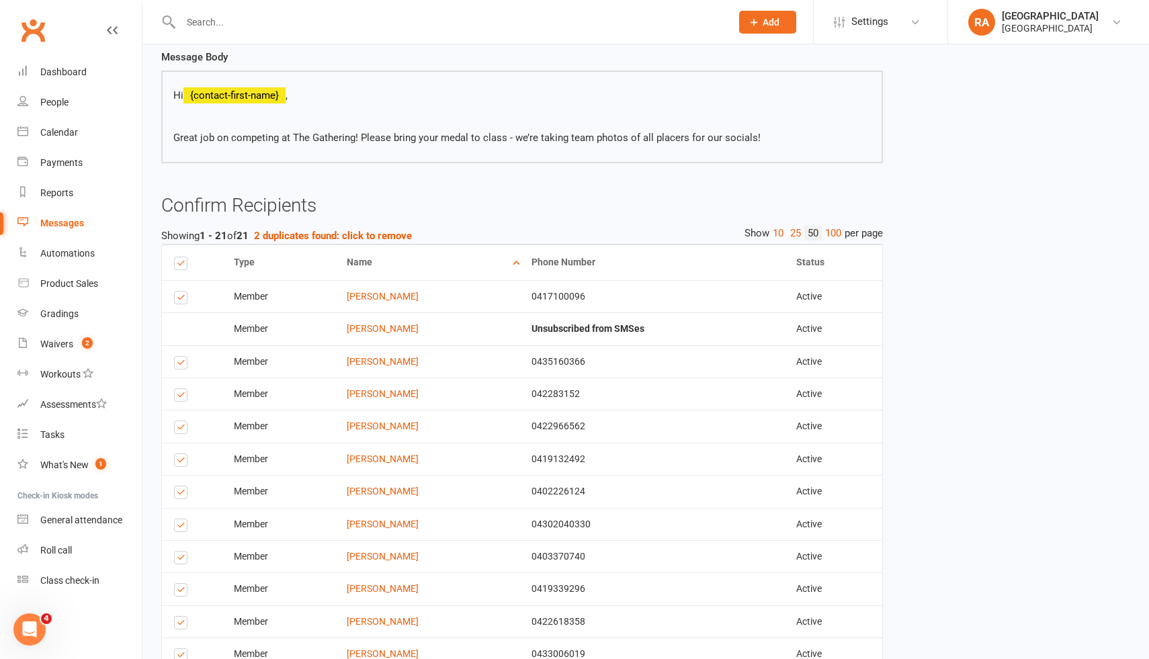
click at [545, 325] on strong "Unsubscribed from SMSes" at bounding box center [588, 328] width 113 height 11
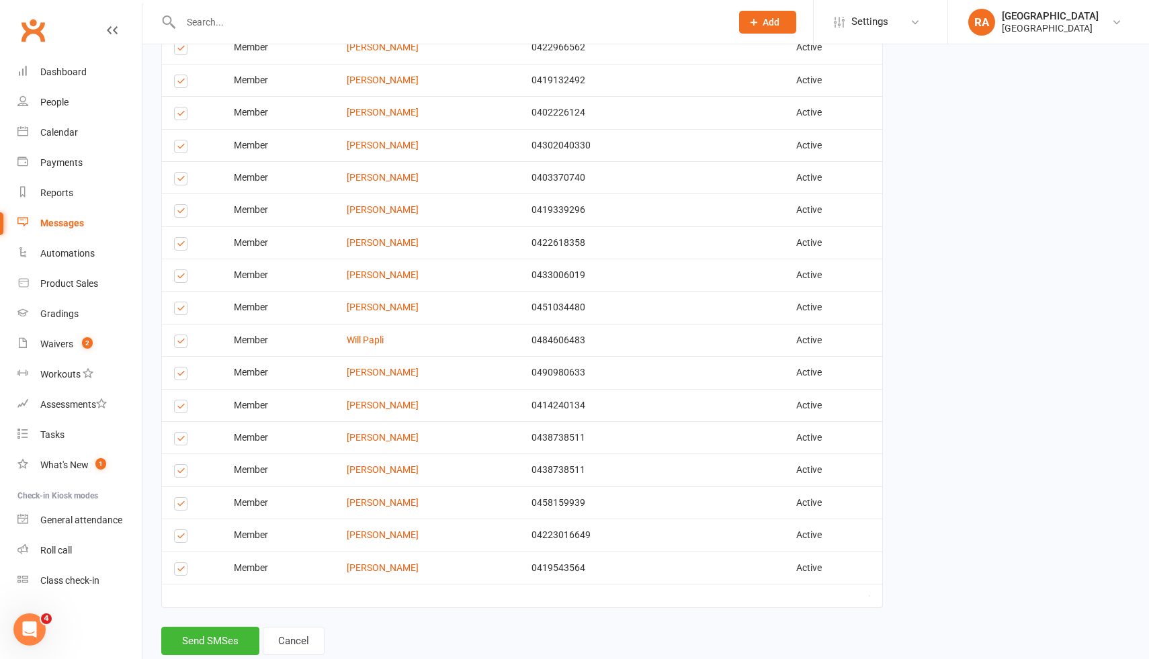
scroll to position [518, 0]
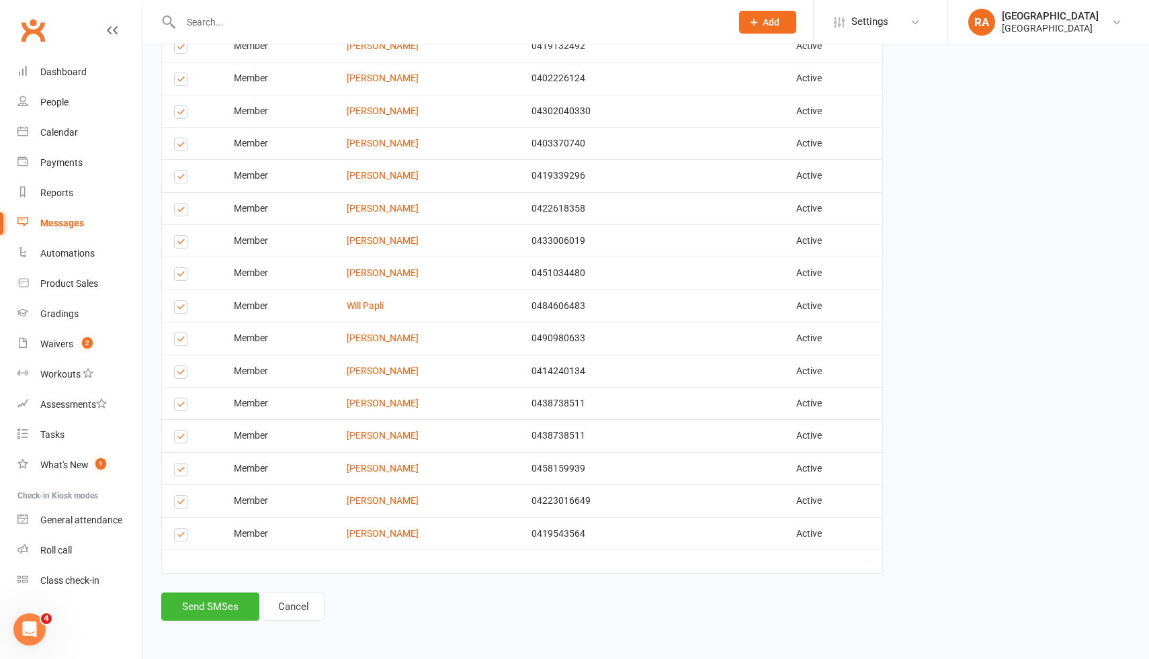
click at [184, 407] on label at bounding box center [183, 407] width 18 height 0
click at [183, 399] on input "checkbox" at bounding box center [178, 399] width 9 height 0
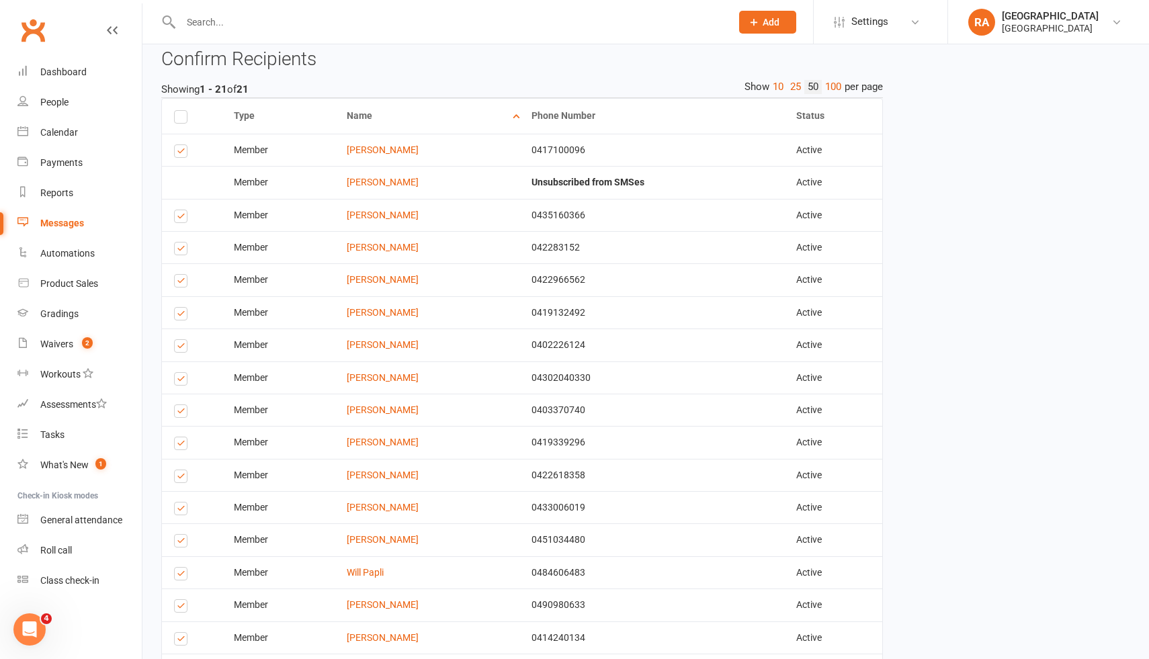
scroll to position [0, 0]
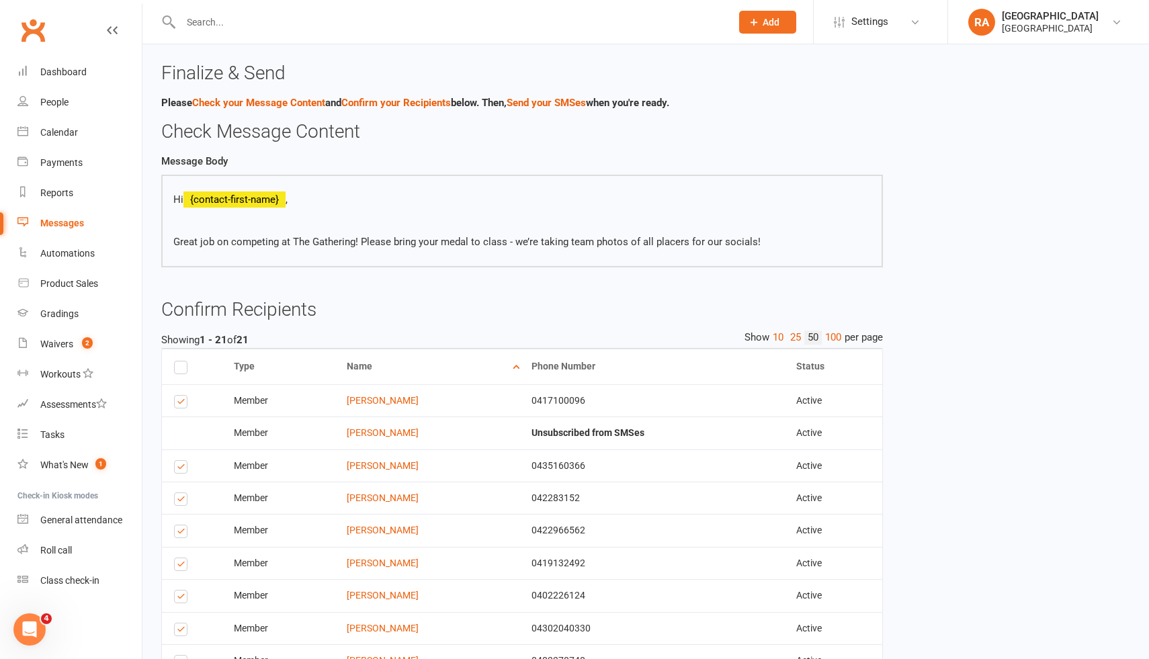
click at [418, 294] on confirm-bulk-message "Finalize & Send Please Check your Message Content and Confirm your Recipients b…" at bounding box center [522, 586] width 722 height 1047
drag, startPoint x: 450, startPoint y: 237, endPoint x: 499, endPoint y: 249, distance: 50.5
click at [499, 249] on p "Great job on competing at The Gathering! Please bring your medal to class - we’…" at bounding box center [522, 242] width 698 height 16
click at [511, 269] on confirm-bulk-message "Finalize & Send Please Check your Message Content and Confirm your Recipients b…" at bounding box center [522, 586] width 722 height 1047
drag, startPoint x: 534, startPoint y: 238, endPoint x: 580, endPoint y: 239, distance: 45.7
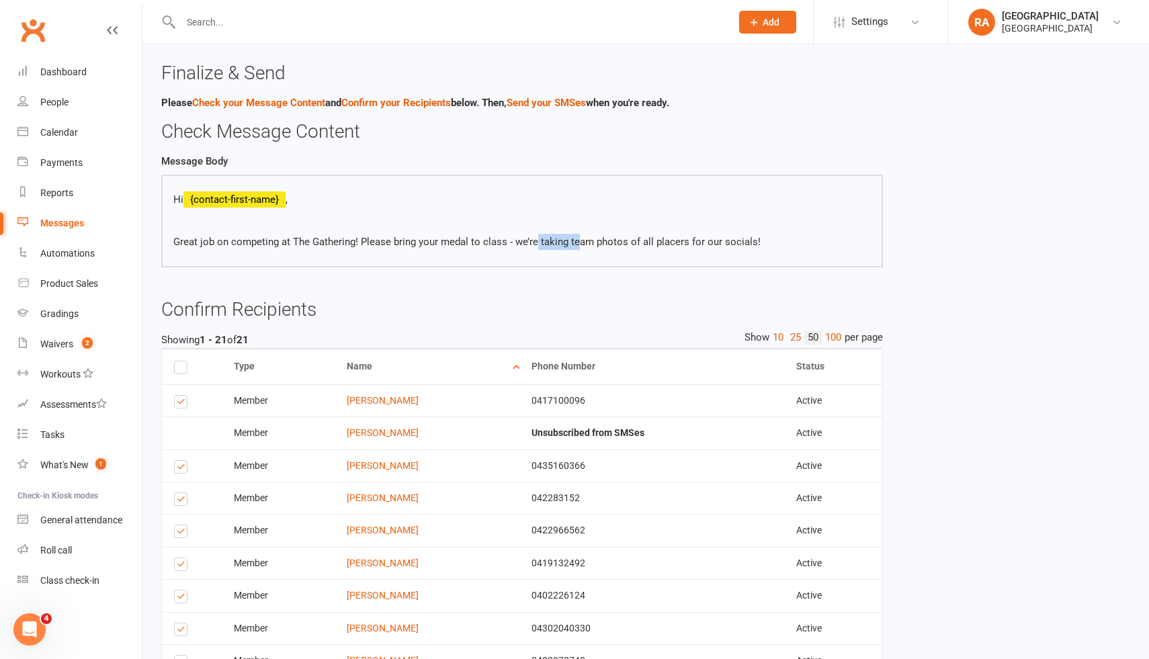
click at [580, 239] on p "Great job on competing at The Gathering! Please bring your medal to class - we’…" at bounding box center [522, 242] width 698 height 16
click at [519, 298] on confirm-bulk-message "Finalize & Send Please Check your Message Content and Confirm your Recipients b…" at bounding box center [522, 586] width 722 height 1047
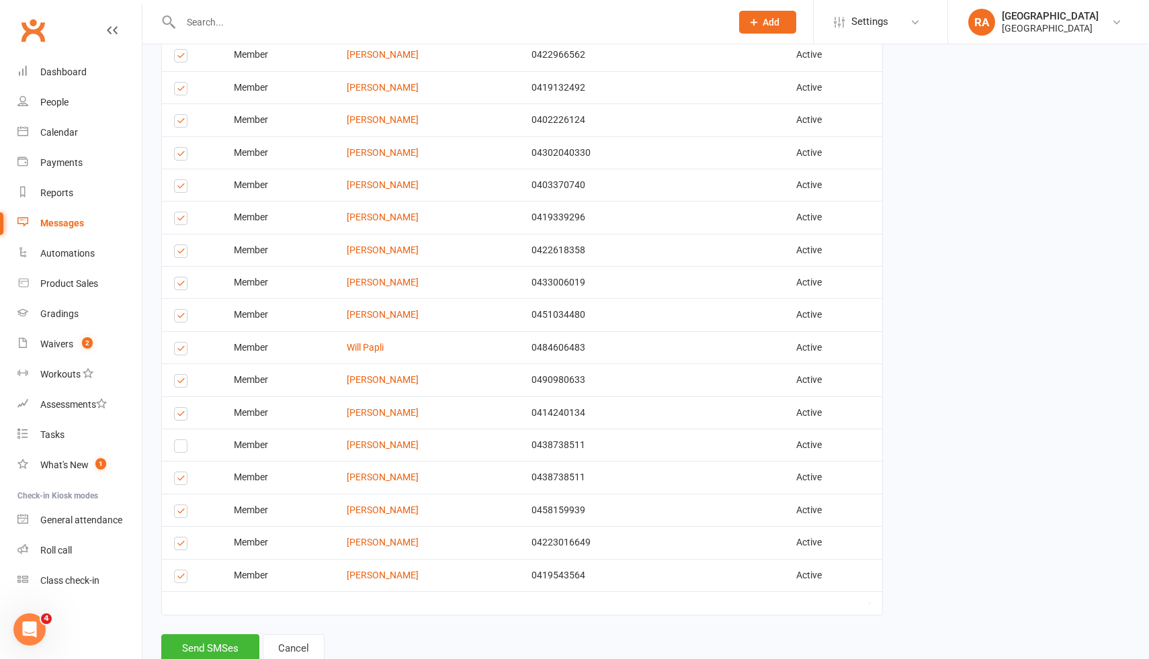
scroll to position [518, 0]
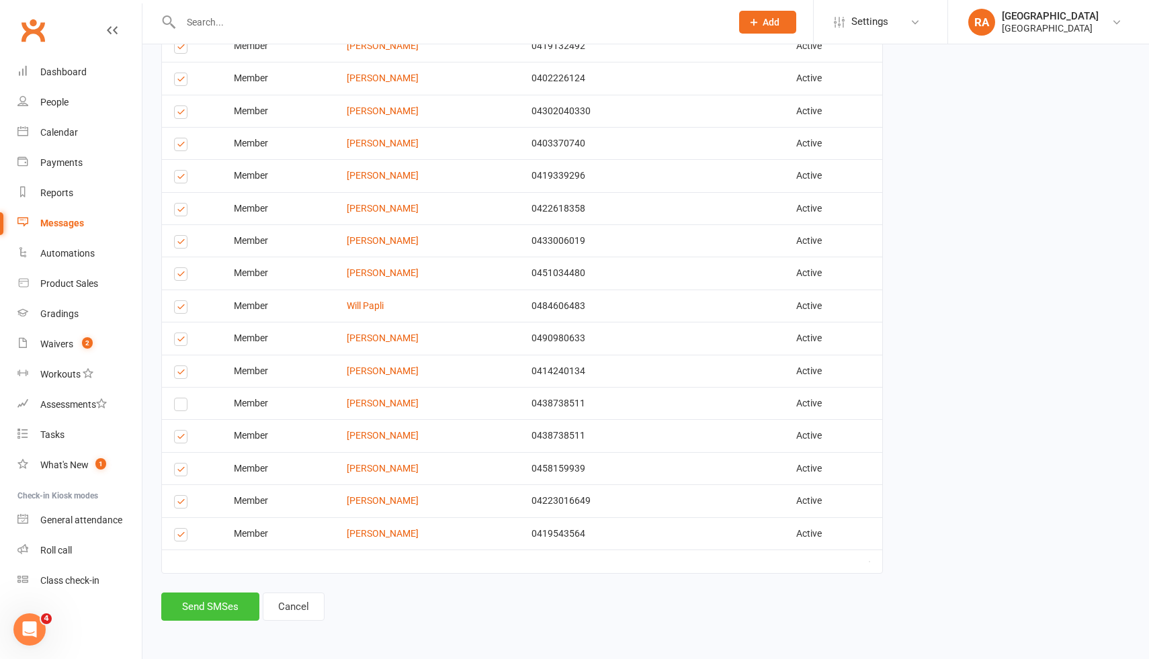
click at [215, 610] on button "Send SMSes" at bounding box center [210, 607] width 98 height 28
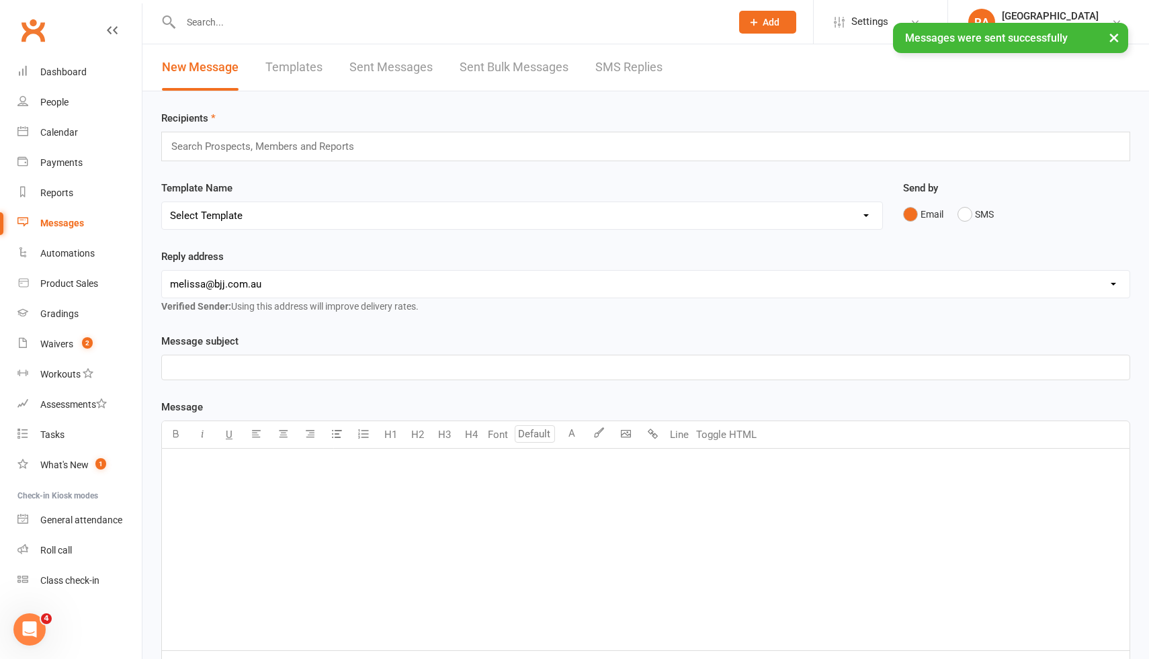
click at [1114, 34] on button "×" at bounding box center [1114, 37] width 24 height 29
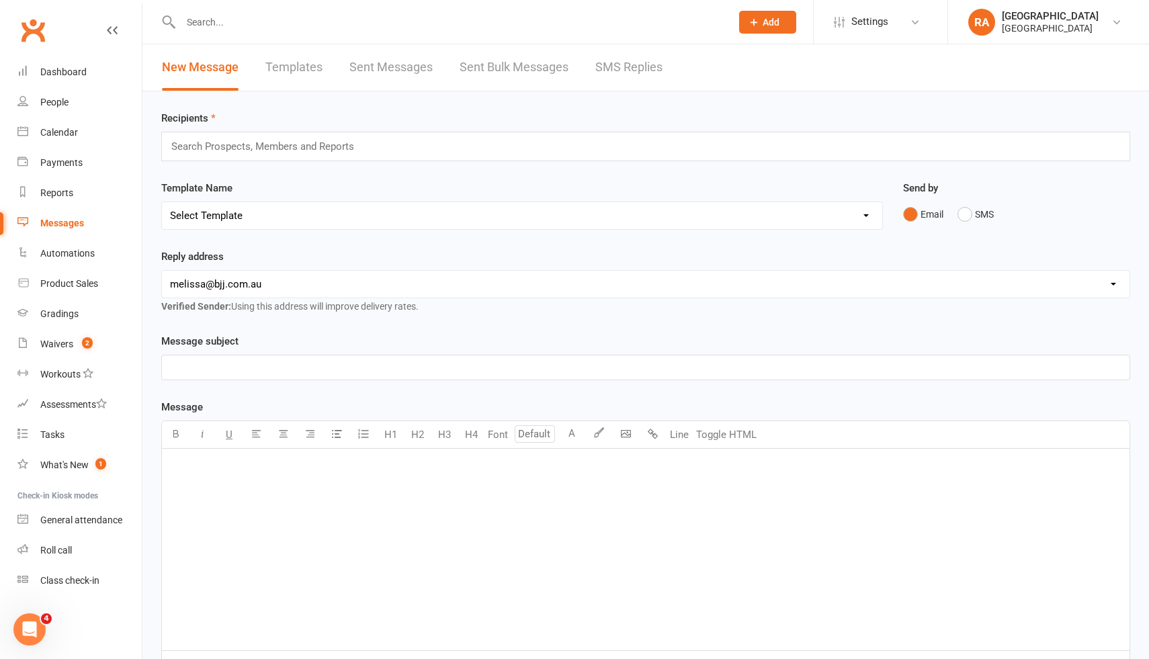
click at [424, 114] on div "Recipients Search Prospects, Members and Reports" at bounding box center [645, 135] width 969 height 51
